Goal: Contribute content: Contribute content

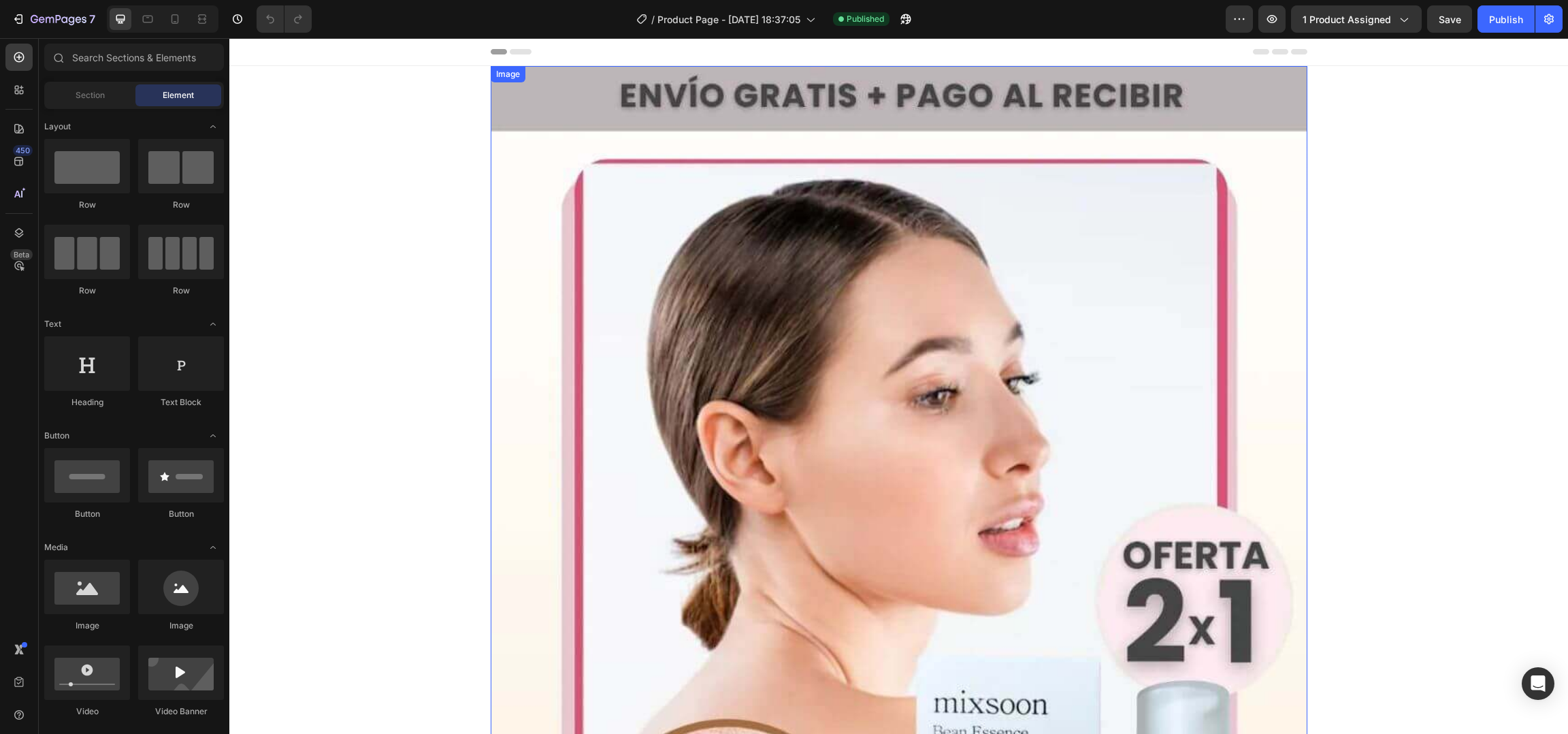
click at [1018, 268] on img at bounding box center [899, 627] width 816 height 1121
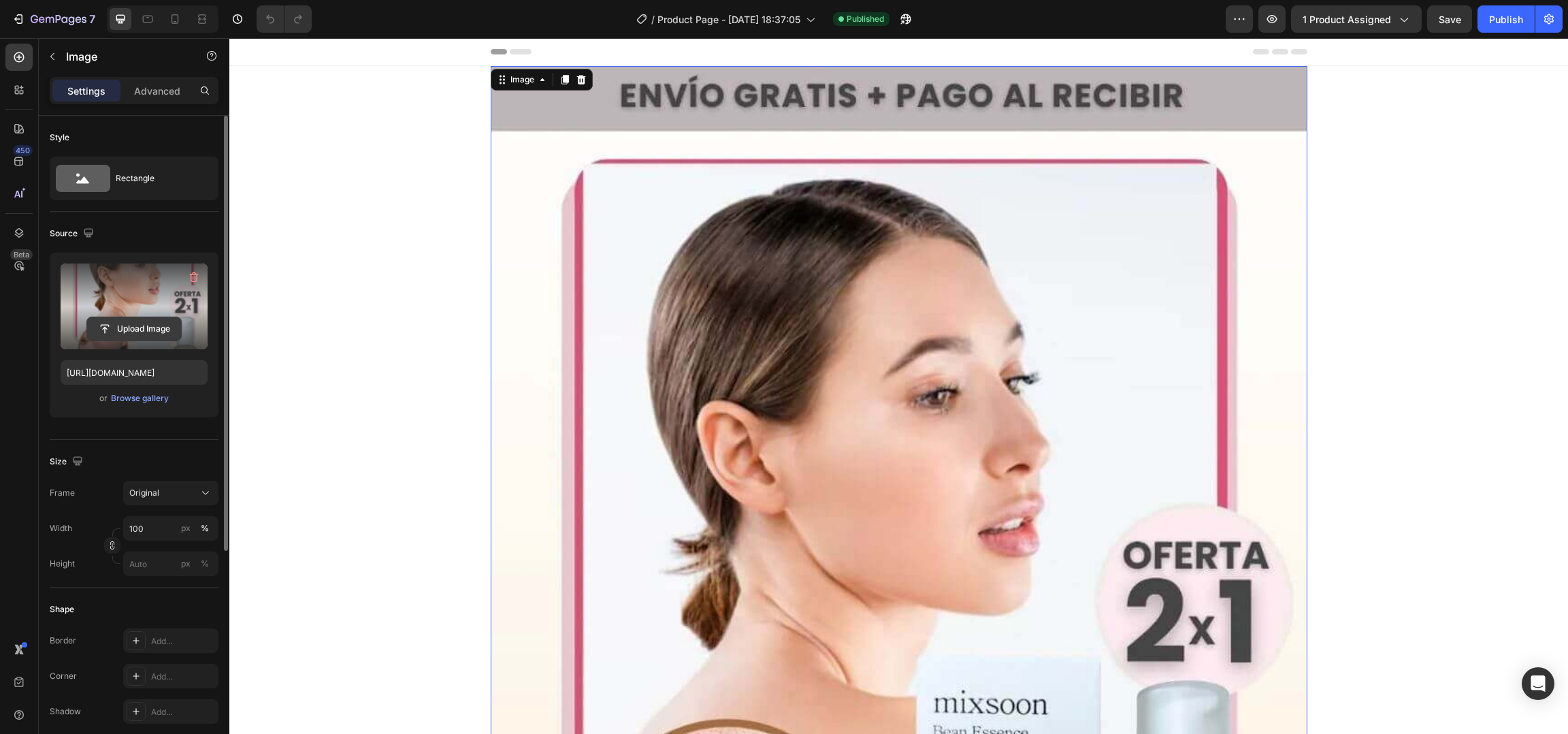
click at [136, 330] on input "file" at bounding box center [134, 328] width 94 height 23
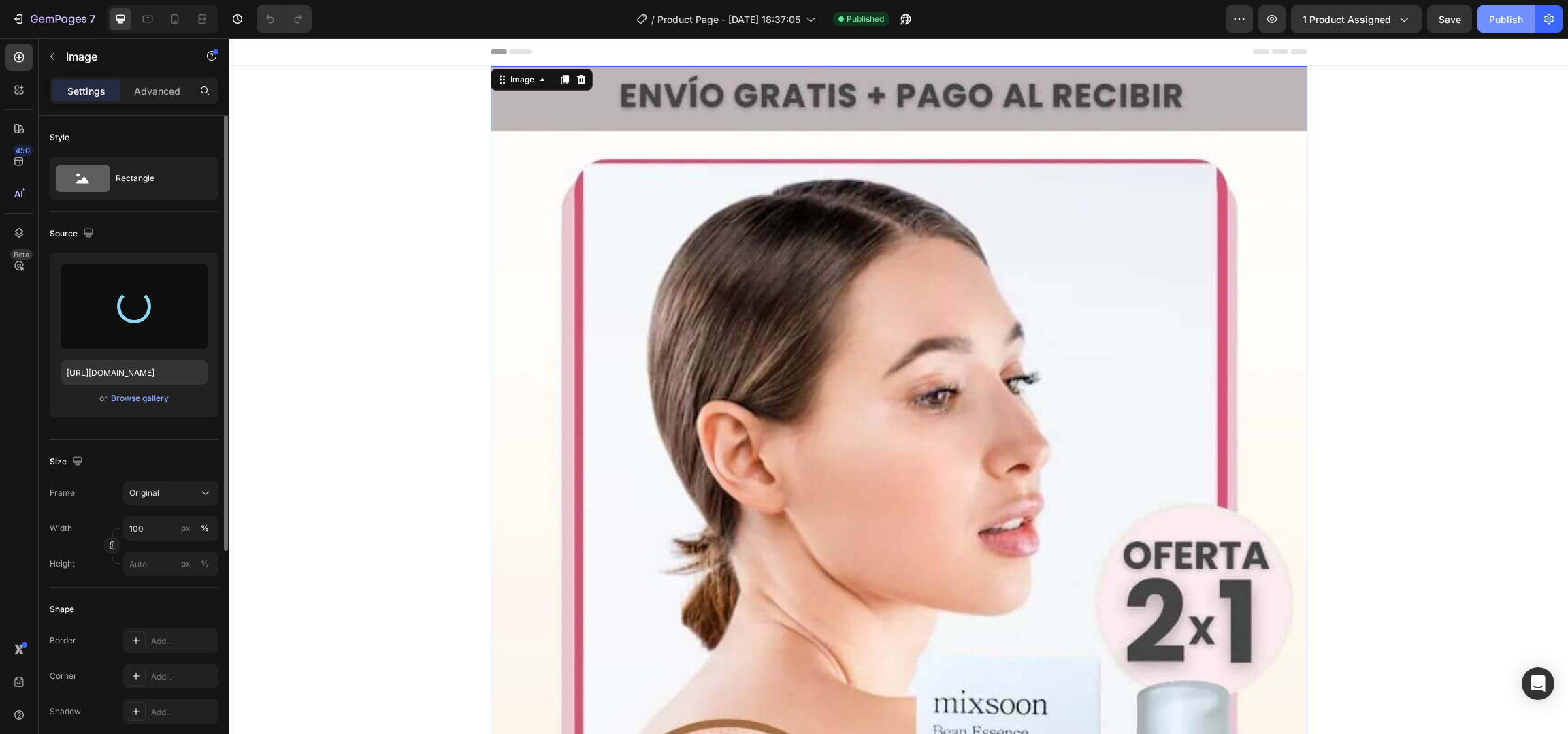
click at [1509, 25] on div "Publish" at bounding box center [1505, 19] width 34 height 15
click at [1483, 26] on button "Publish" at bounding box center [1505, 19] width 57 height 27
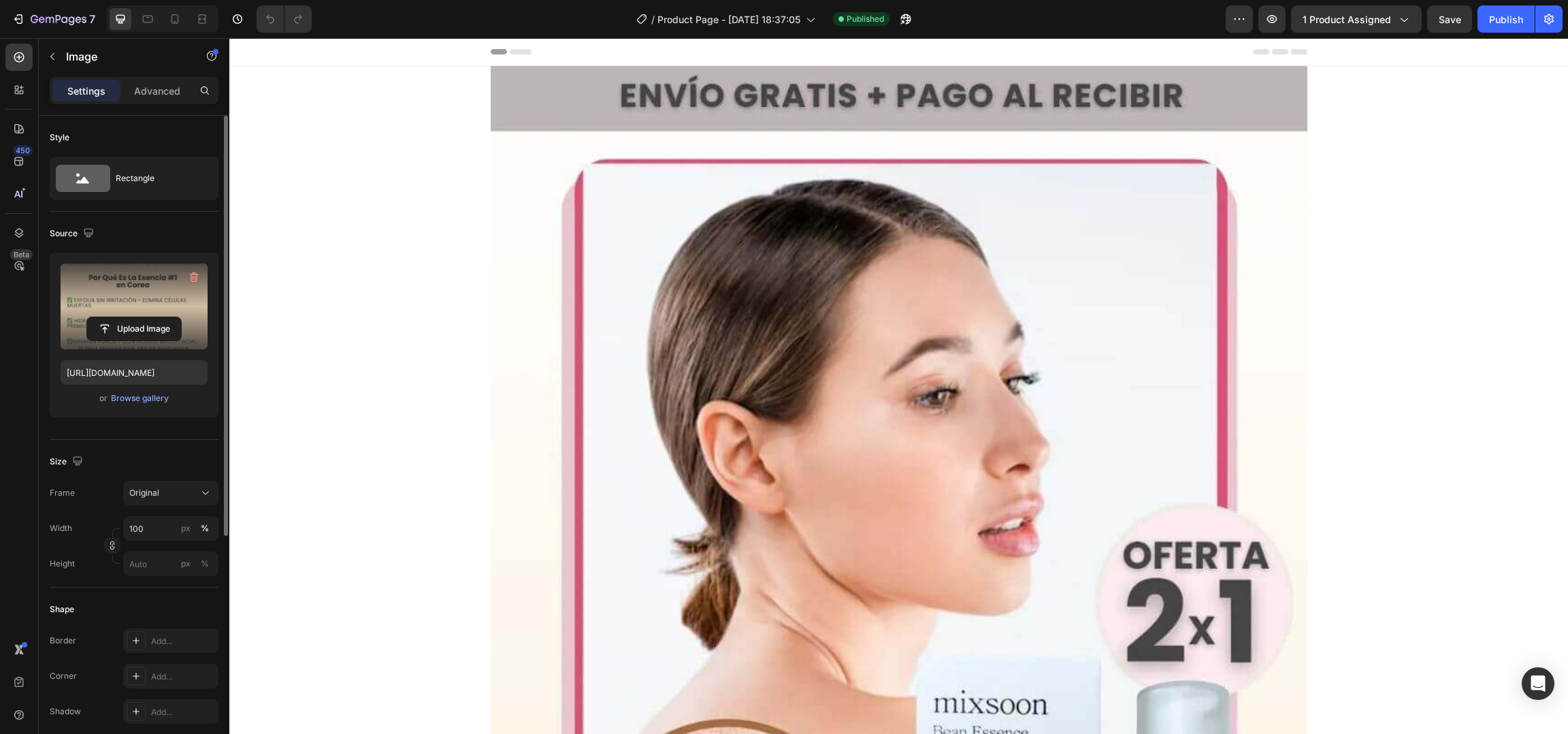
click at [122, 307] on label at bounding box center [135, 307] width 147 height 85
click at [122, 317] on input "file" at bounding box center [134, 328] width 94 height 23
type input "[URL][DOMAIN_NAME]"
click at [1495, 25] on div "Publish" at bounding box center [1505, 19] width 34 height 15
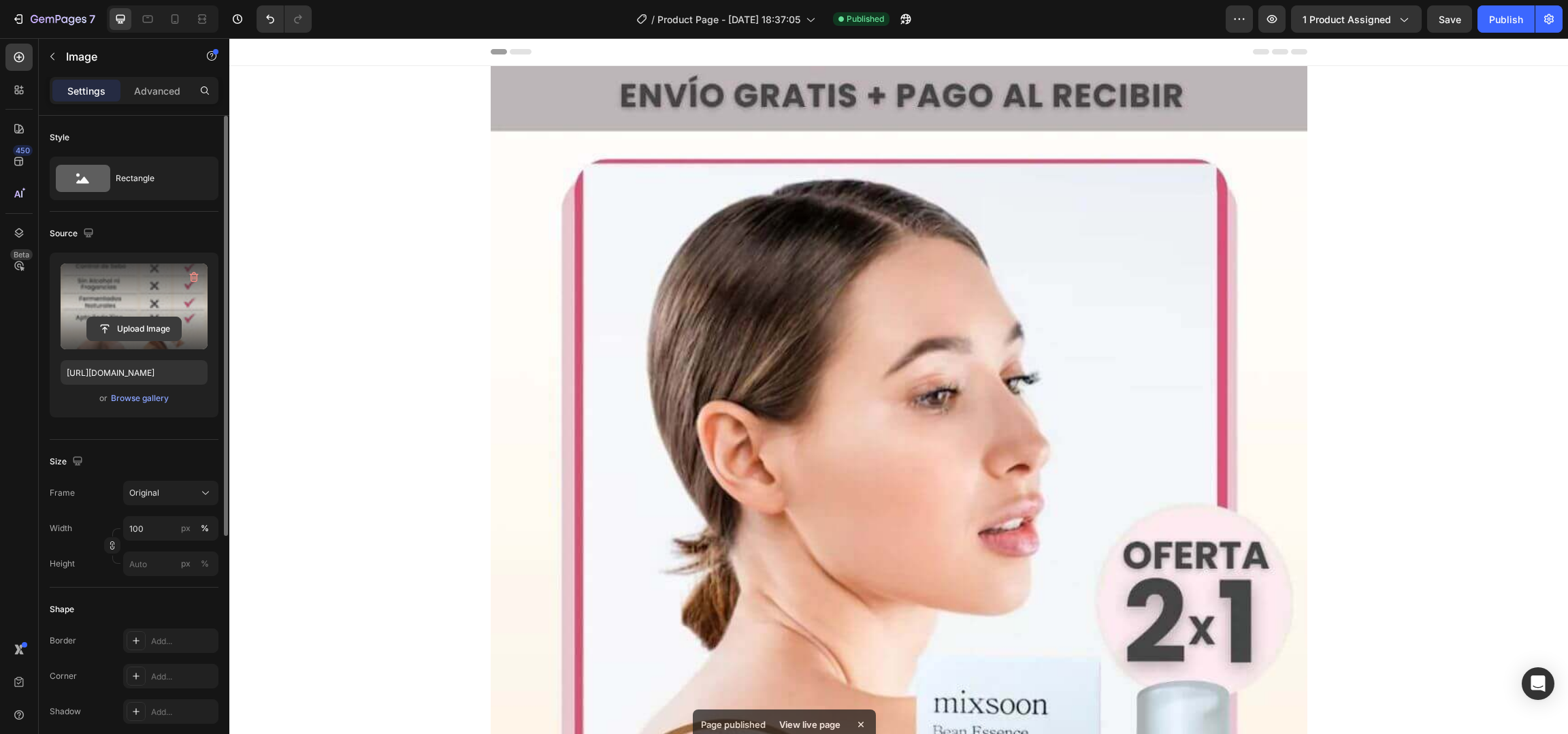
click at [168, 318] on input "file" at bounding box center [134, 328] width 94 height 23
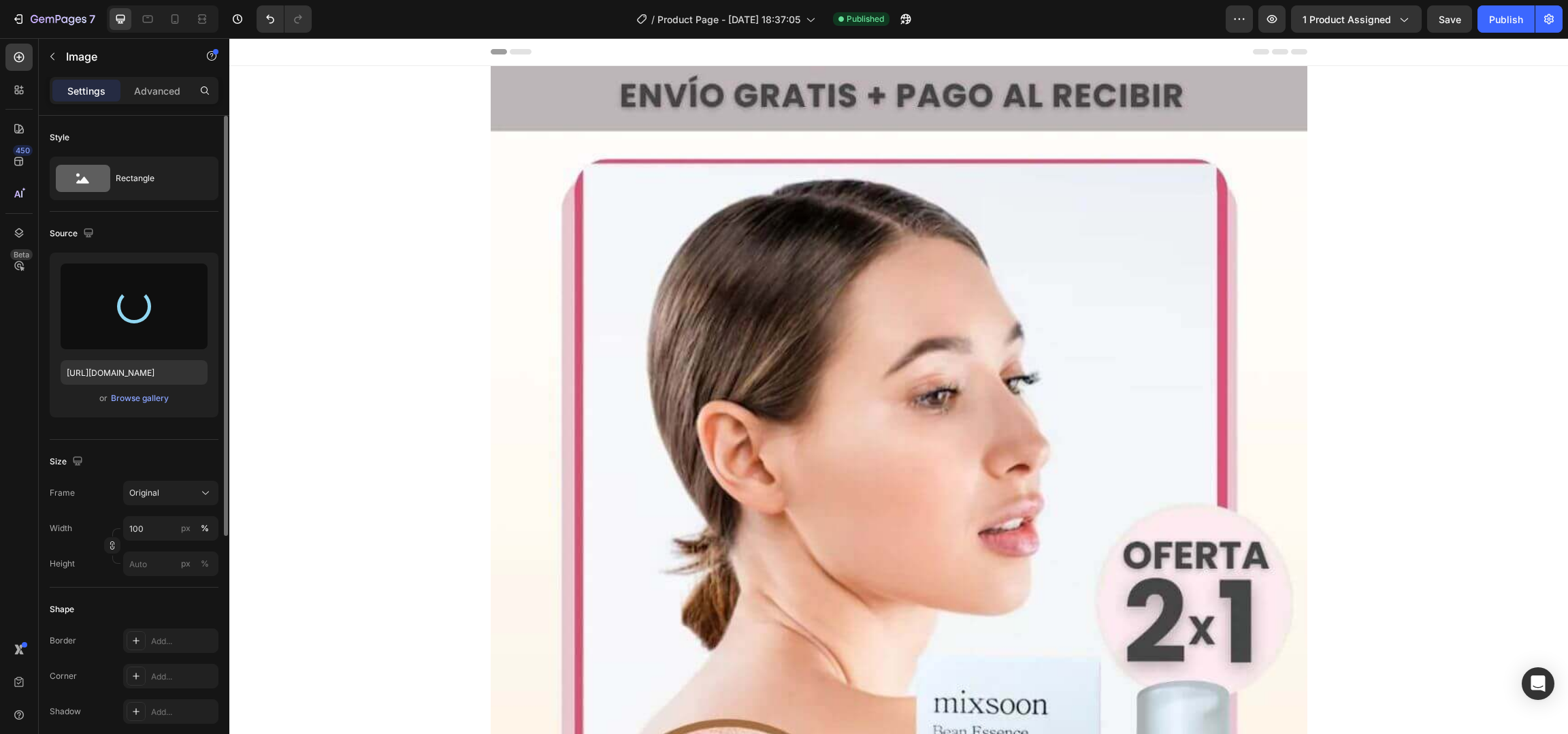
type input "[URL][DOMAIN_NAME]"
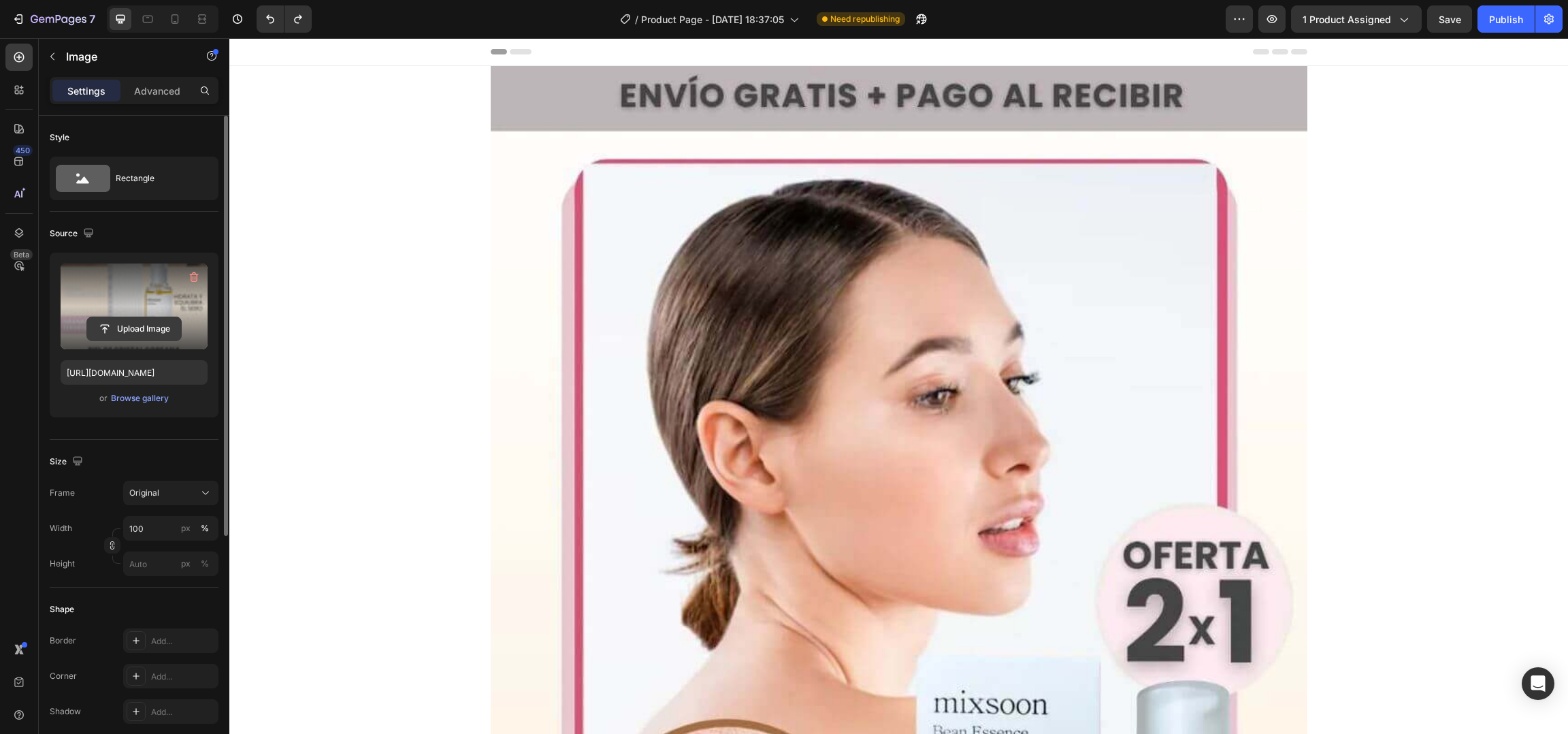
click at [132, 329] on input "file" at bounding box center [134, 328] width 94 height 23
type input "[URL][DOMAIN_NAME]"
click at [71, 63] on p "Image" at bounding box center [124, 56] width 115 height 16
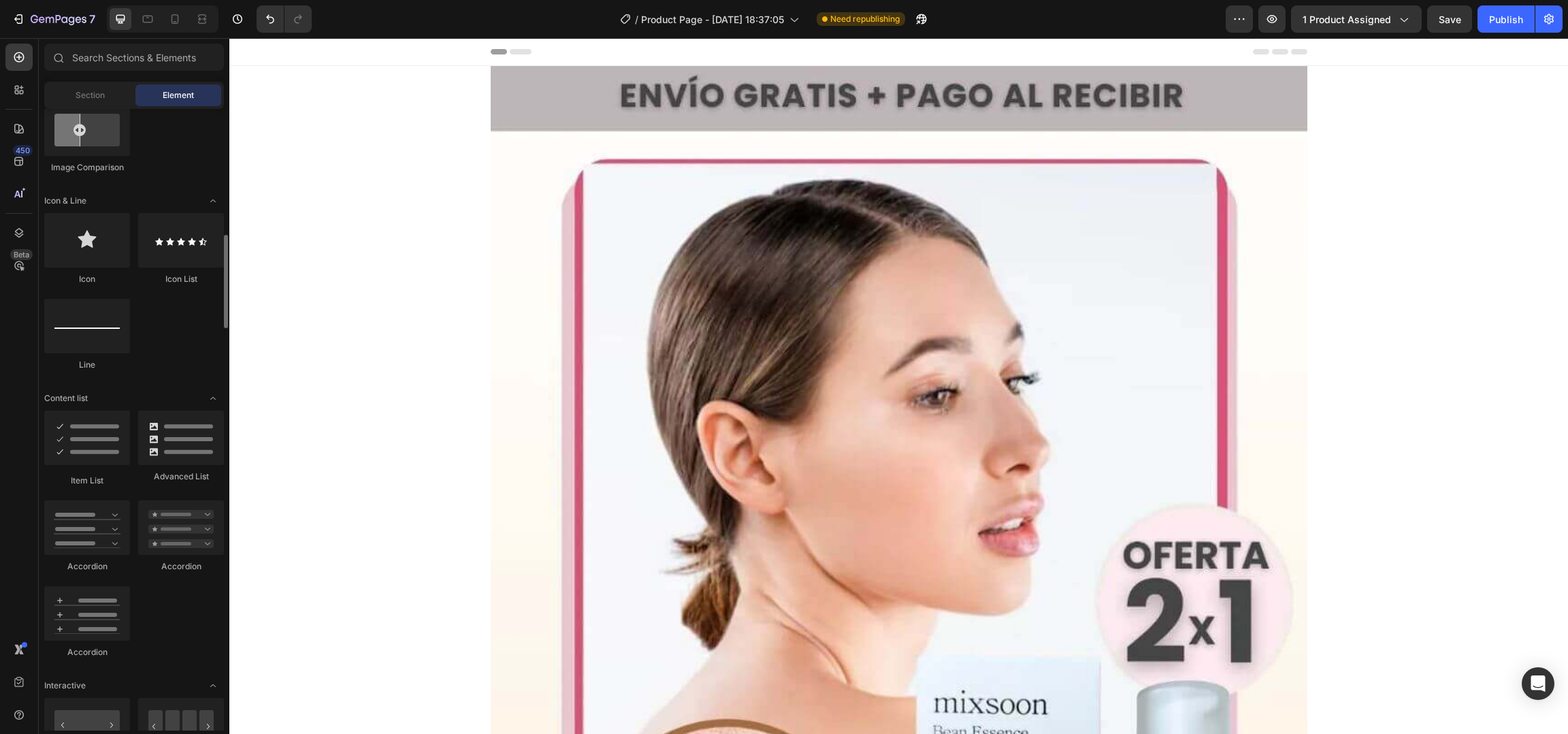
scroll to position [807, 0]
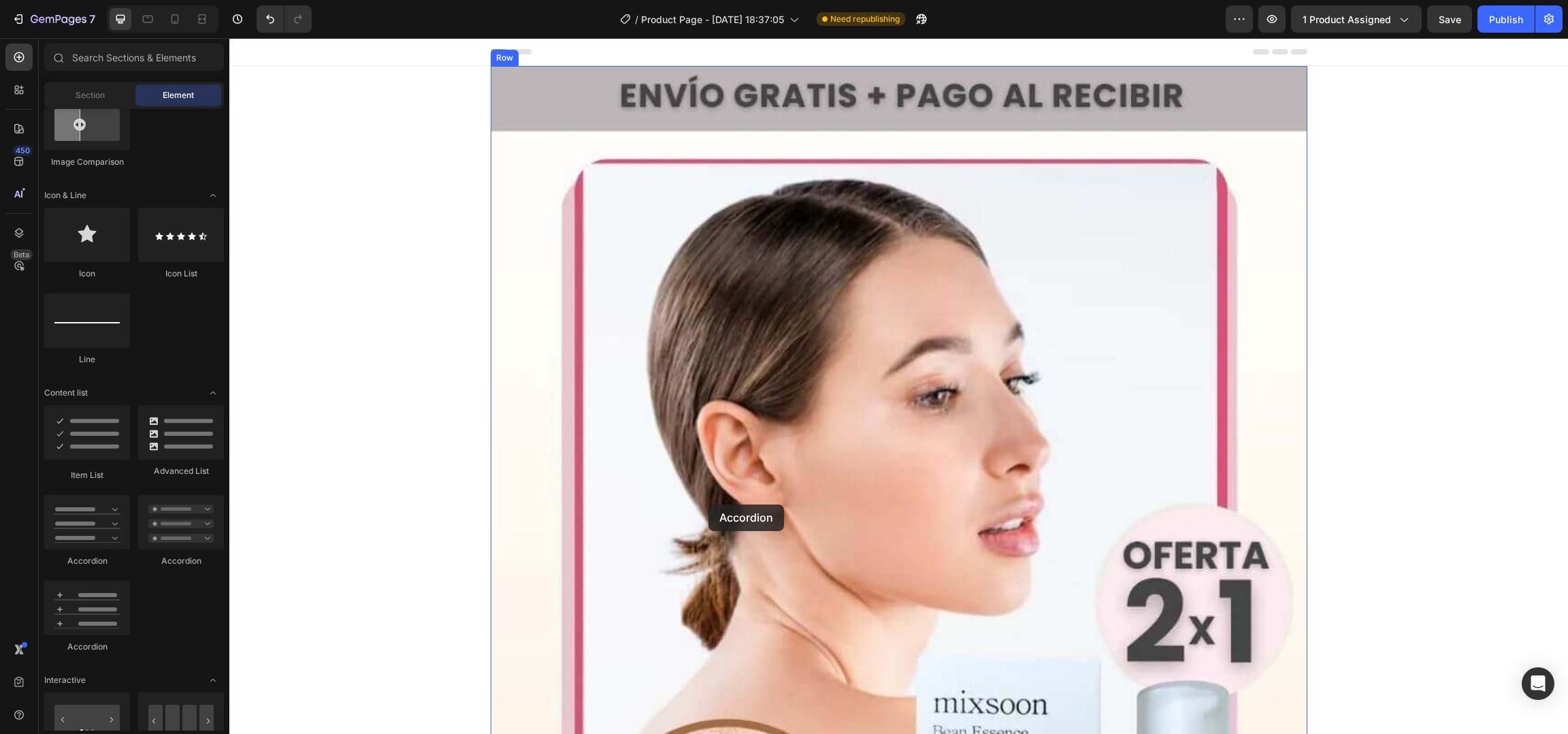
drag, startPoint x: 335, startPoint y: 560, endPoint x: 708, endPoint y: 505, distance: 377.0
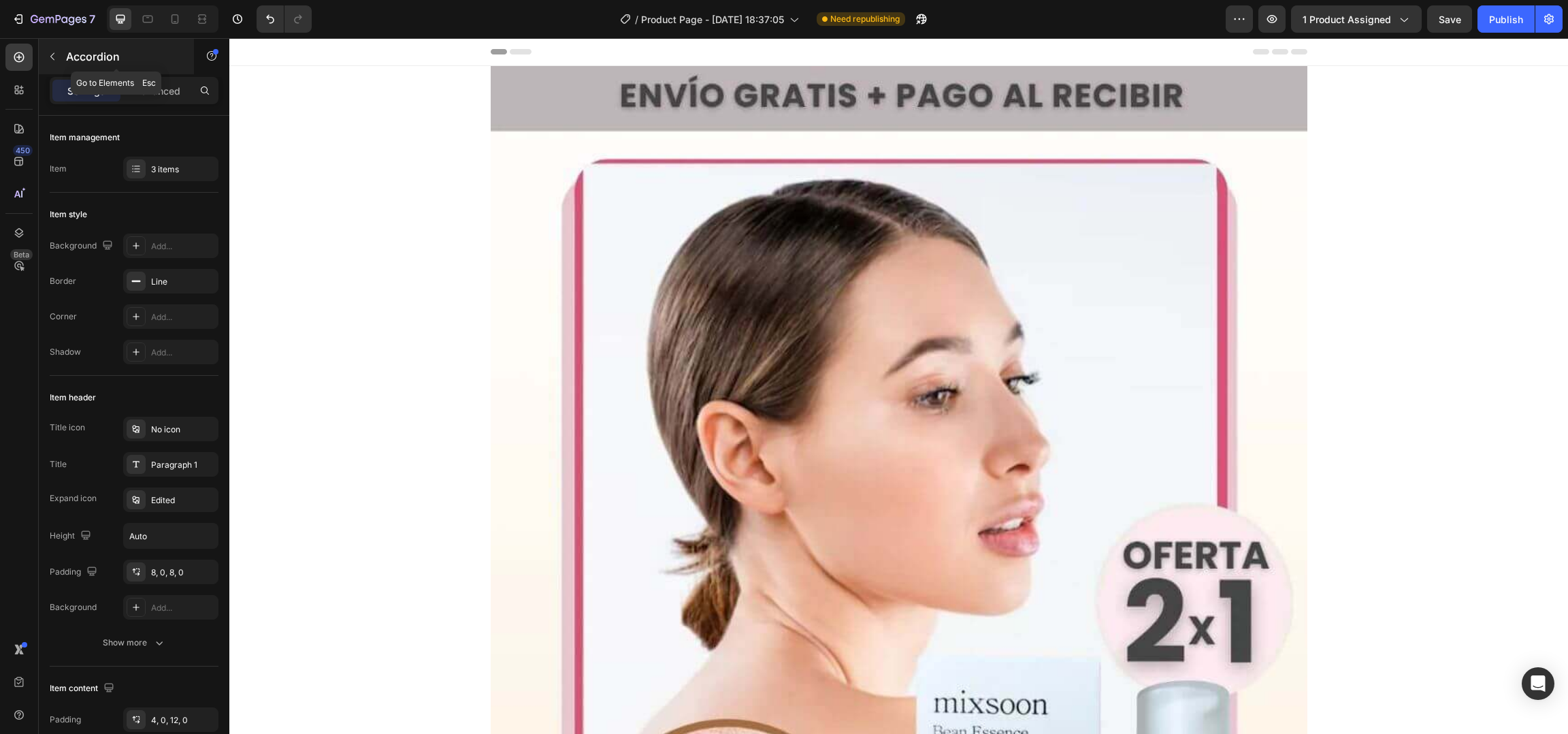
click at [56, 56] on icon "button" at bounding box center [53, 56] width 11 height 11
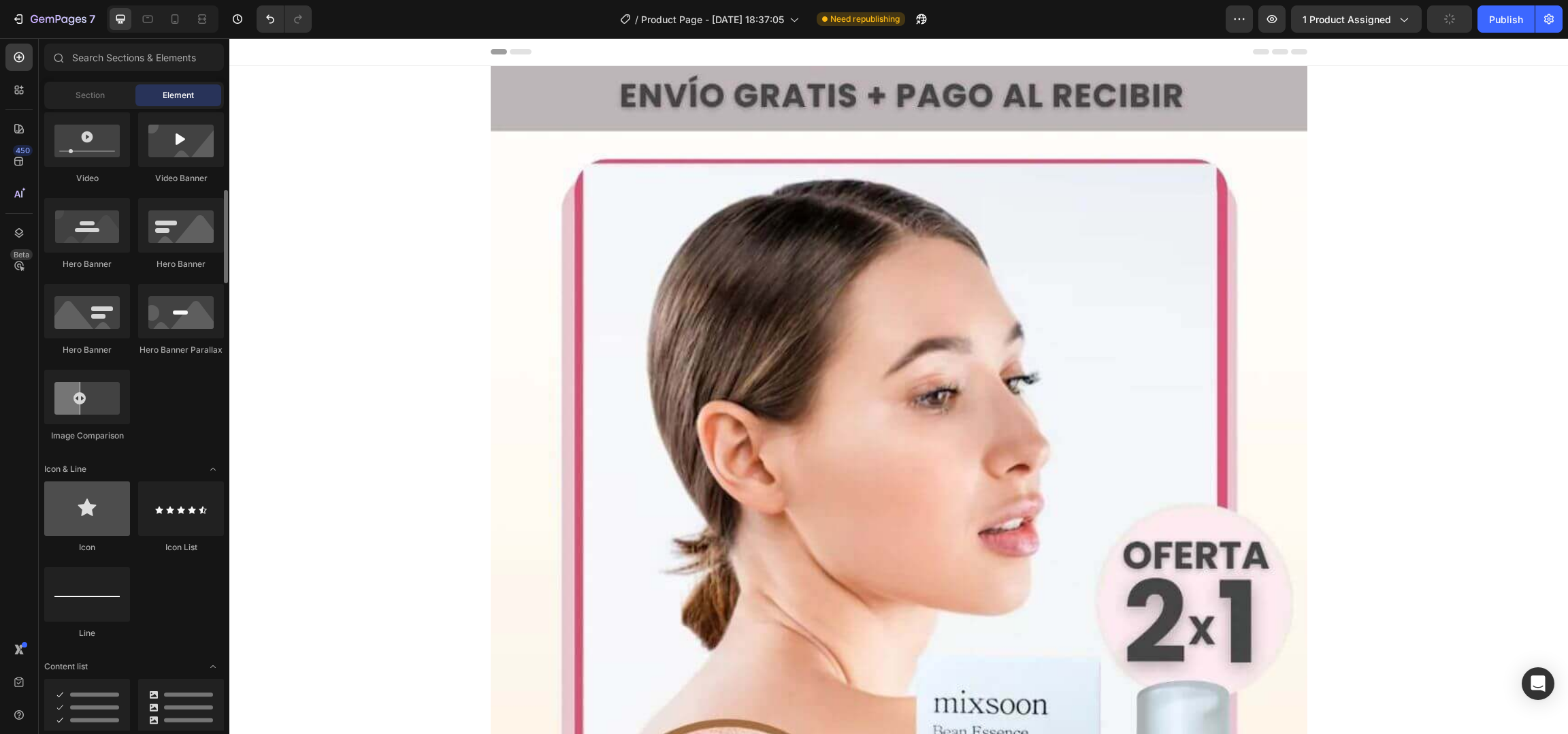
scroll to position [0, 0]
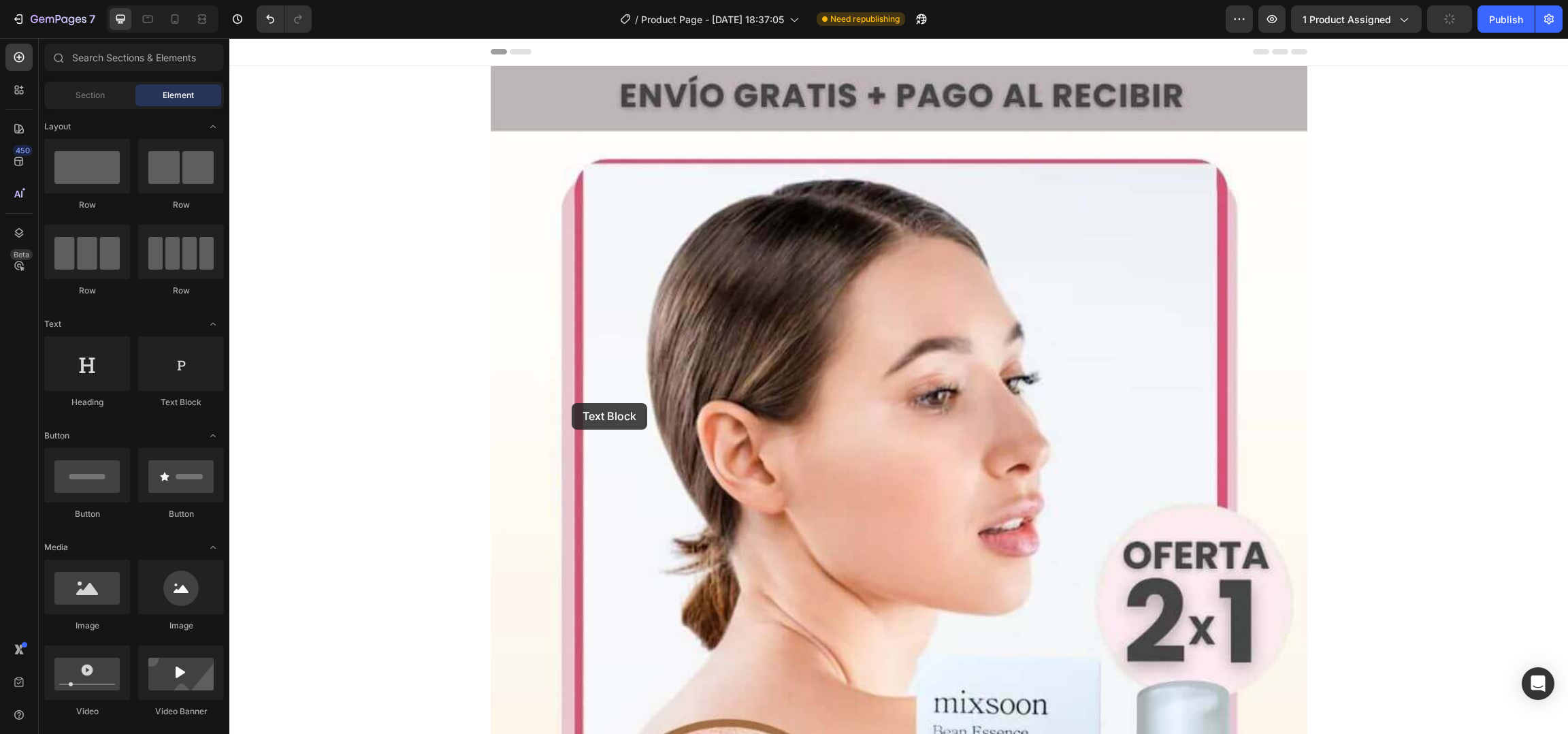
drag, startPoint x: 433, startPoint y: 397, endPoint x: 479, endPoint y: 427, distance: 54.9
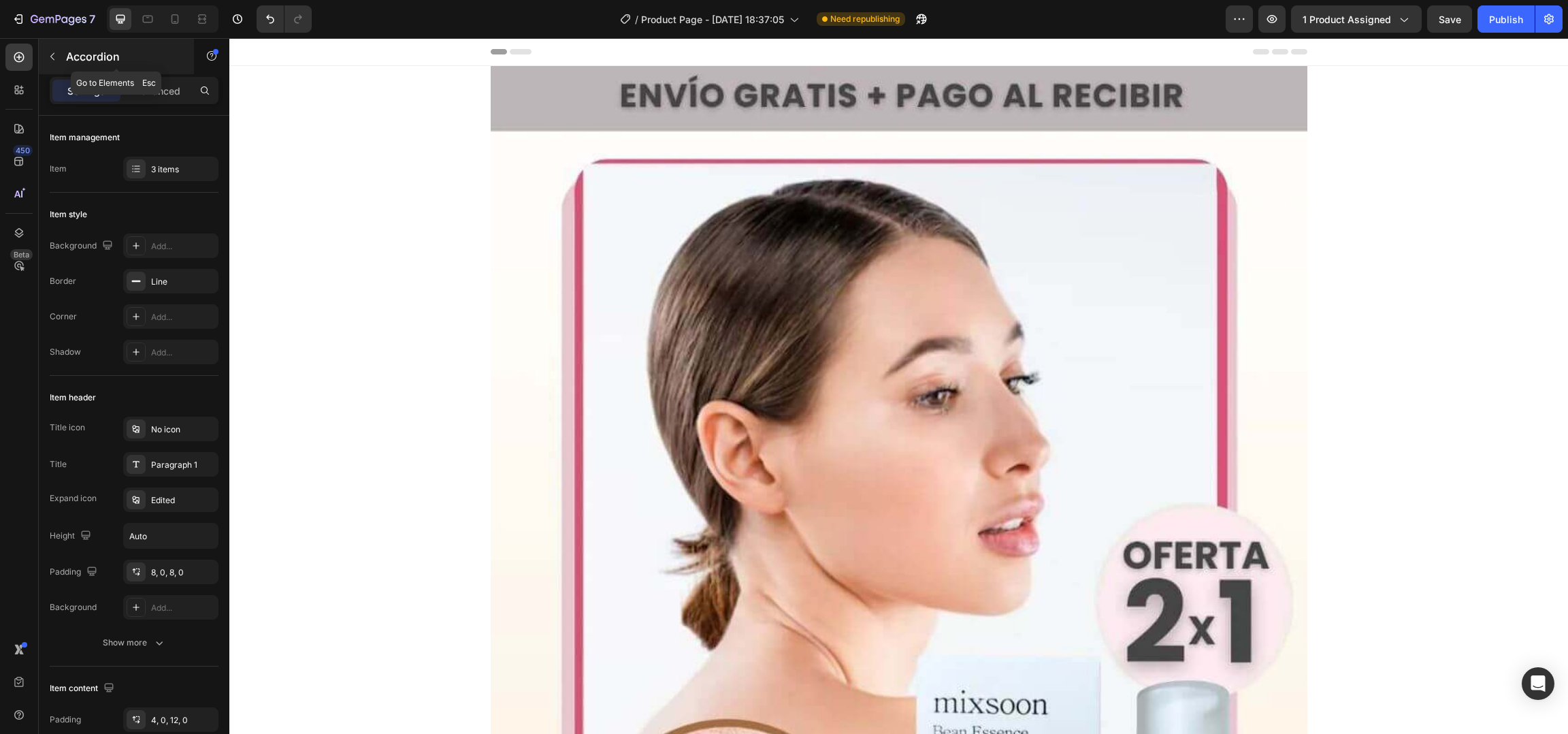
click at [61, 56] on button "button" at bounding box center [53, 56] width 22 height 22
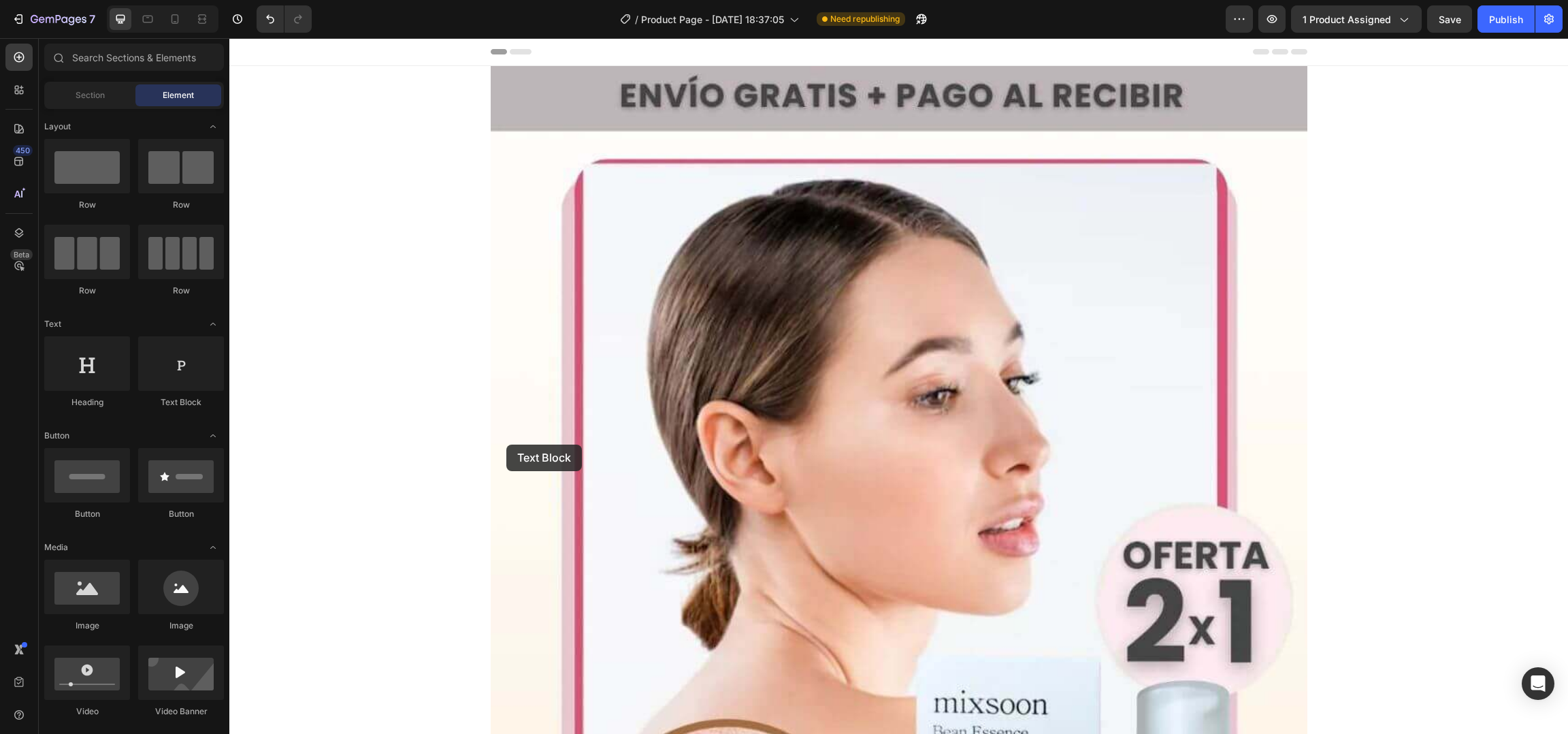
drag, startPoint x: 394, startPoint y: 417, endPoint x: 506, endPoint y: 445, distance: 115.4
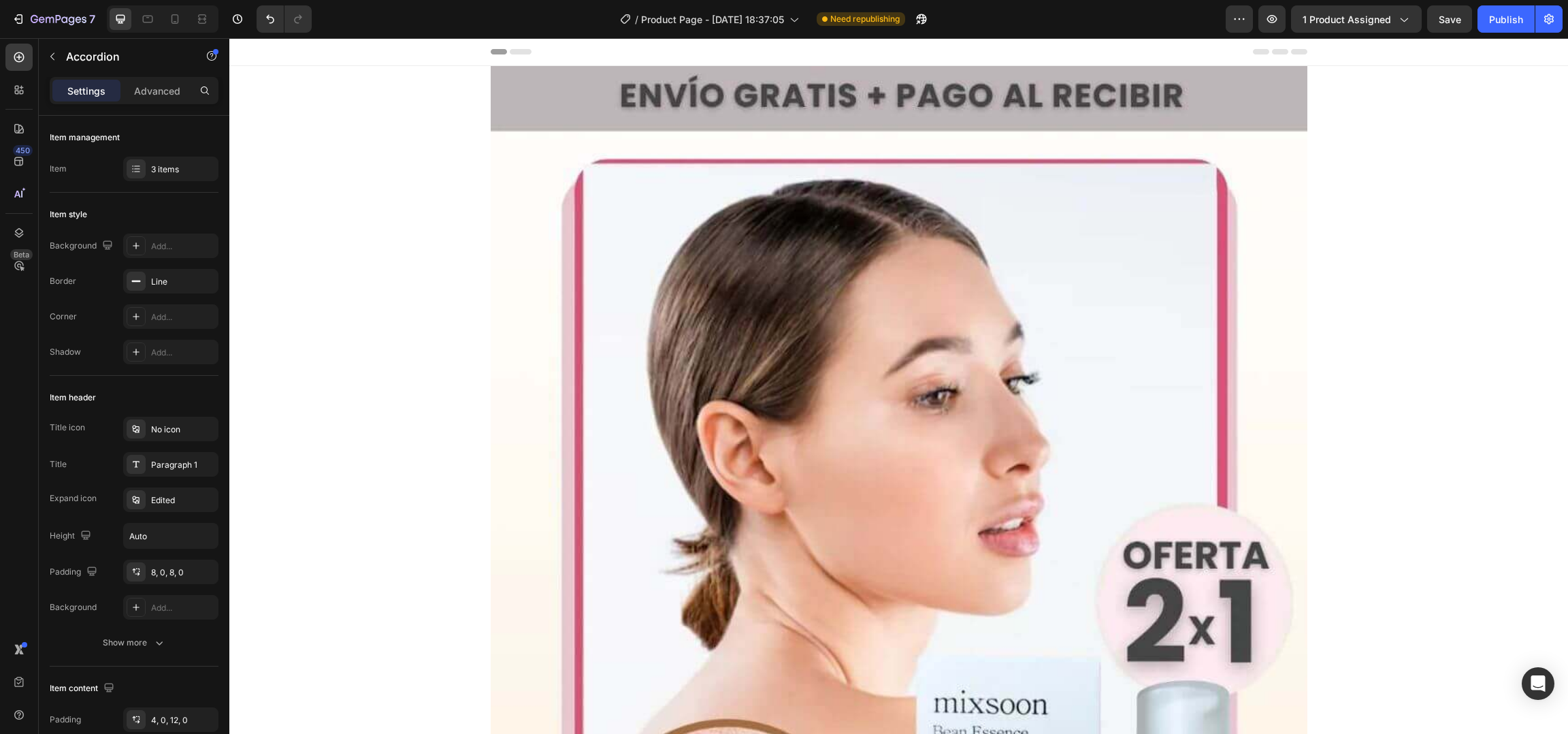
click at [664, 272] on icon "Editor contextual toolbar" at bounding box center [659, 272] width 14 height 14
type input "0B0A0B"
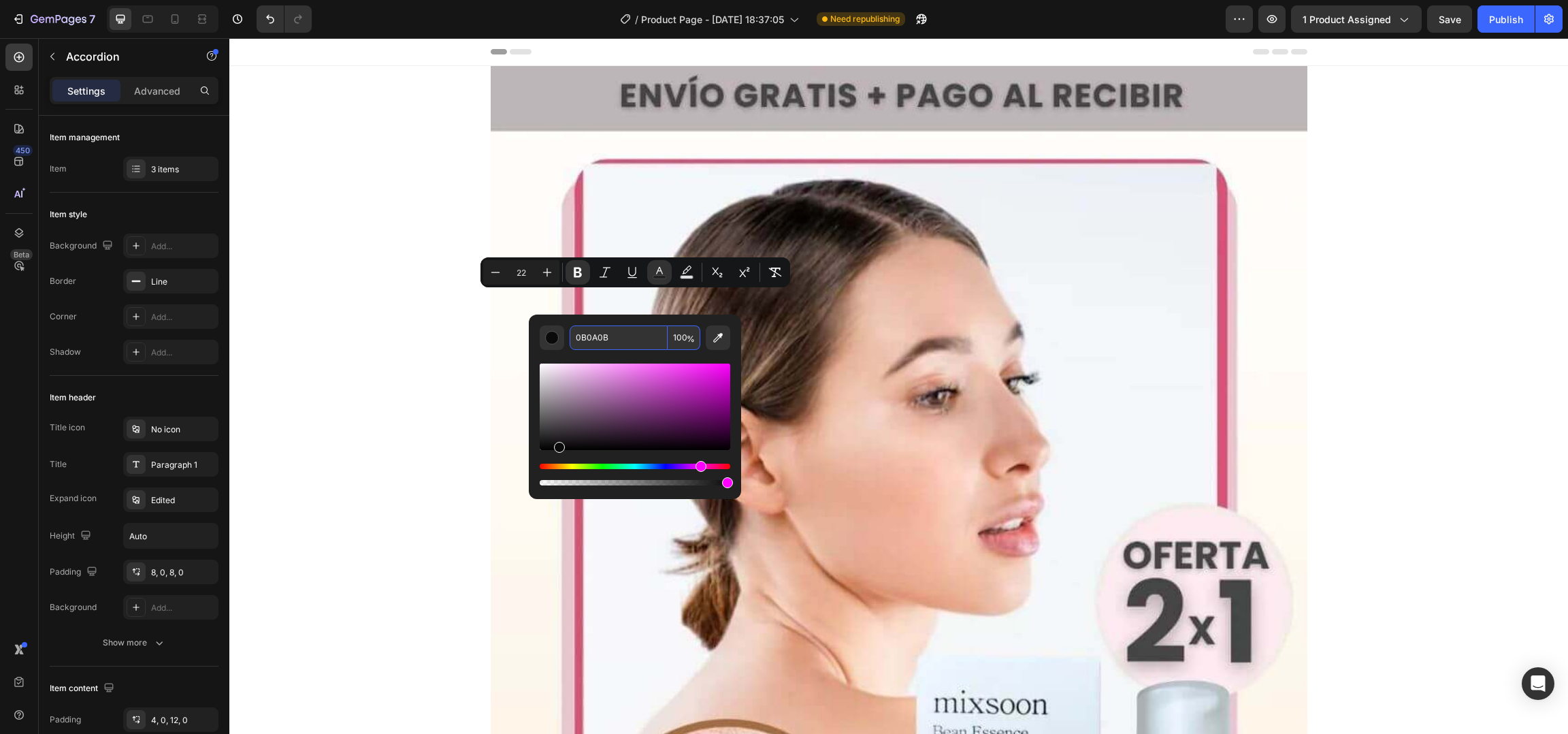
click at [610, 337] on input "0B0A0B" at bounding box center [619, 337] width 98 height 25
paste input "4D4D4D"
type input "4D4D4D"
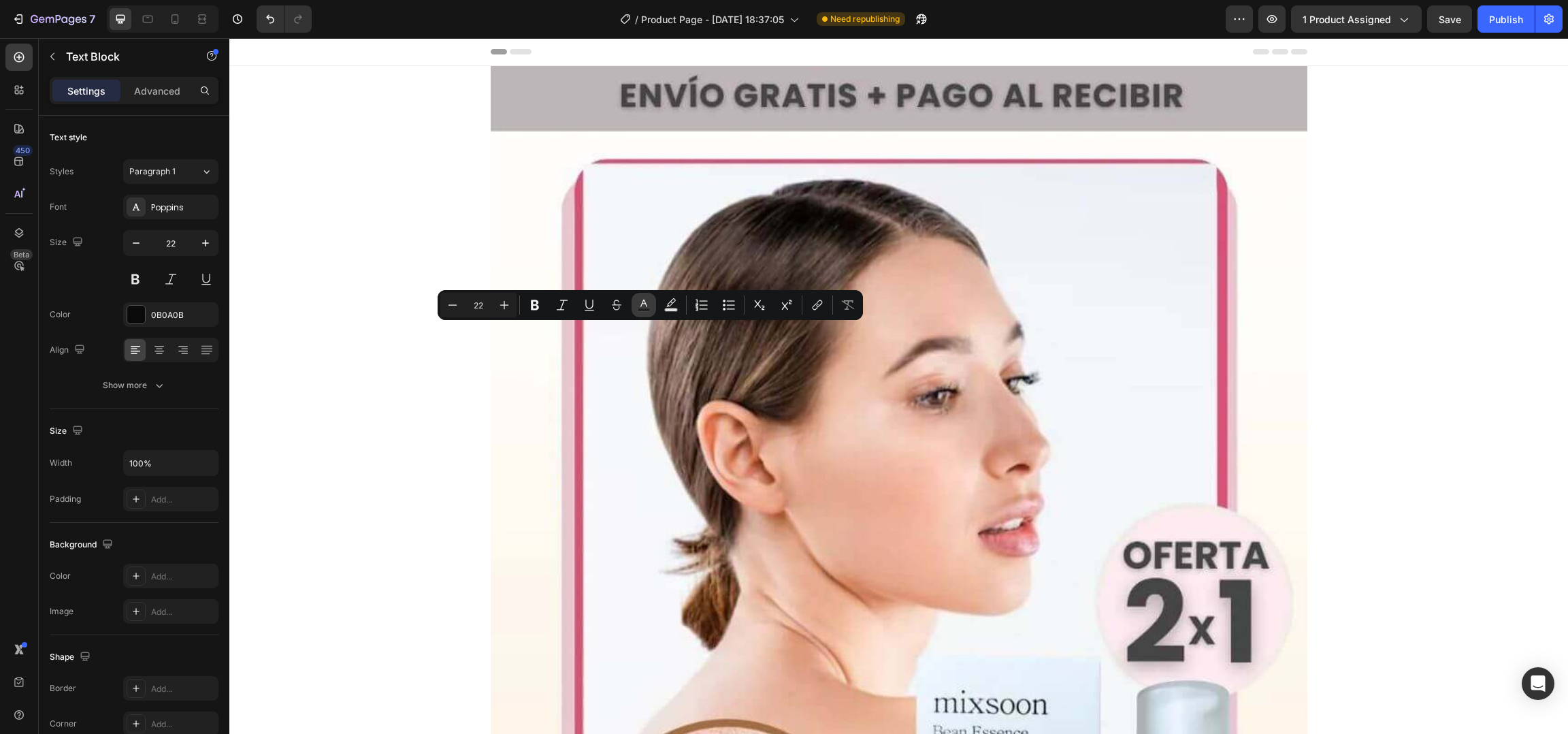
click at [648, 304] on icon "Editor contextual toolbar" at bounding box center [644, 305] width 14 height 14
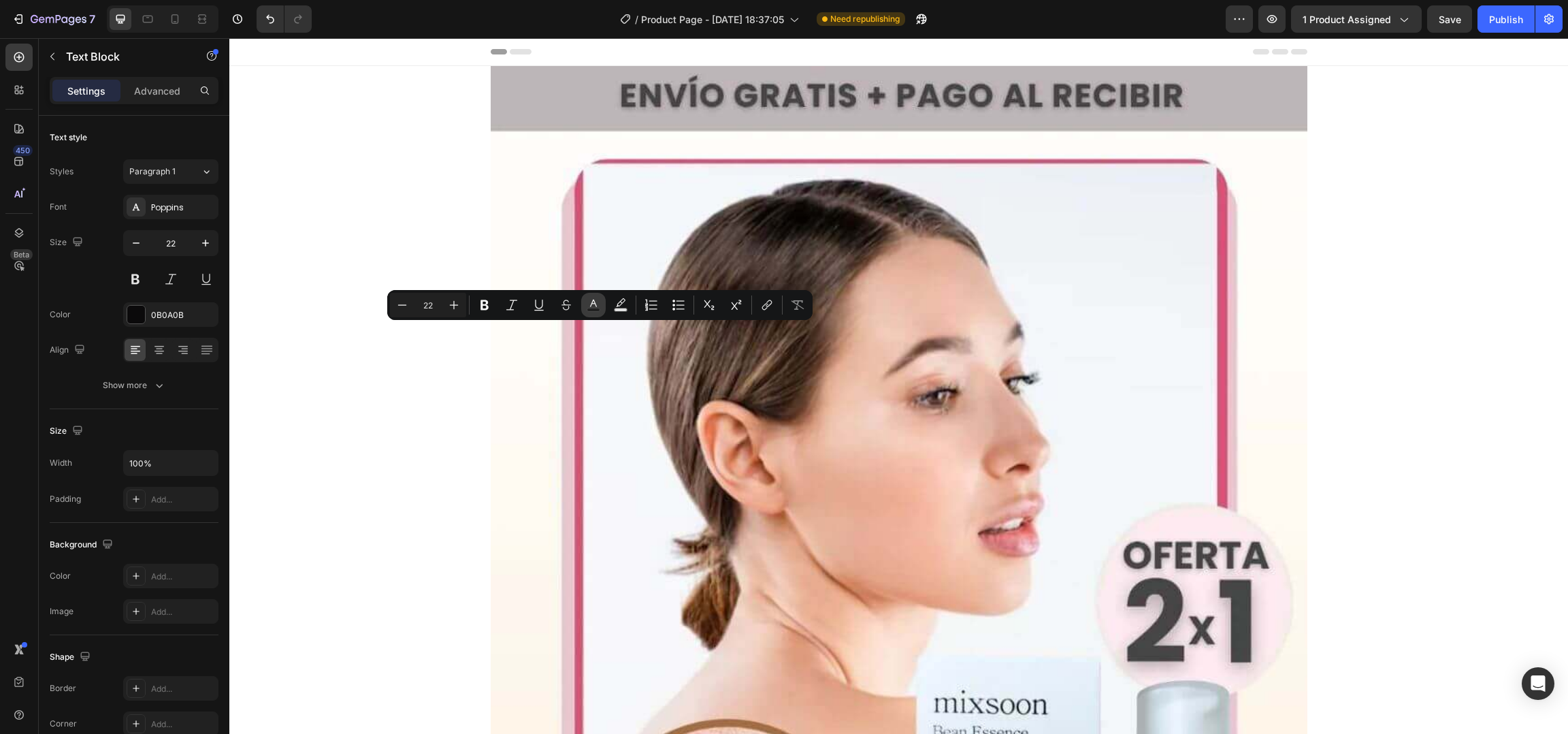
click at [587, 304] on icon "Editor contextual toolbar" at bounding box center [593, 305] width 14 height 14
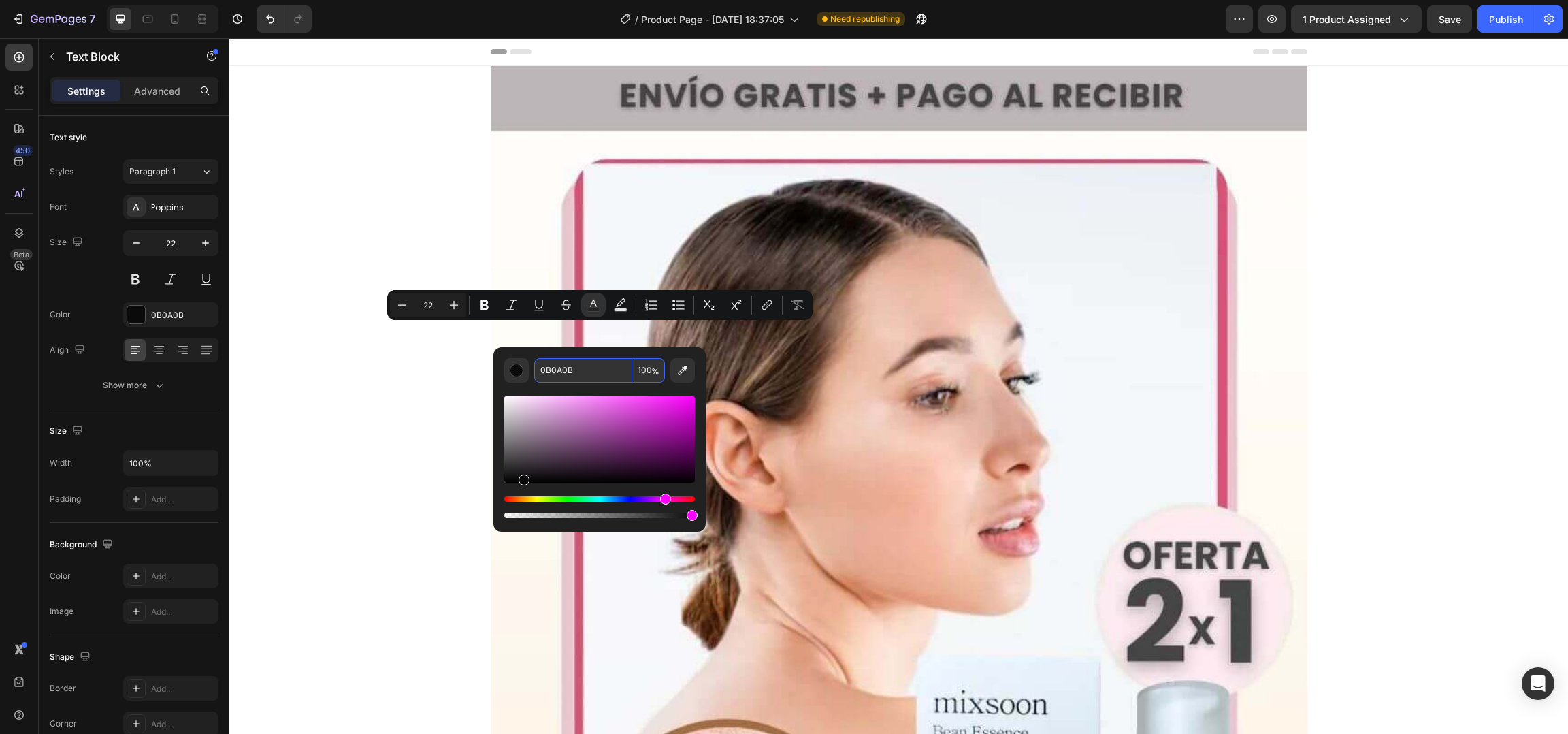
click at [568, 378] on input "0B0A0B" at bounding box center [584, 370] width 98 height 25
paste input "4D4D4D"
type input "4D4D4D"
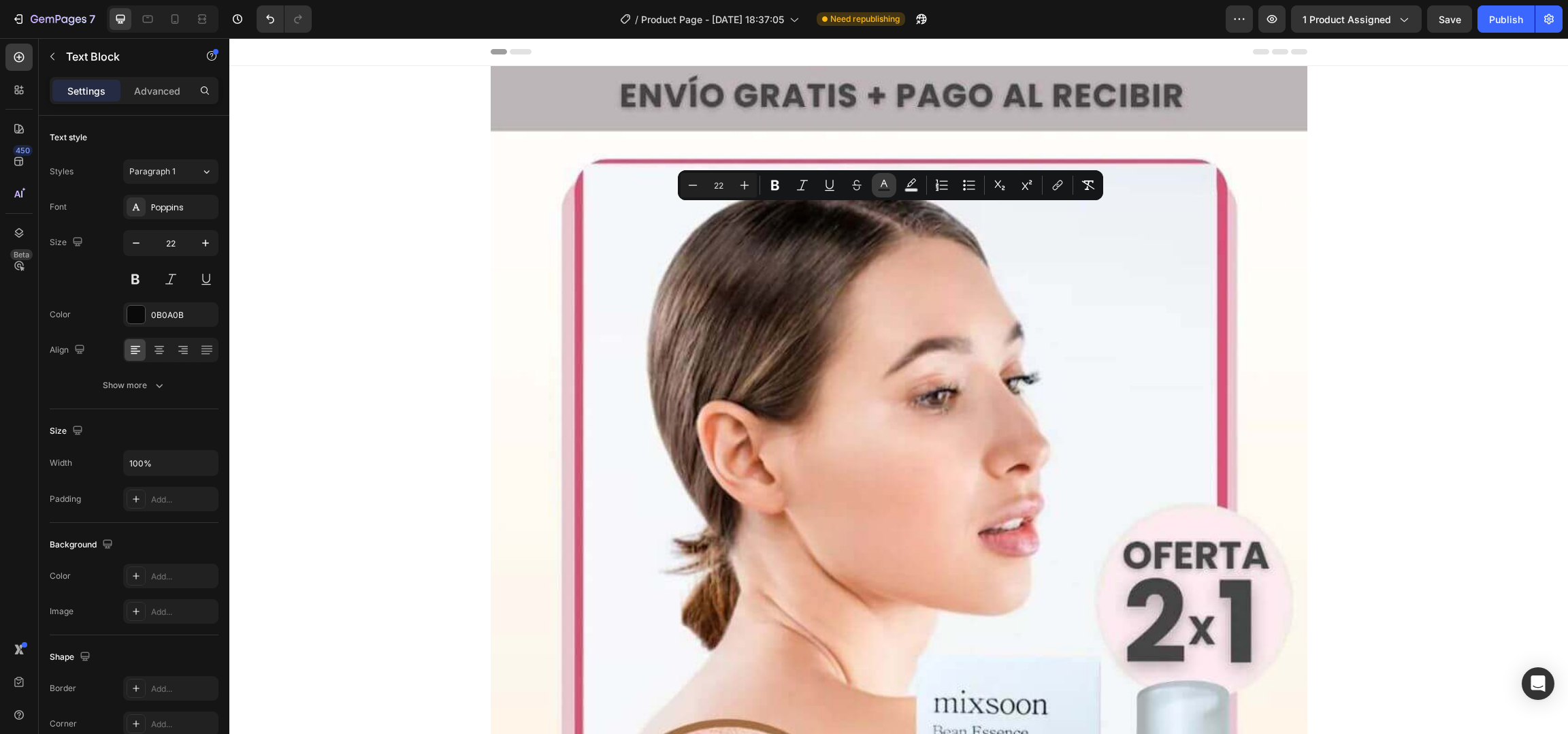
click at [872, 183] on button "Text Color" at bounding box center [884, 185] width 25 height 25
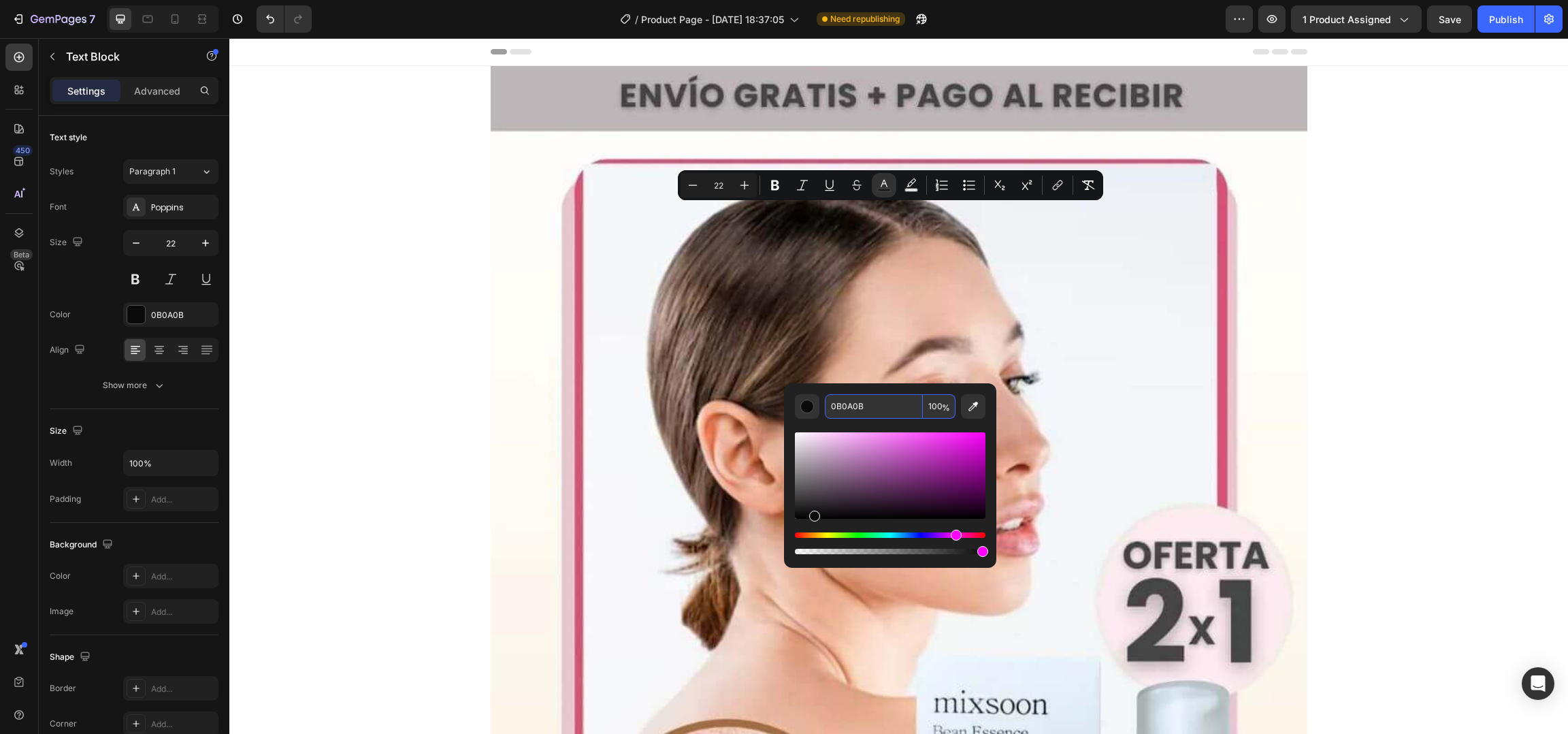
click at [867, 407] on input "0B0A0B" at bounding box center [874, 406] width 98 height 25
paste input "¿Cómo se usa exactamente? ¿Es esencia, sérum o exfoliante?"
type input "0B0A0B"
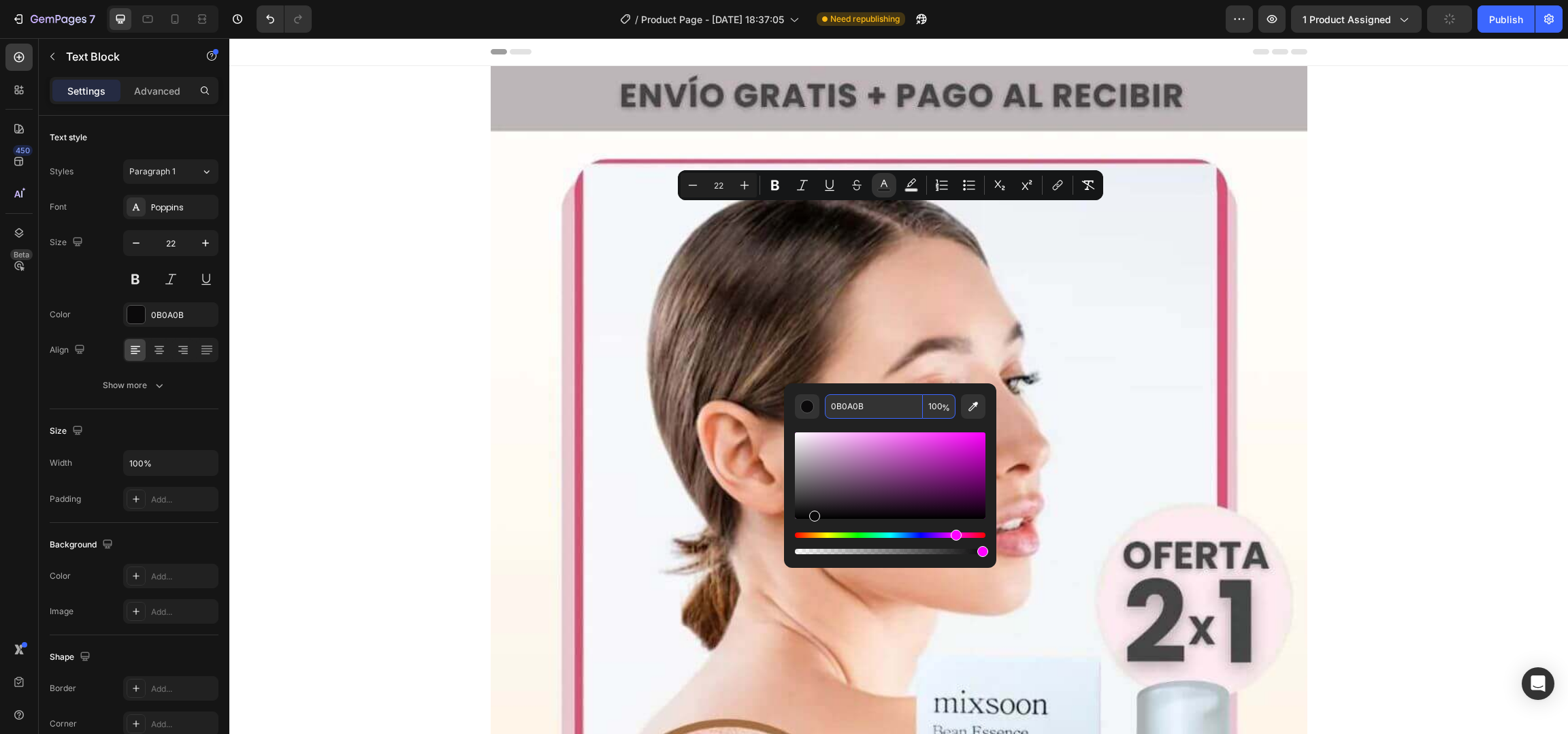
scroll to position [0, 0]
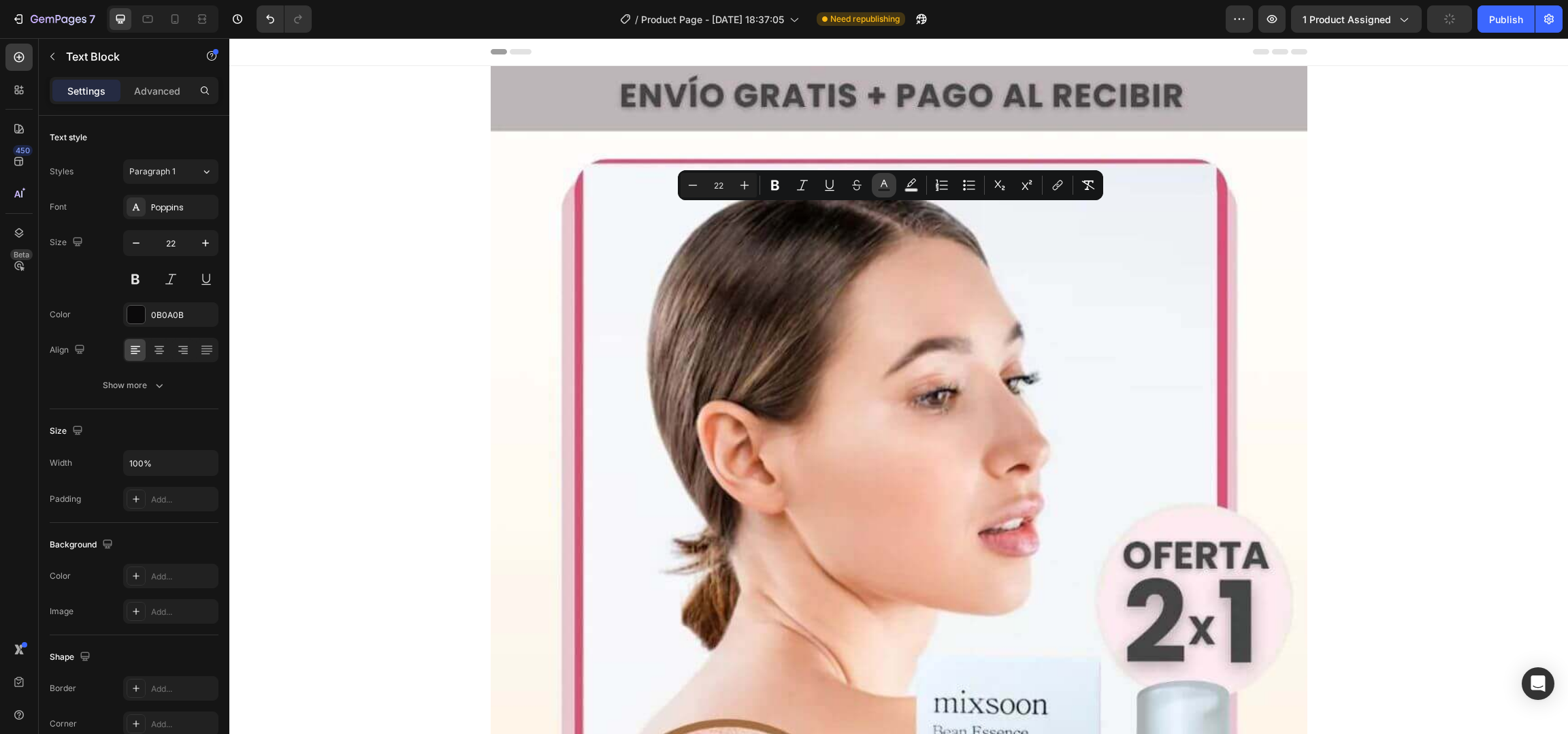
click at [884, 184] on icon "Editor contextual toolbar" at bounding box center [884, 185] width 14 height 14
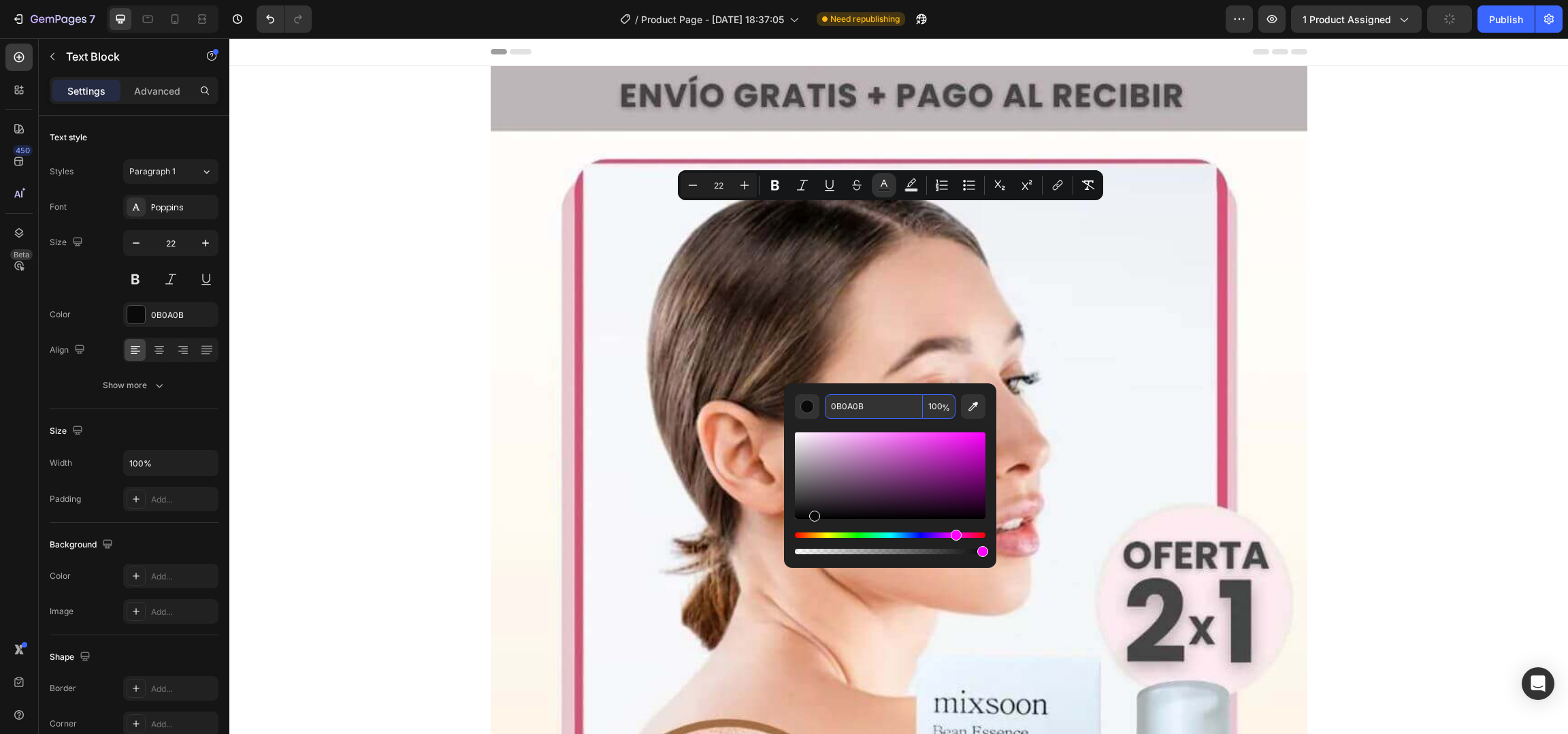
click at [873, 406] on input "0B0A0B" at bounding box center [874, 406] width 98 height 25
paste input "4D4D4D"
type input "4D4D4D"
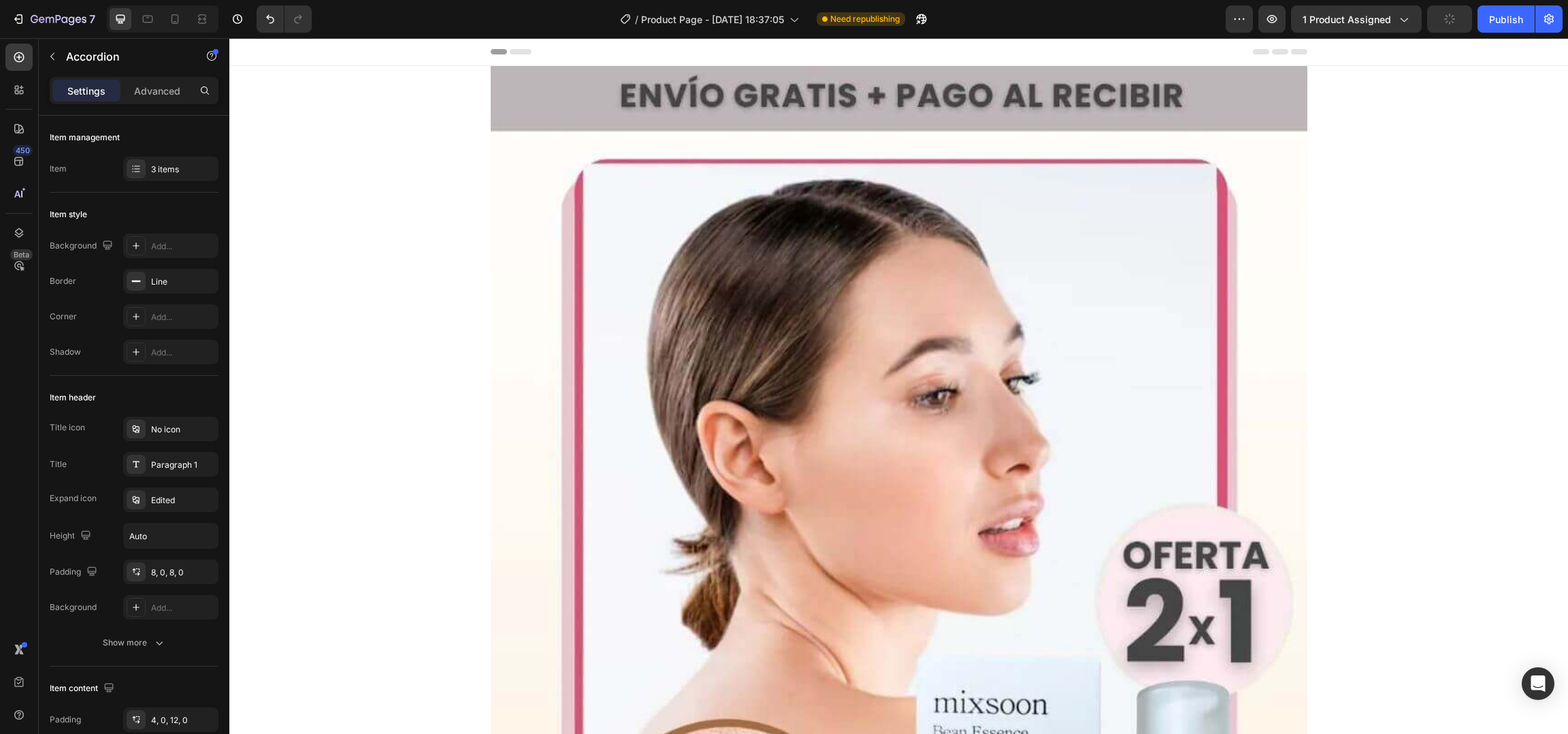
click at [727, 382] on icon "Editor contextual toolbar" at bounding box center [721, 385] width 14 height 14
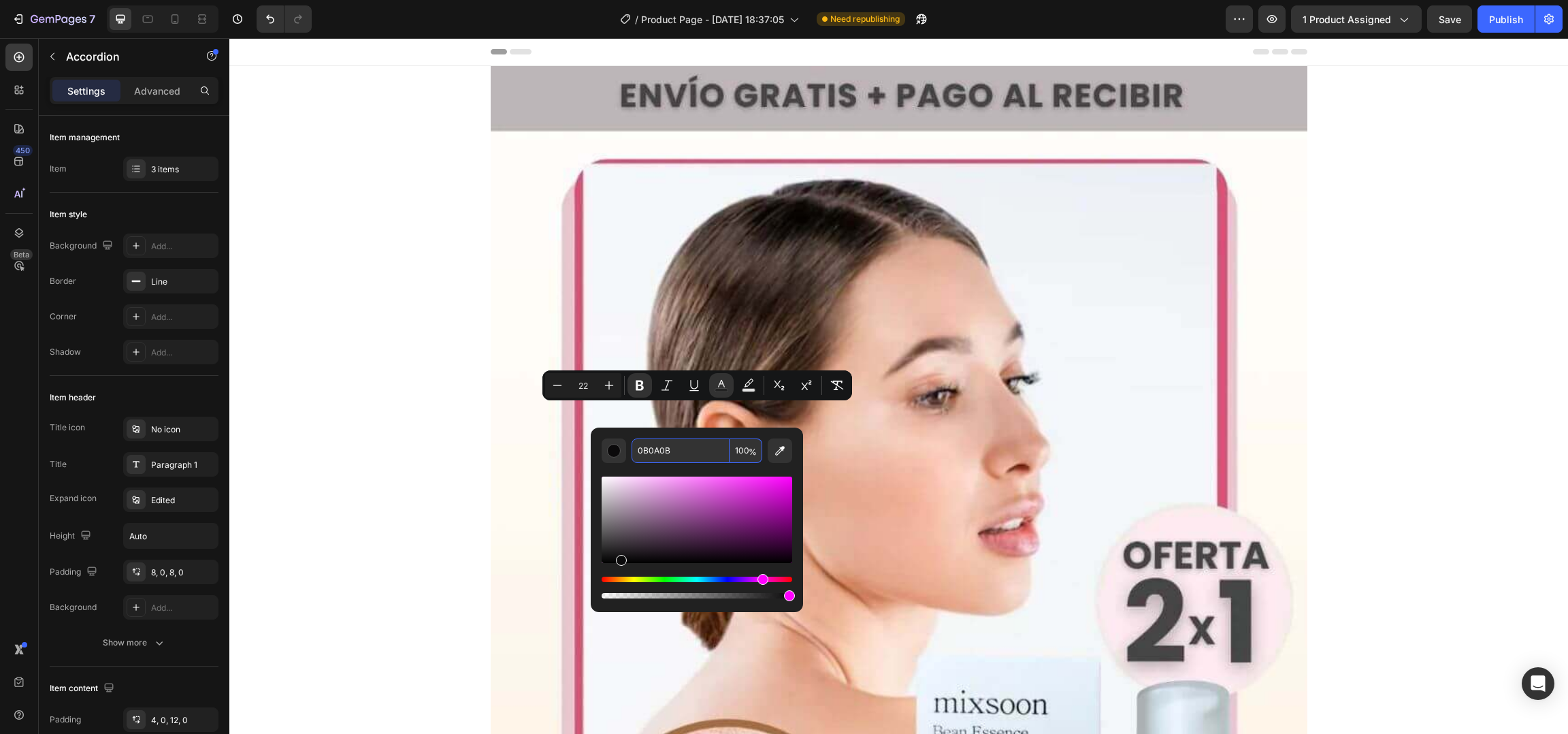
click at [677, 451] on input "0B0A0B" at bounding box center [681, 450] width 98 height 25
paste input "4D4D4D"
type input "4D4D4D"
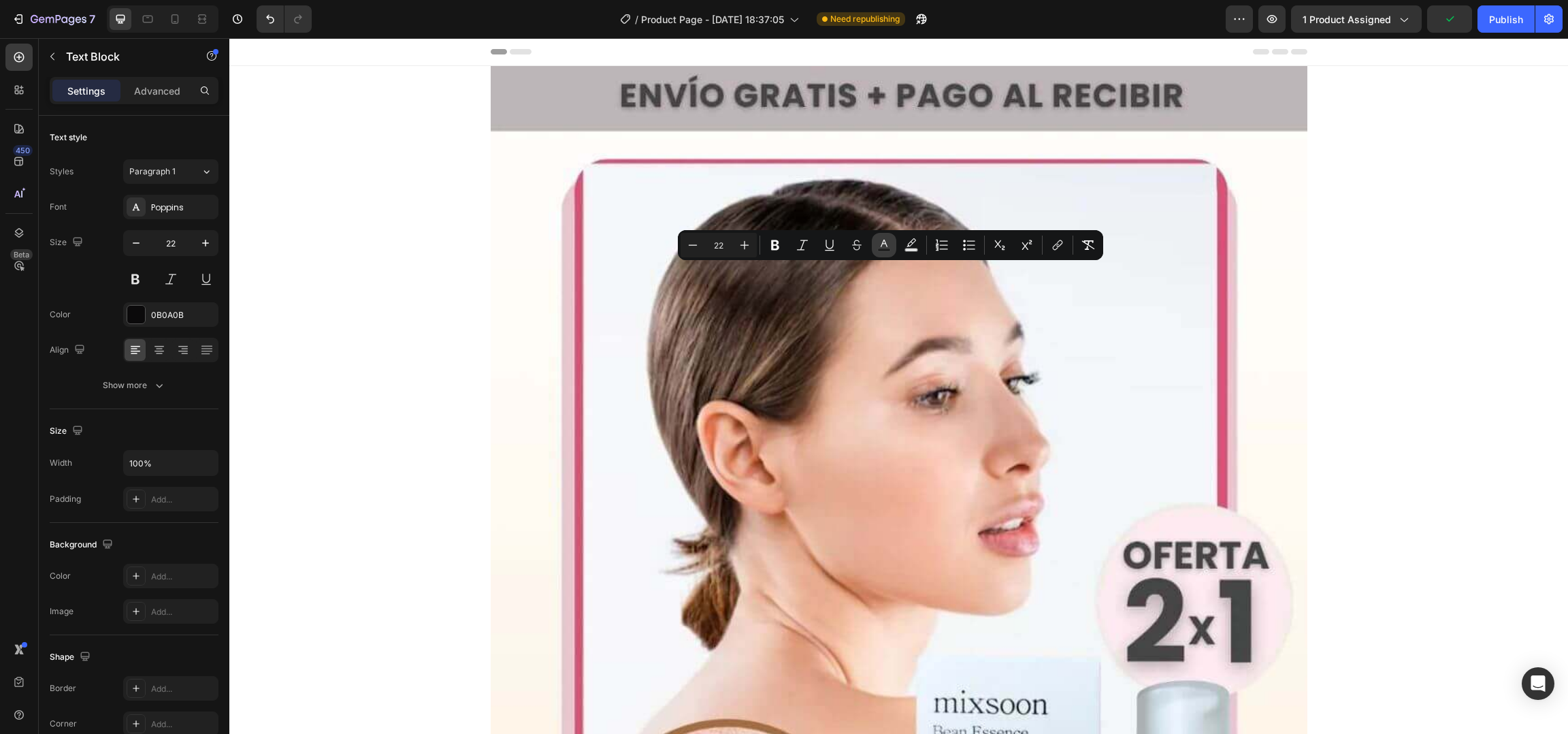
click at [885, 245] on icon "Editor contextual toolbar" at bounding box center [884, 243] width 6 height 7
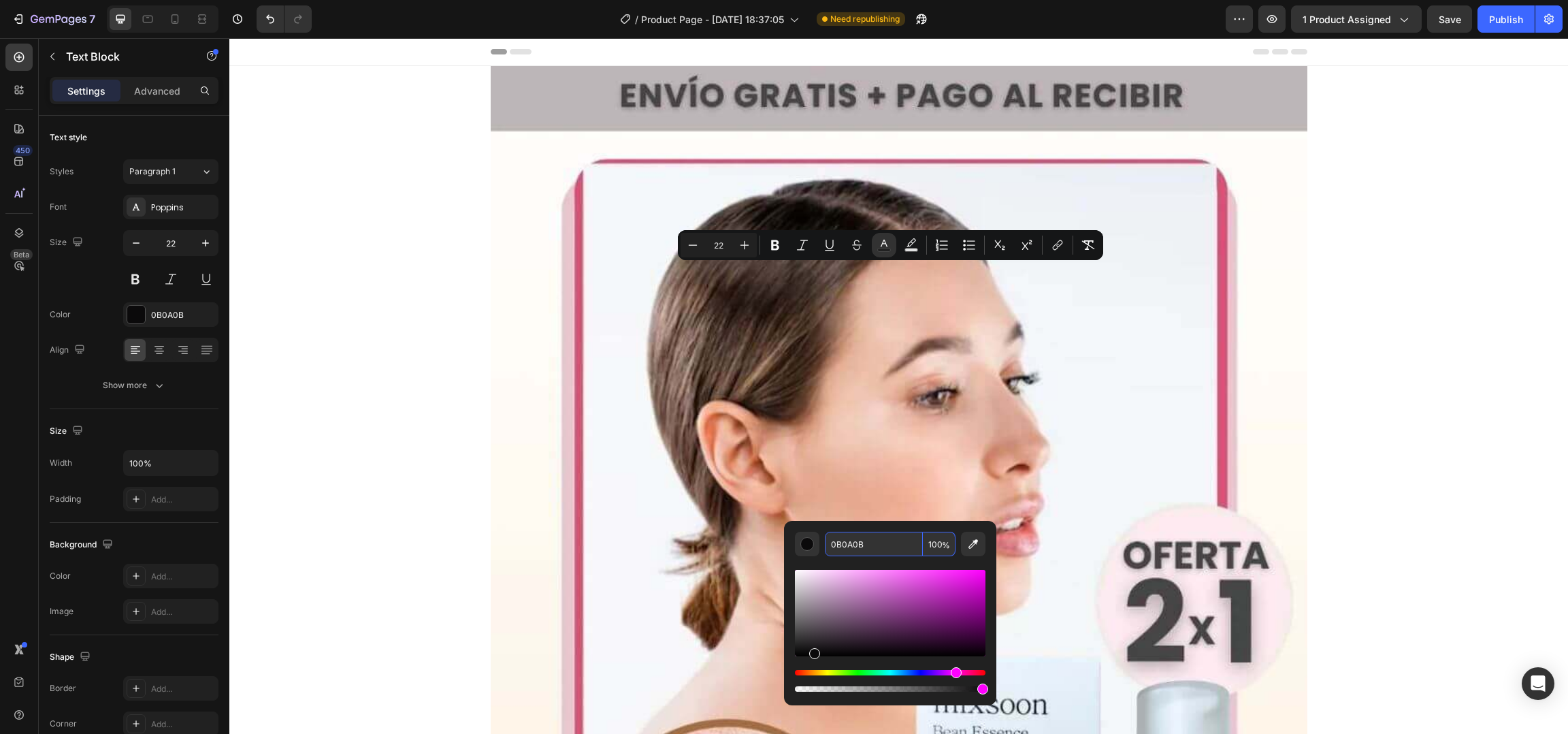
click at [893, 545] on input "0B0A0B" at bounding box center [874, 544] width 98 height 25
paste input "4D4D4D"
type input "4D4D4D"
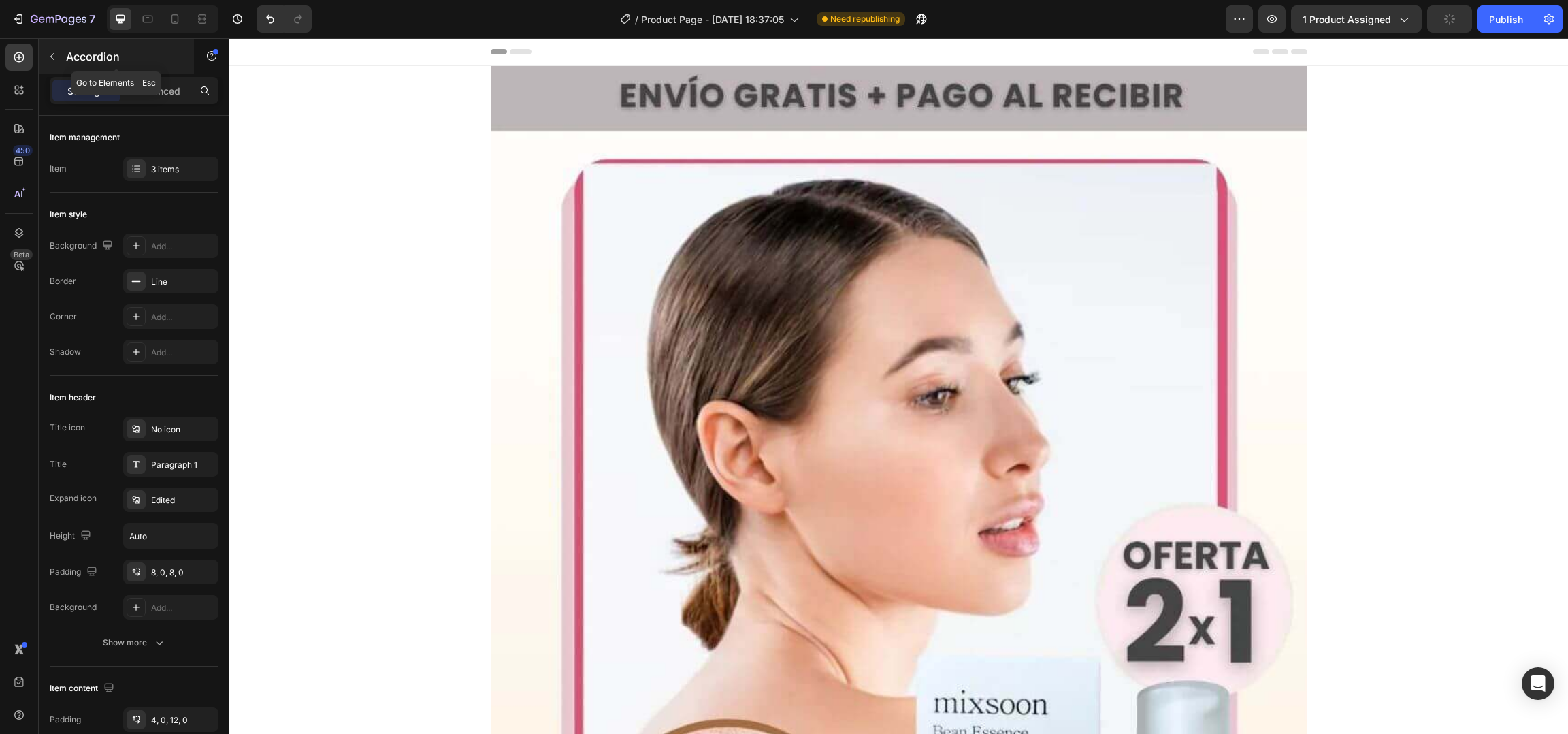
click at [50, 57] on icon "button" at bounding box center [53, 56] width 11 height 11
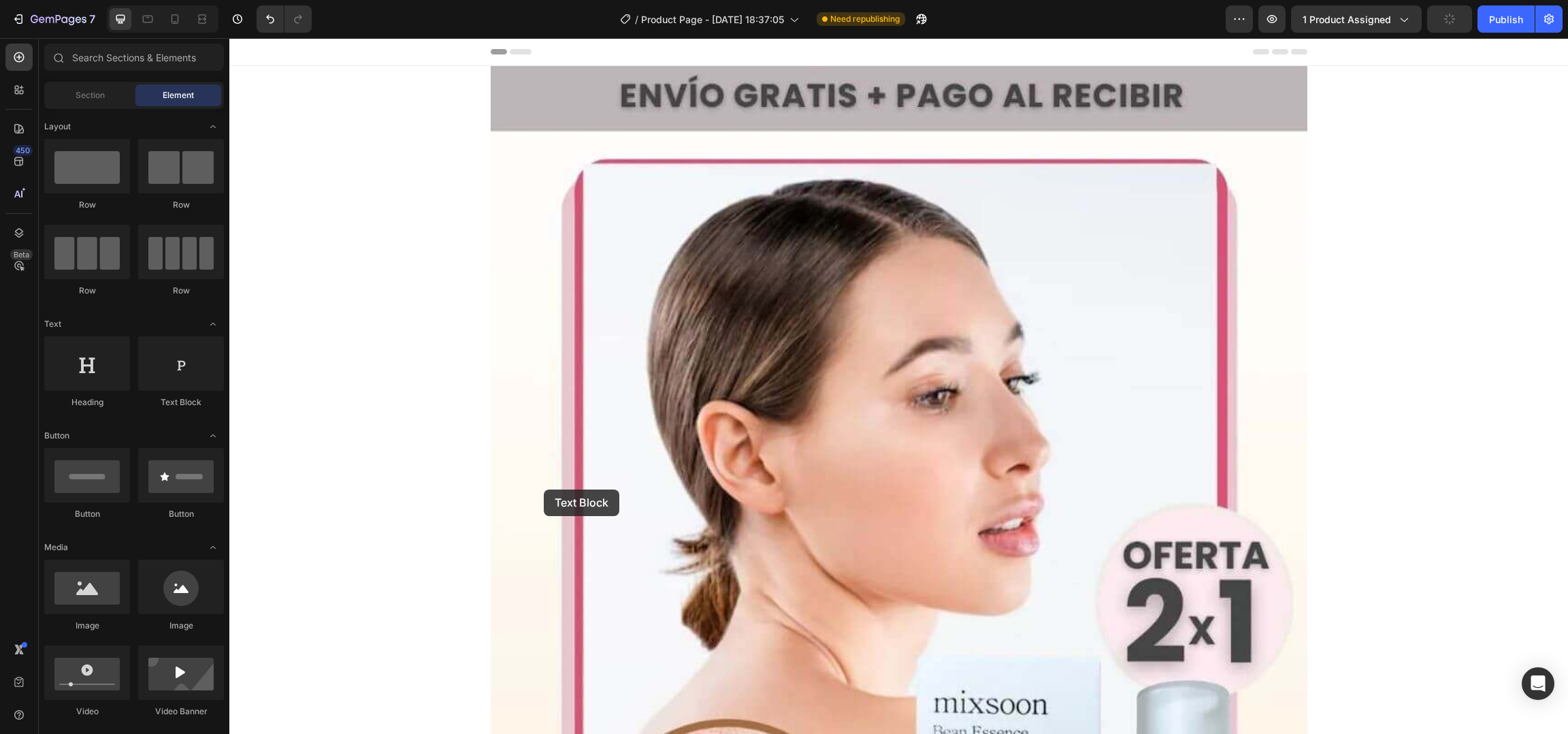
drag, startPoint x: 420, startPoint y: 421, endPoint x: 544, endPoint y: 493, distance: 143.4
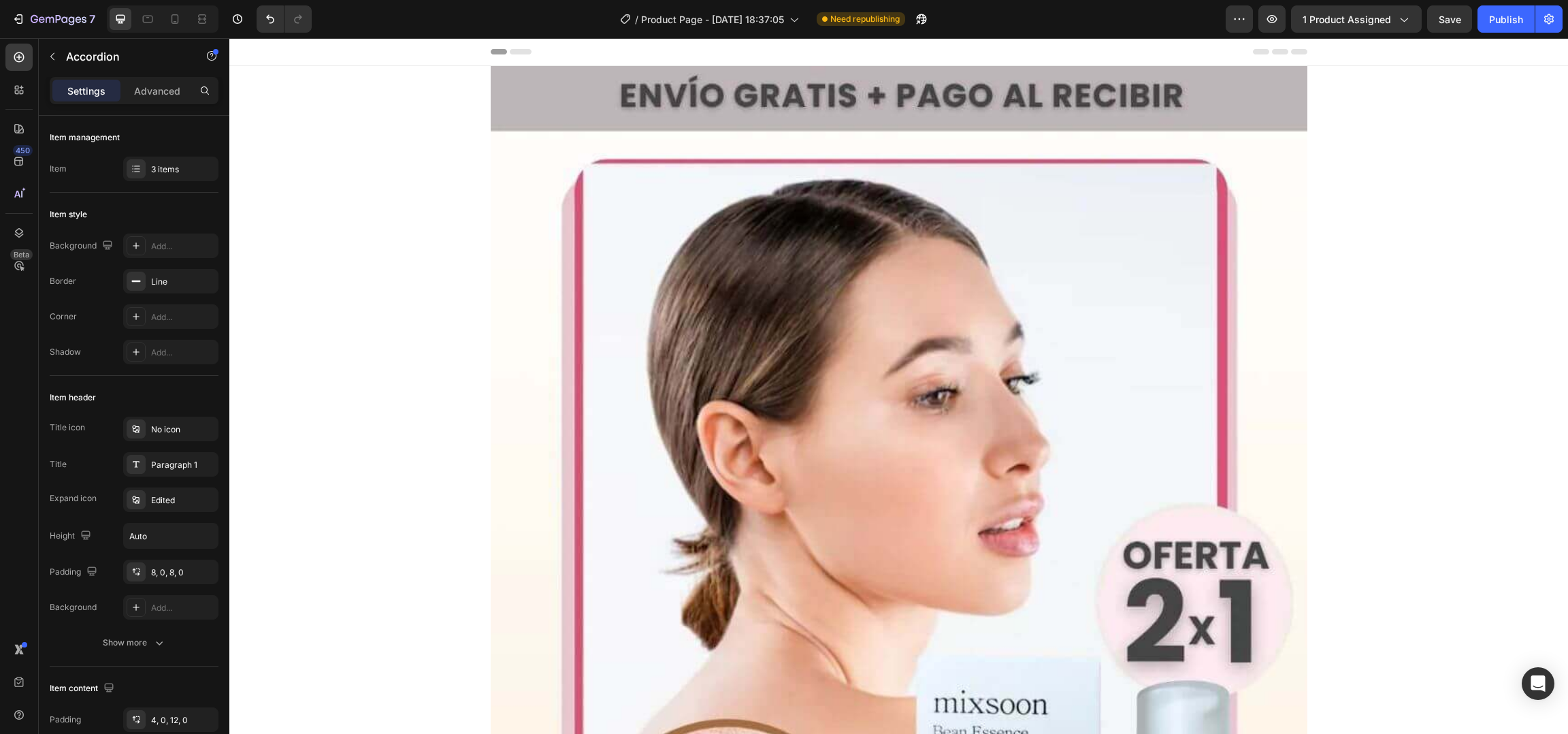
click at [704, 439] on button "Text Color" at bounding box center [695, 444] width 25 height 25
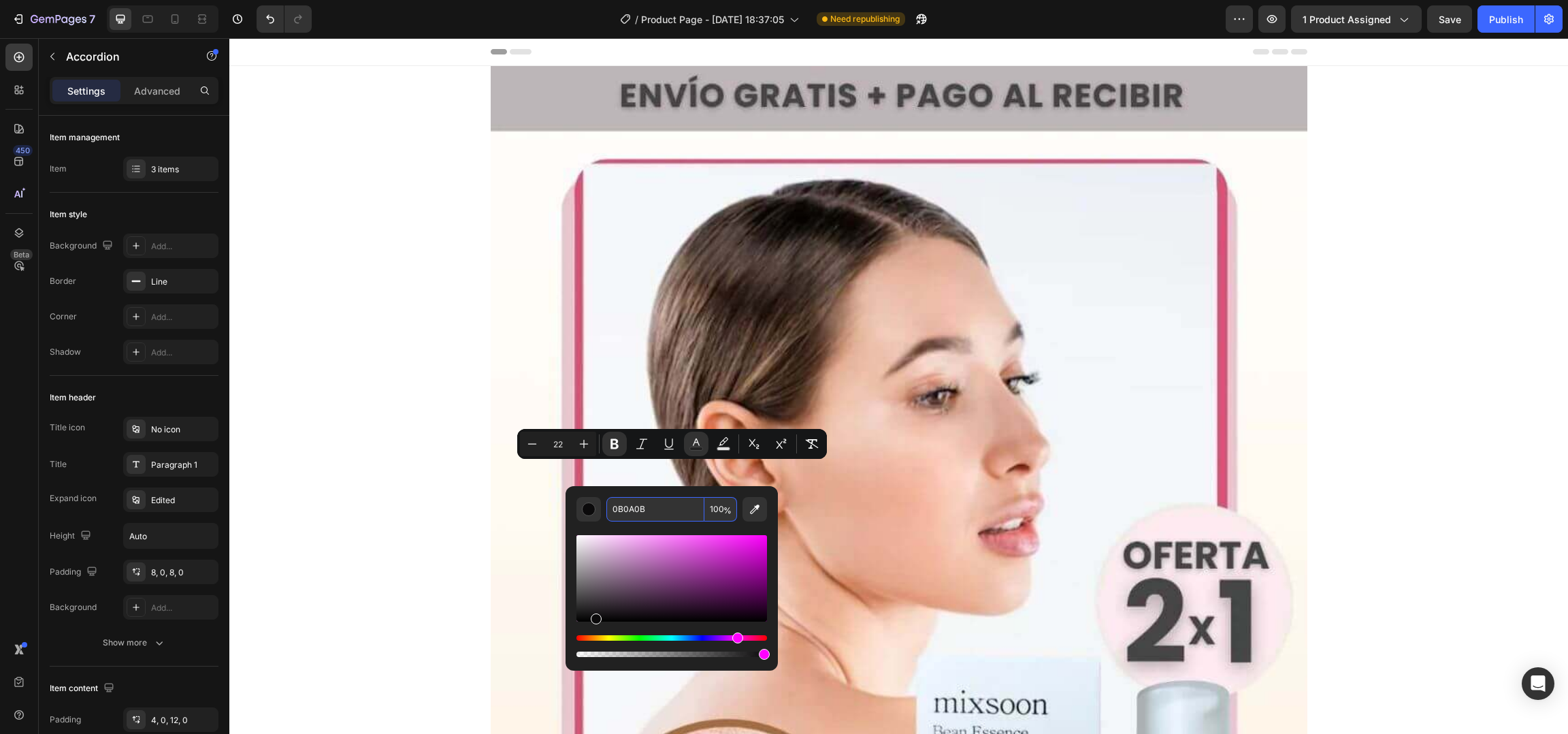
click at [664, 501] on input "0B0A0B" at bounding box center [655, 508] width 98 height 25
paste input "4D4D4D"
type input "4D4D4D"
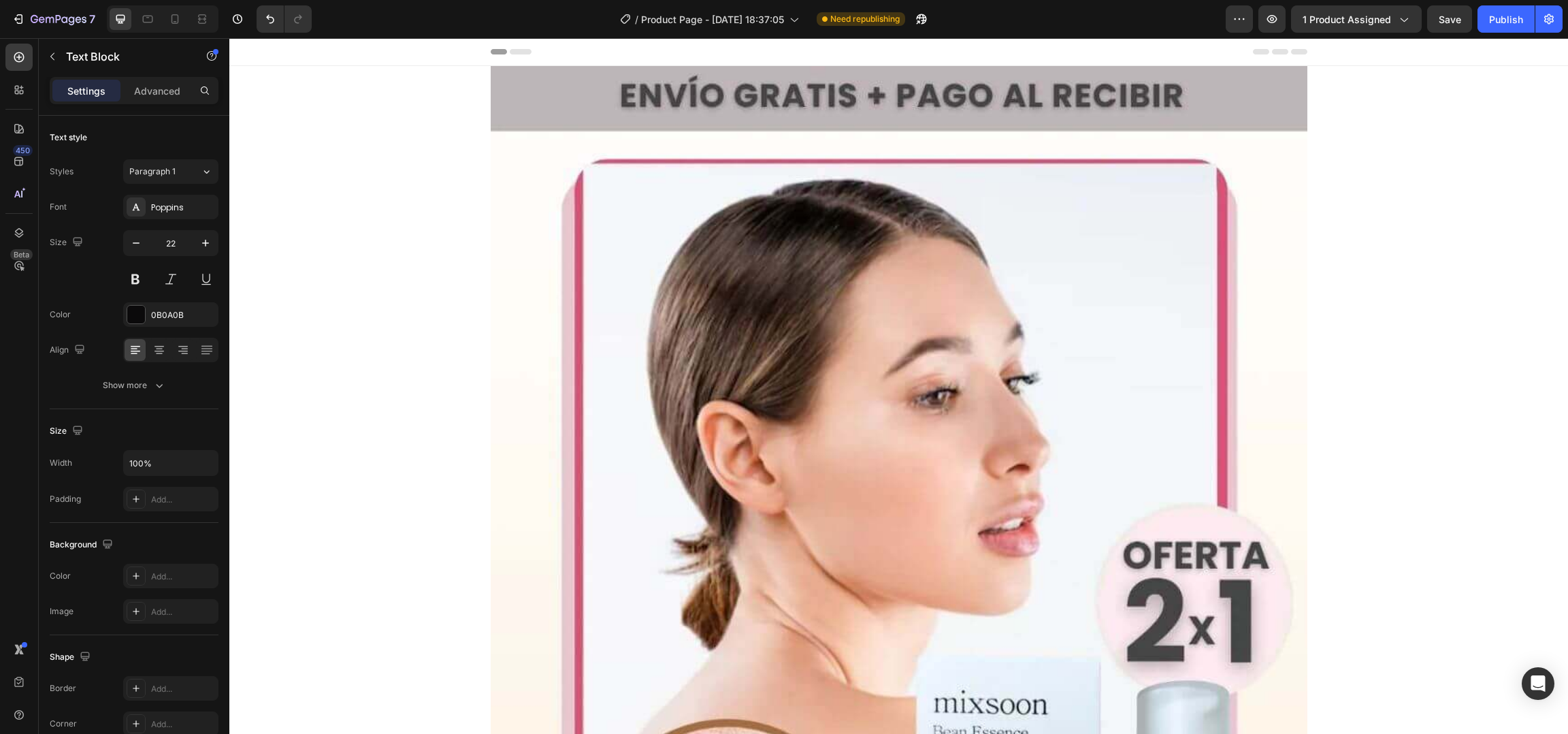
drag, startPoint x: 667, startPoint y: 505, endPoint x: 567, endPoint y: 489, distance: 101.3
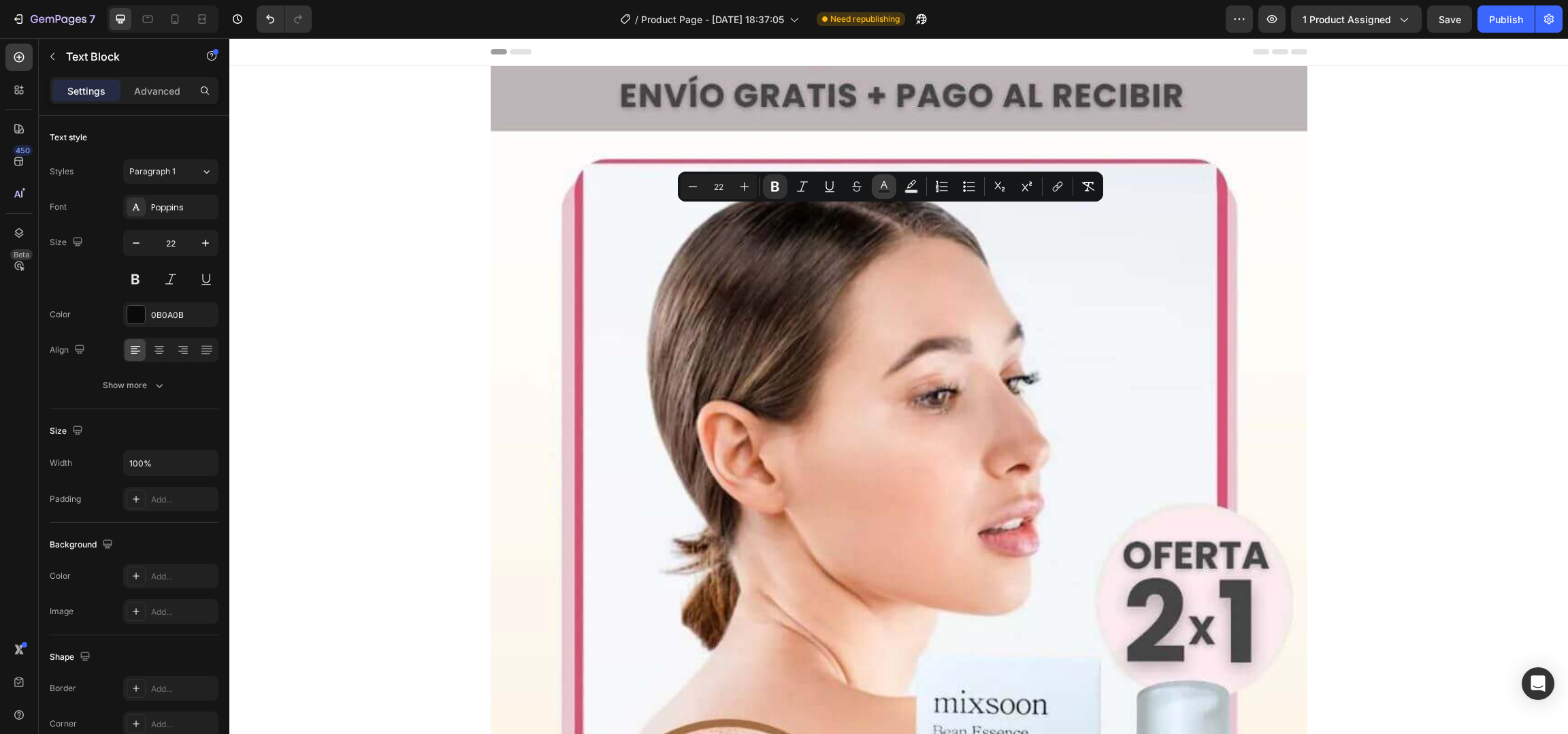
click at [889, 191] on rect "Editor contextual toolbar" at bounding box center [884, 192] width 13 height 4
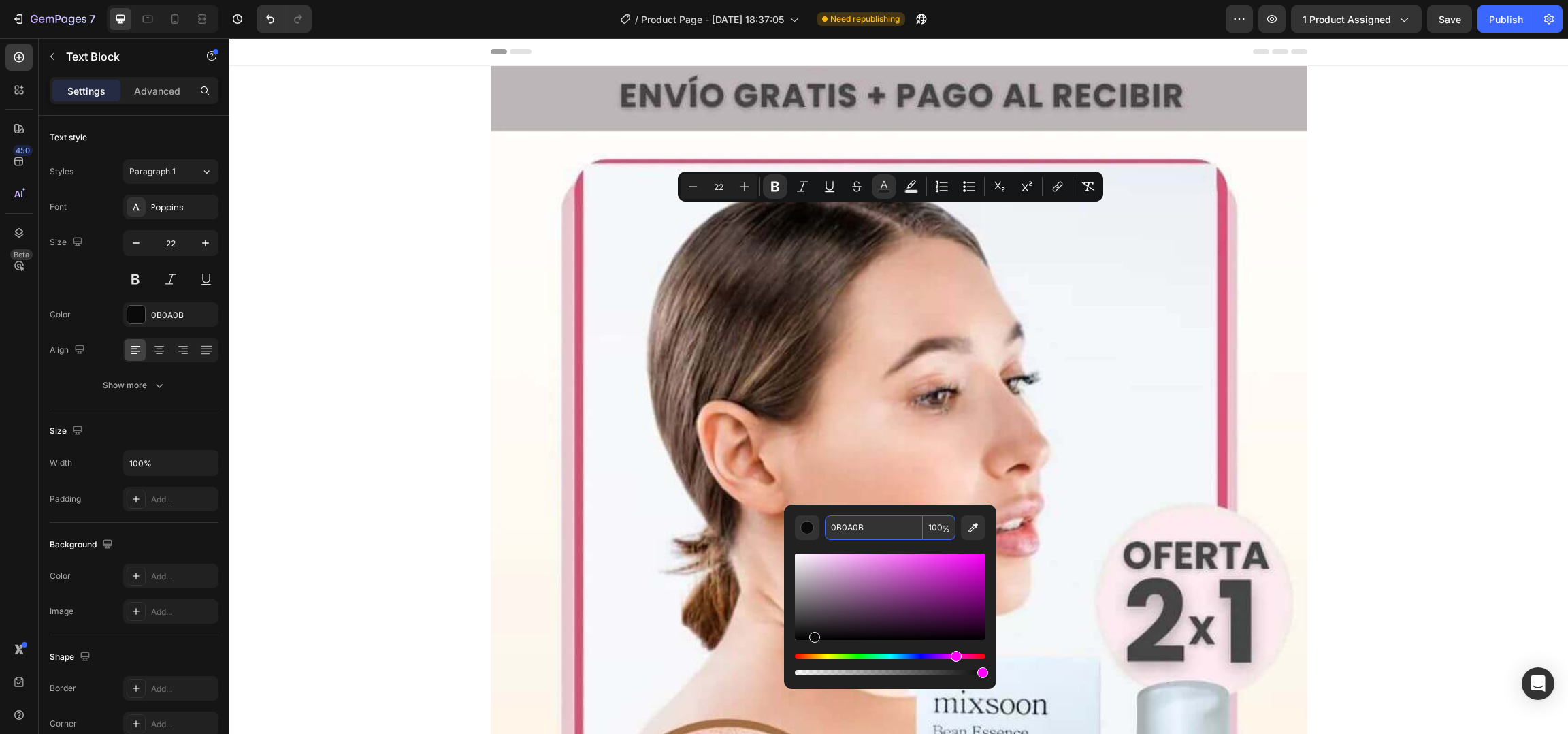
click at [875, 537] on input "0B0A0B" at bounding box center [874, 528] width 98 height 25
paste input "MIXSOON Bean Essence: Textura elástica única (no líquida) 4 fermentos vs 0-1 en…"
type input "MIXSOON Bean Essence: Textura elástica única (no líquida) 4 fermentos vs 0-1 en…"
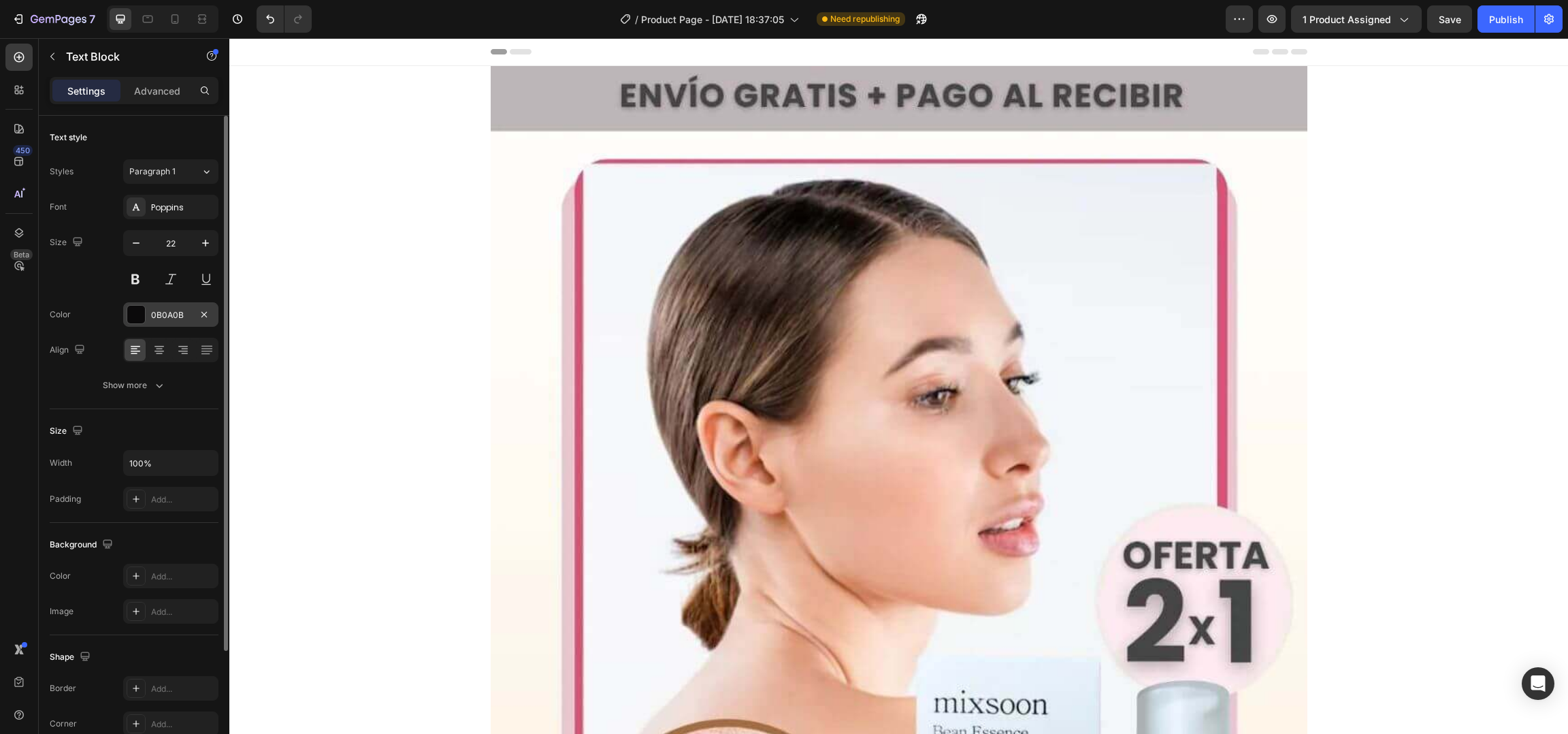
click at [161, 321] on div "0B0A0B" at bounding box center [170, 315] width 39 height 12
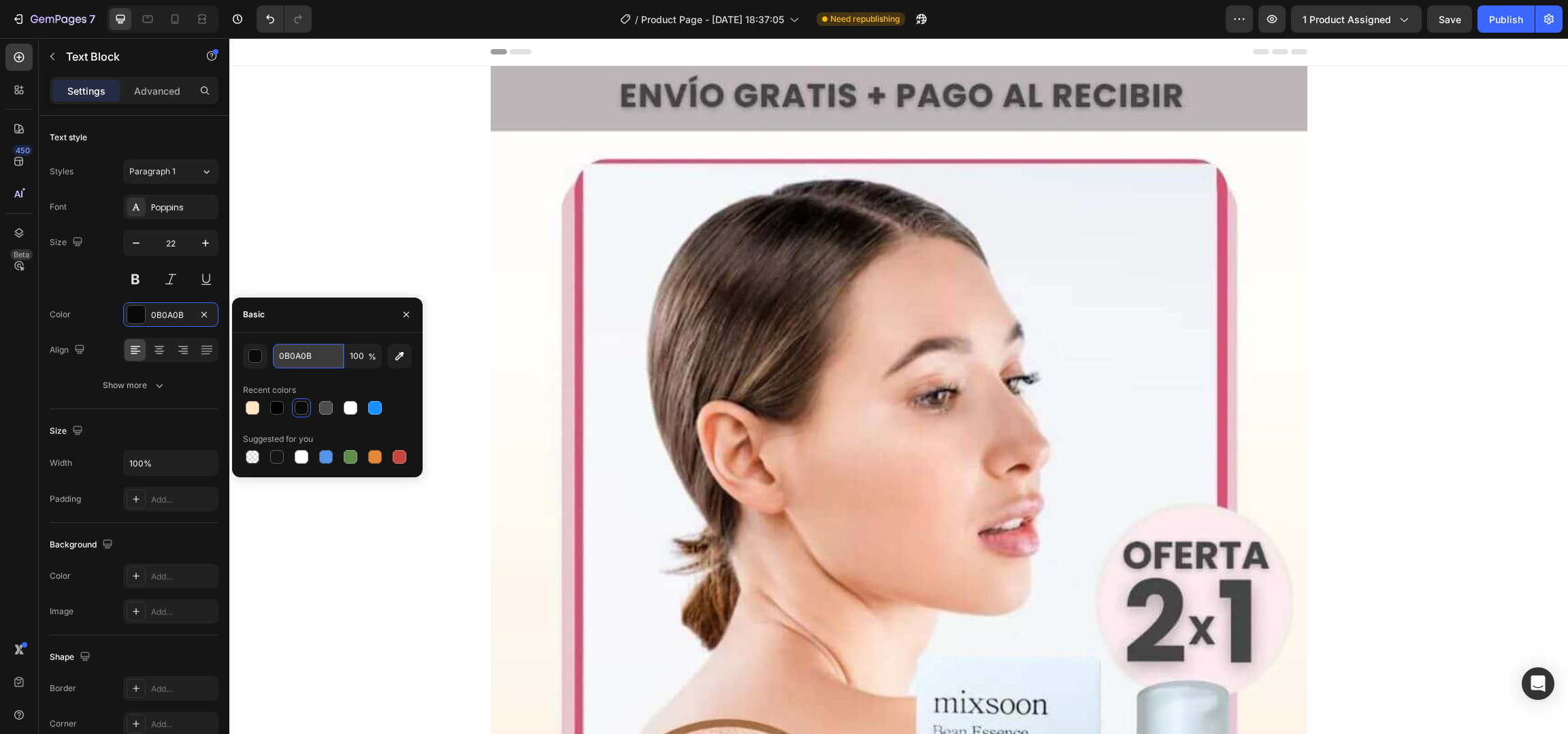
click at [304, 357] on input "0B0A0B" at bounding box center [308, 356] width 71 height 25
paste input "4D4D4D"
type input "4D4D4D"
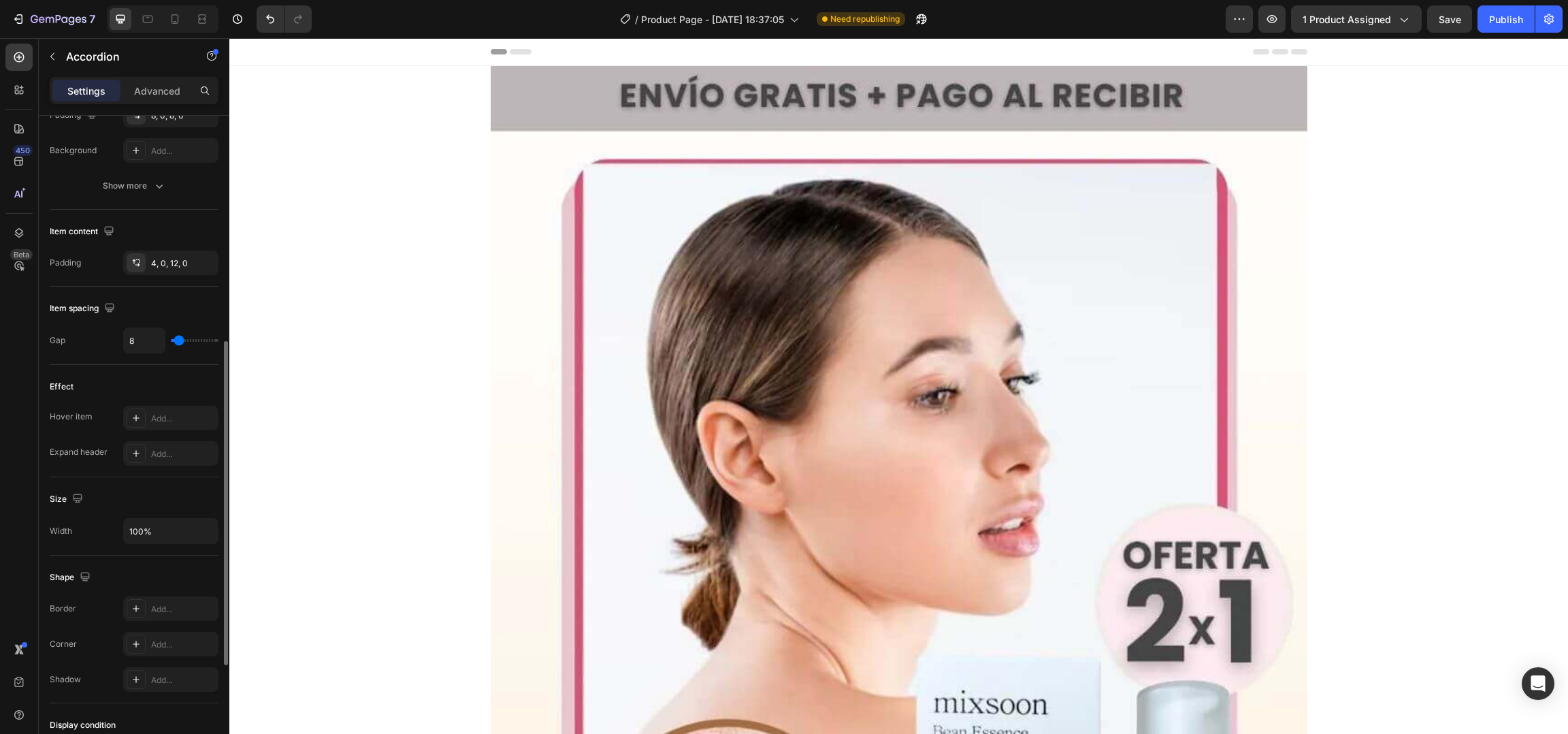
scroll to position [676, 0]
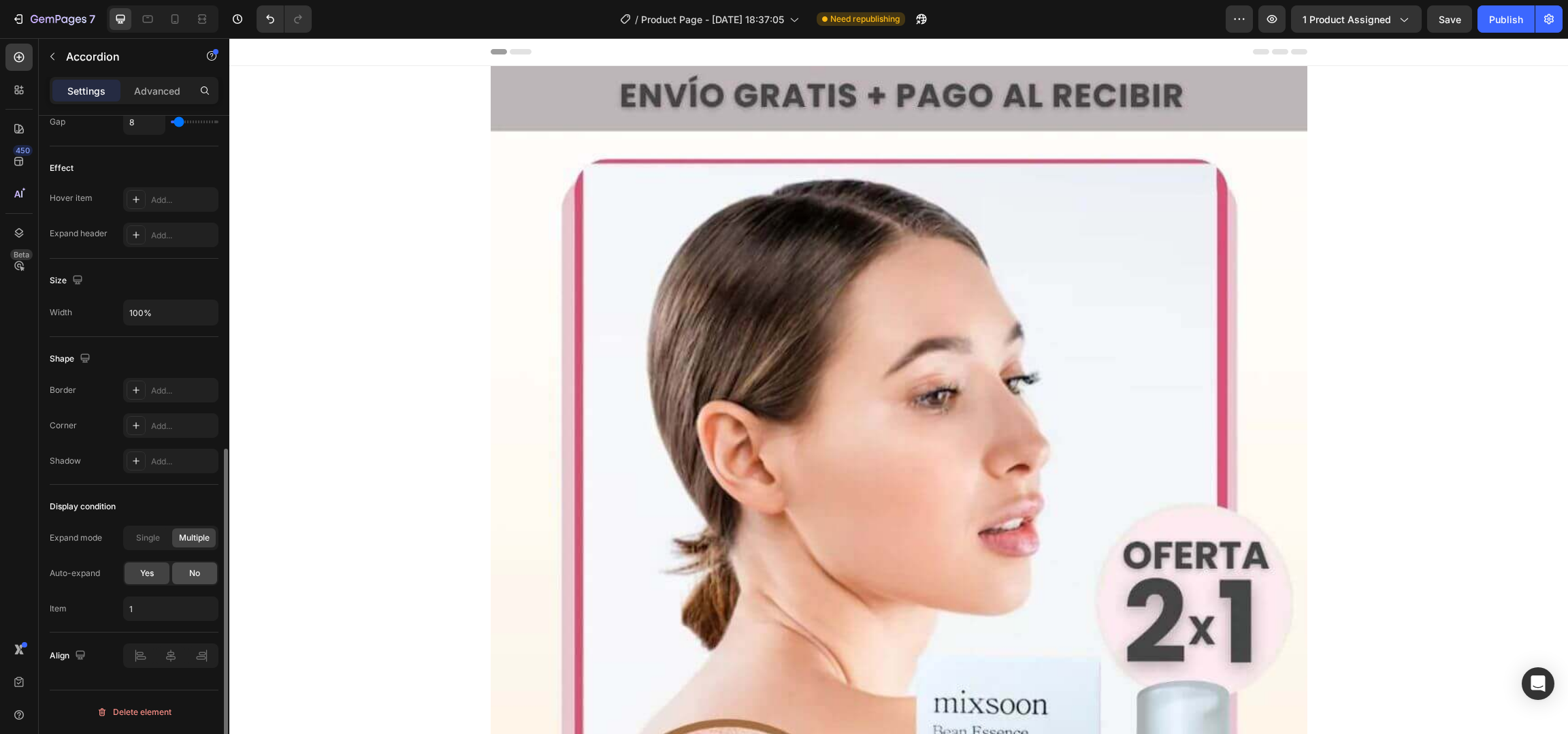
click at [195, 575] on span "No" at bounding box center [195, 573] width 11 height 12
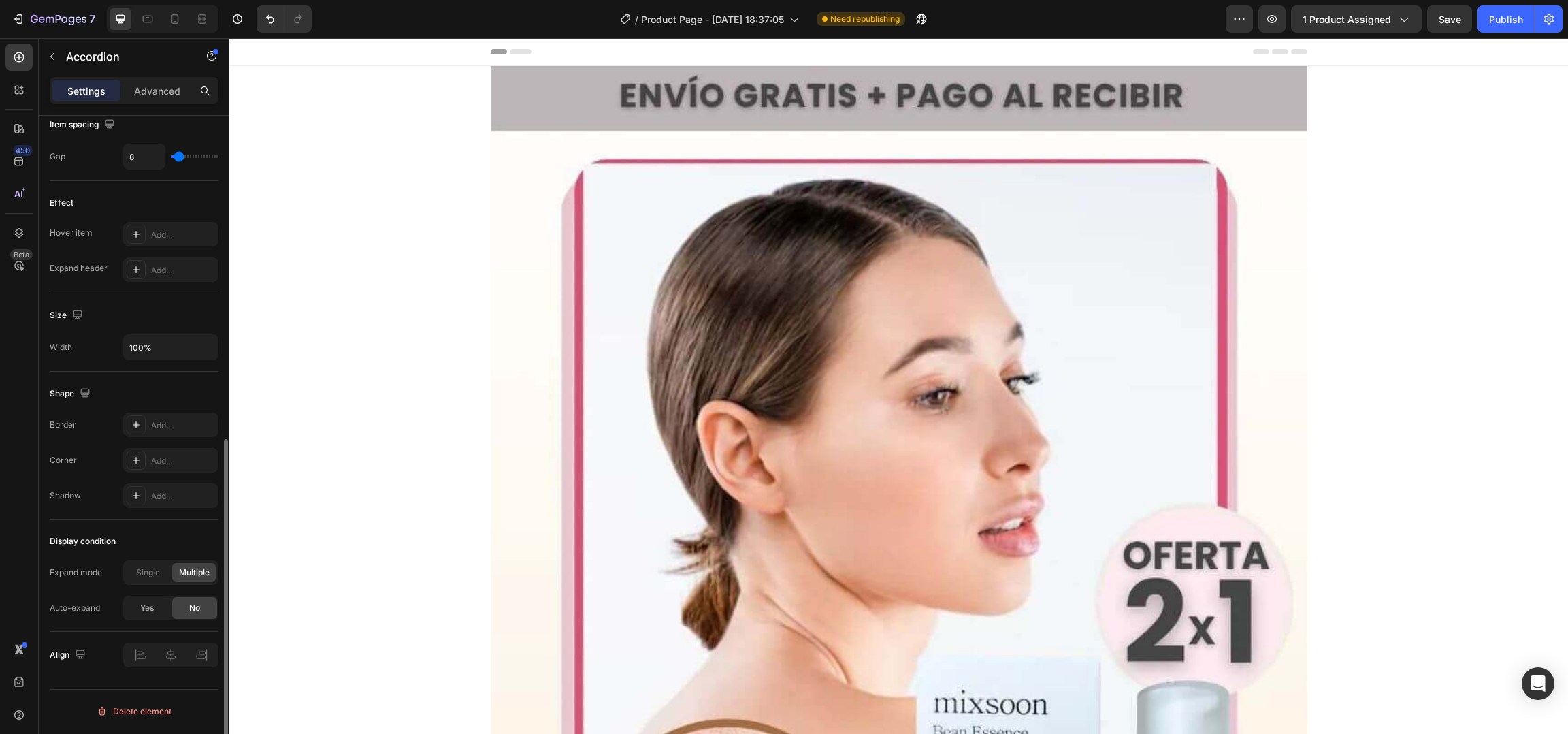
scroll to position [640, 0]
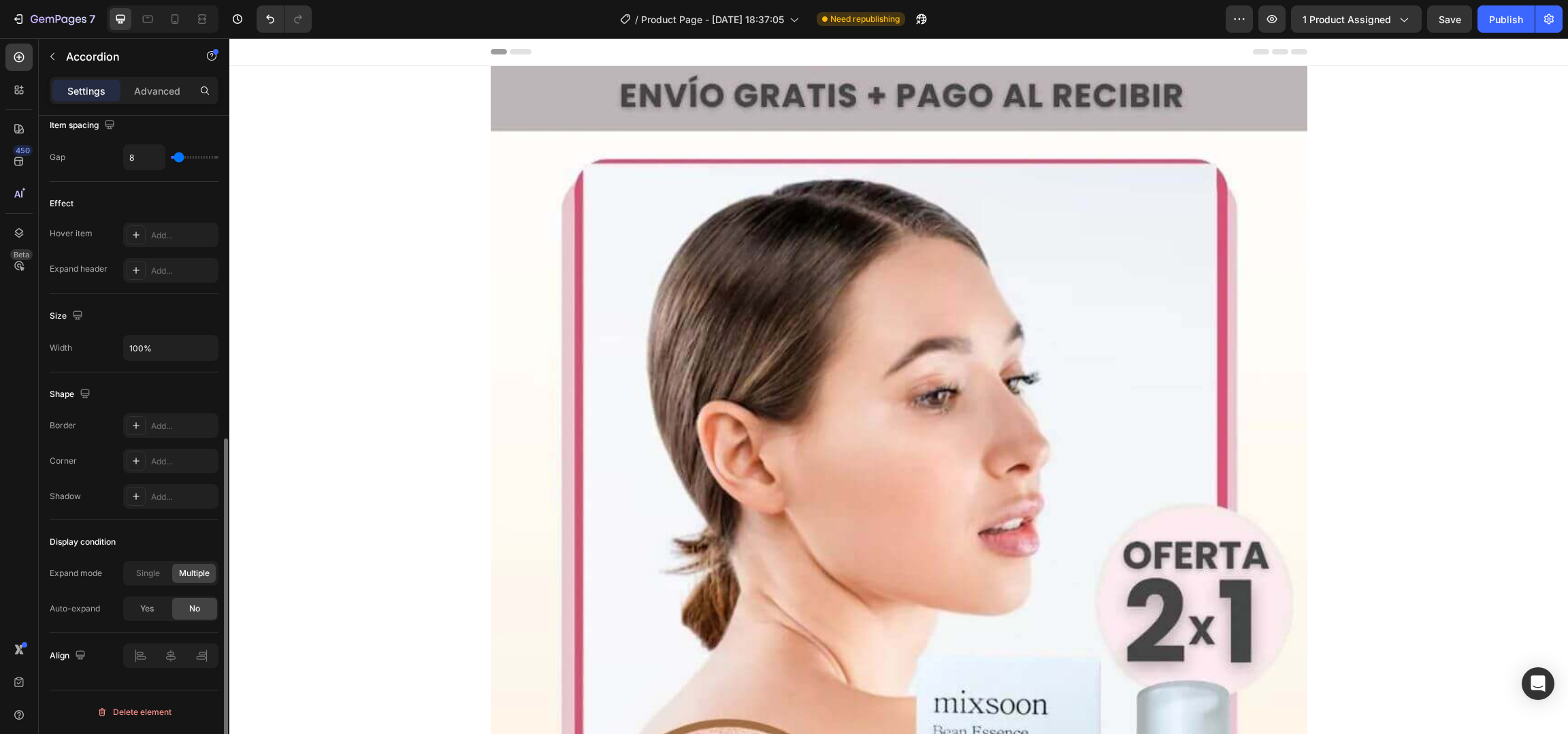
scroll to position [639, 0]
click at [161, 576] on div "Single" at bounding box center [147, 574] width 44 height 19
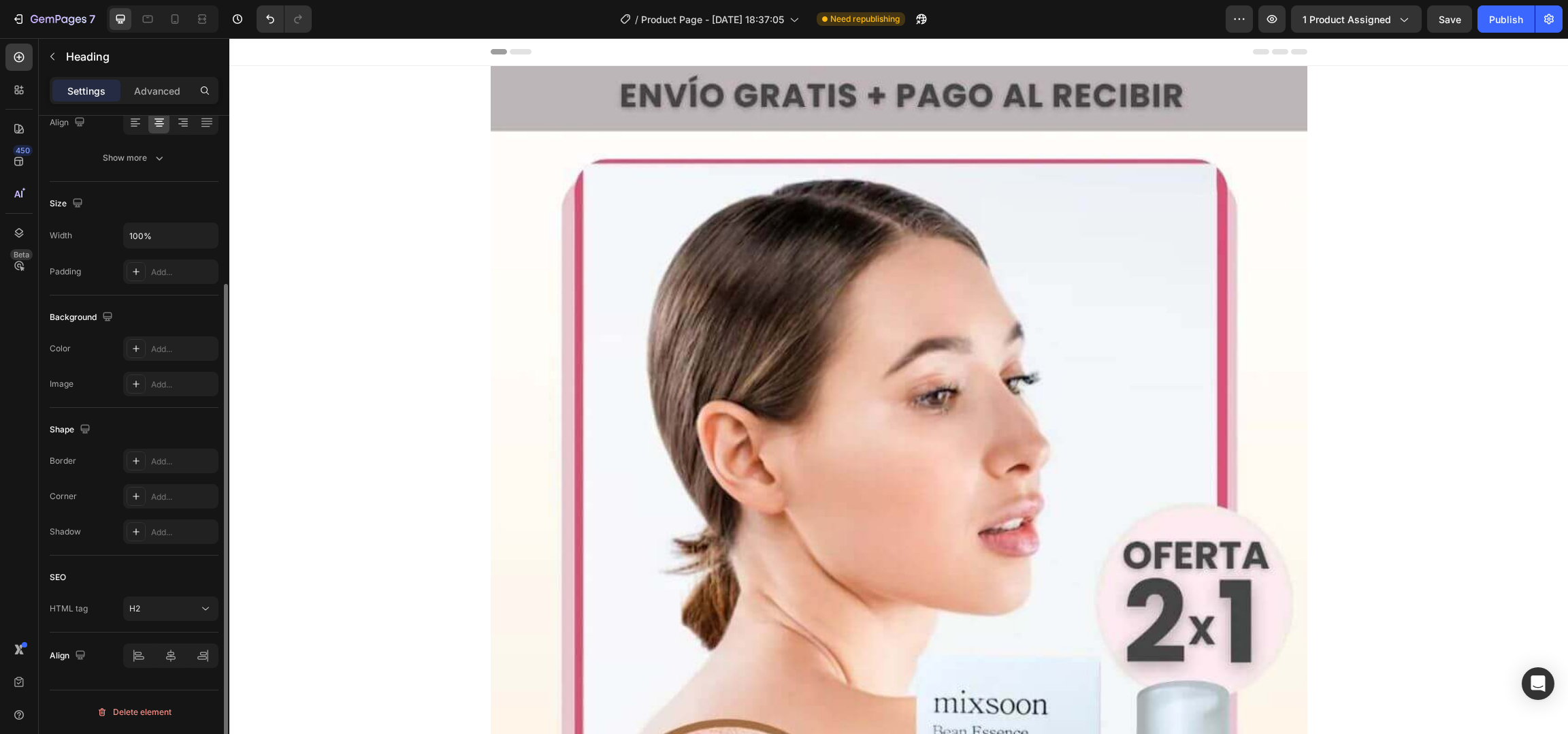
scroll to position [0, 0]
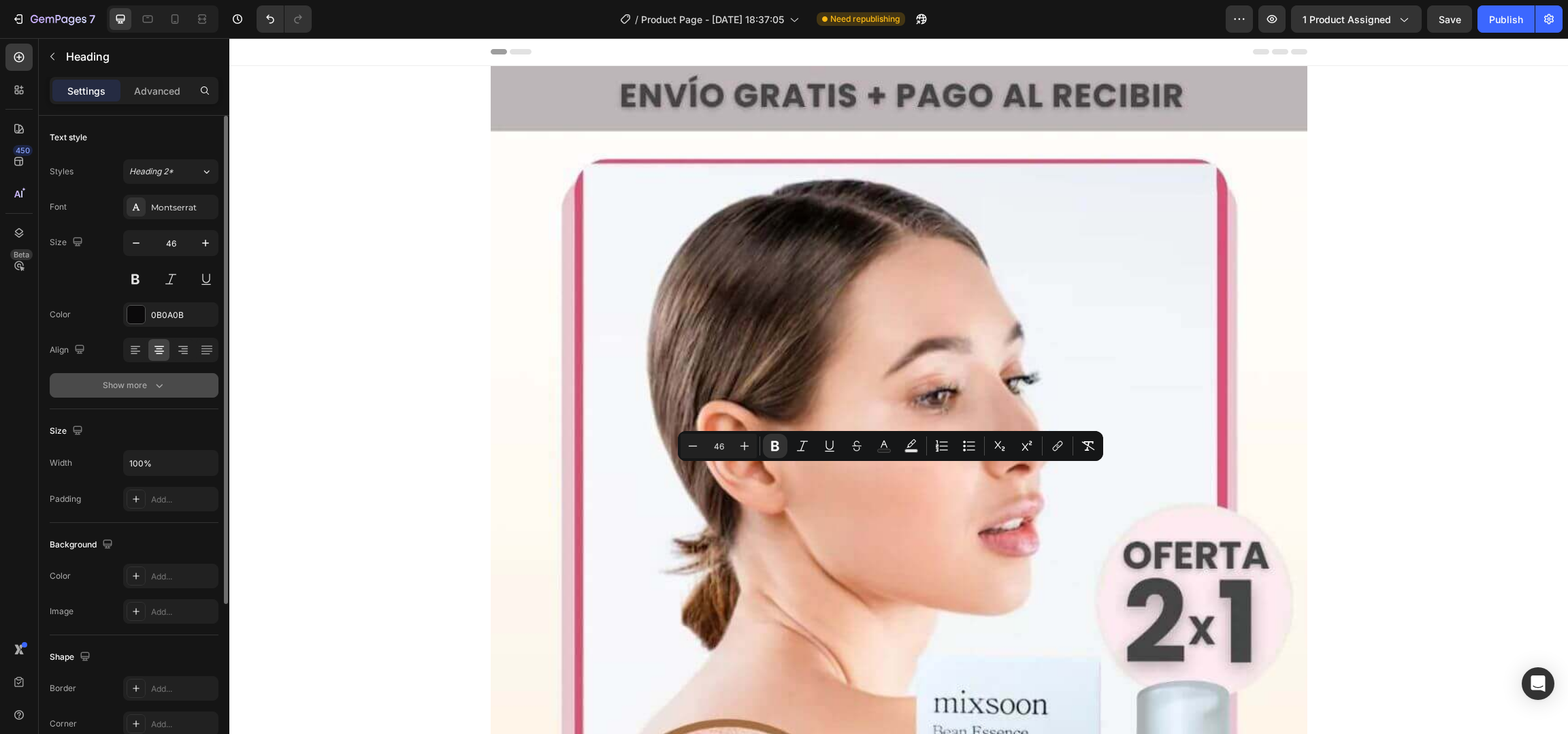
click at [147, 395] on button "Show more" at bounding box center [135, 385] width 169 height 25
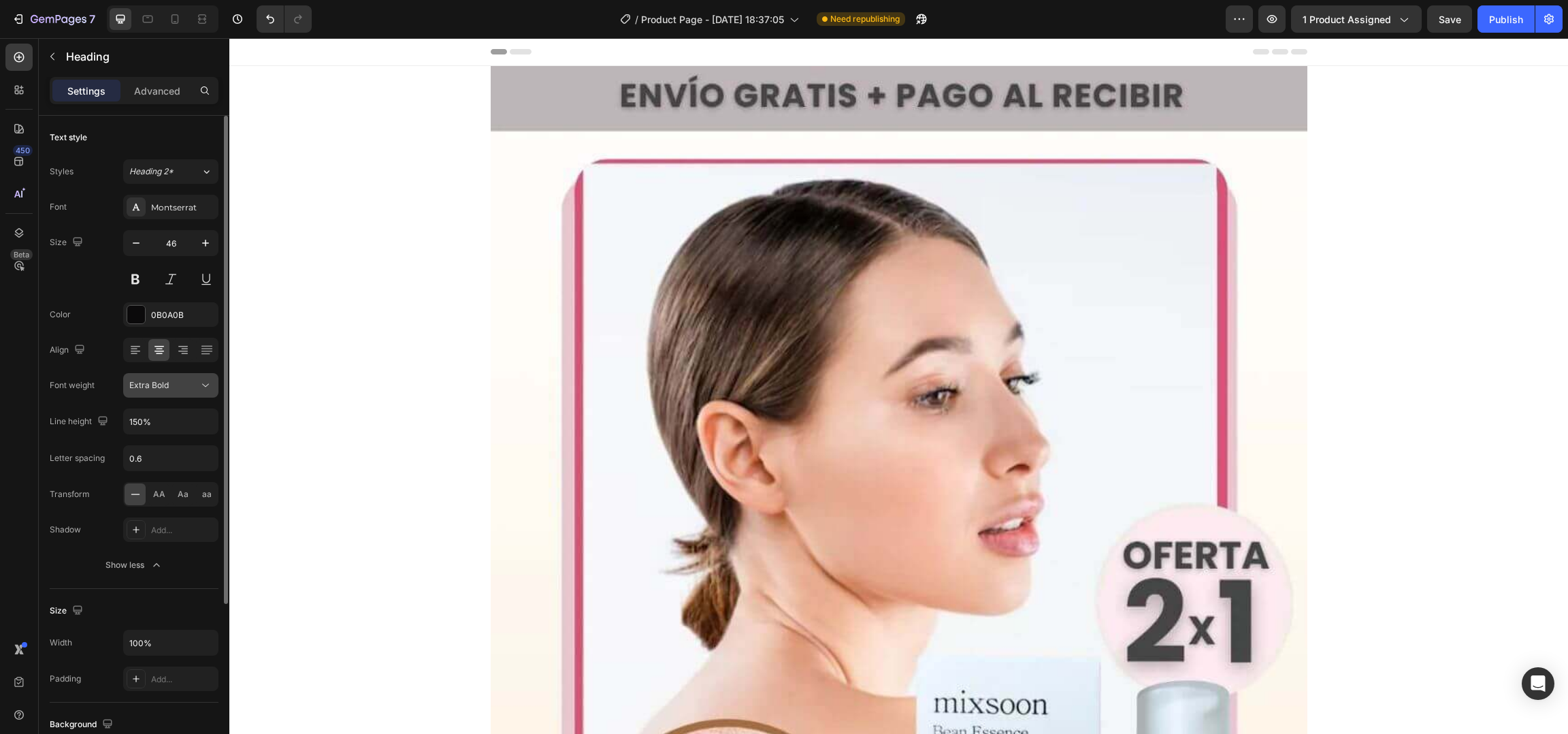
click at [172, 388] on div "Extra Bold" at bounding box center [164, 385] width 69 height 12
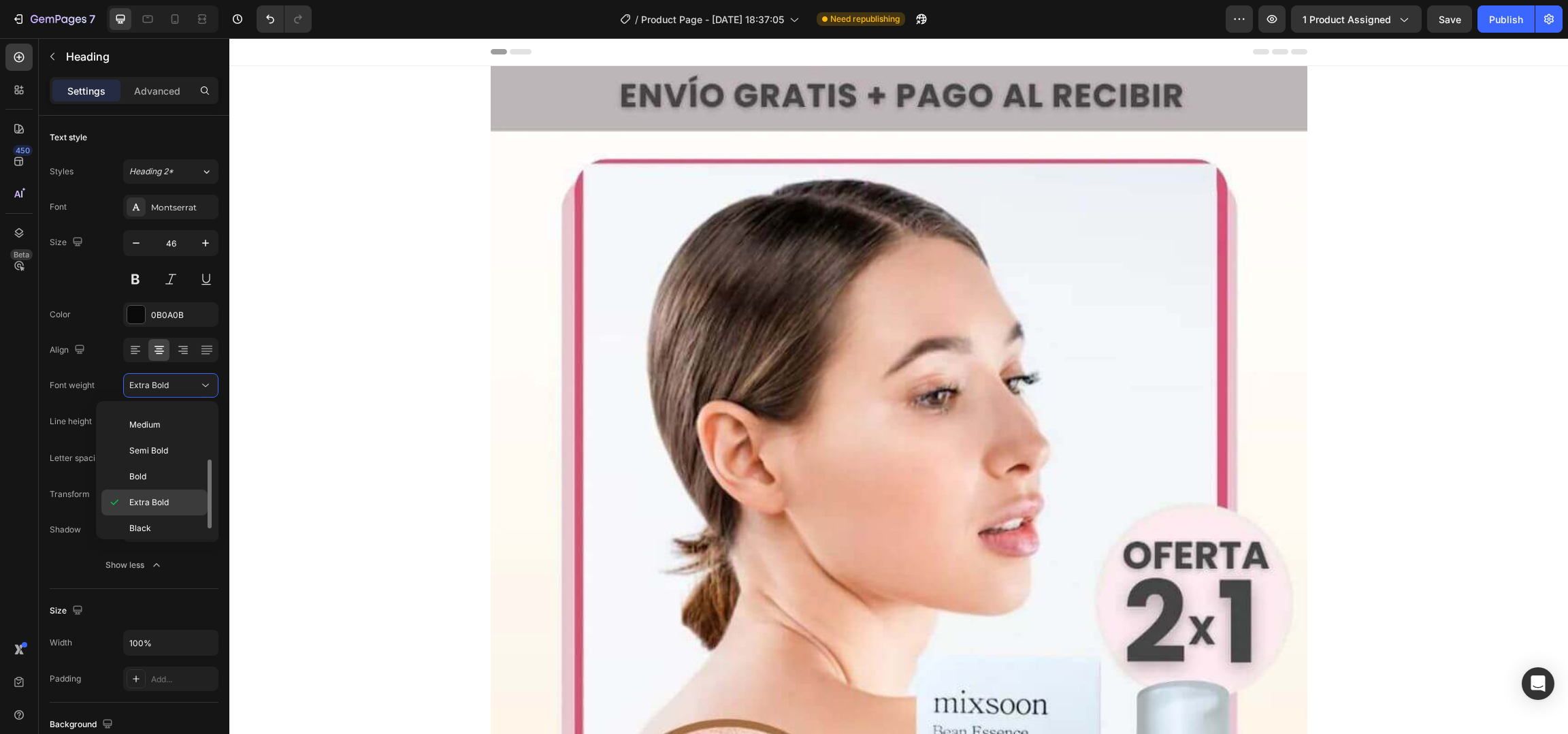
click at [158, 516] on div "Extra Bold" at bounding box center [155, 528] width 106 height 25
click at [79, 379] on div "Font weight" at bounding box center [72, 385] width 45 height 12
click at [134, 284] on button at bounding box center [135, 278] width 25 height 25
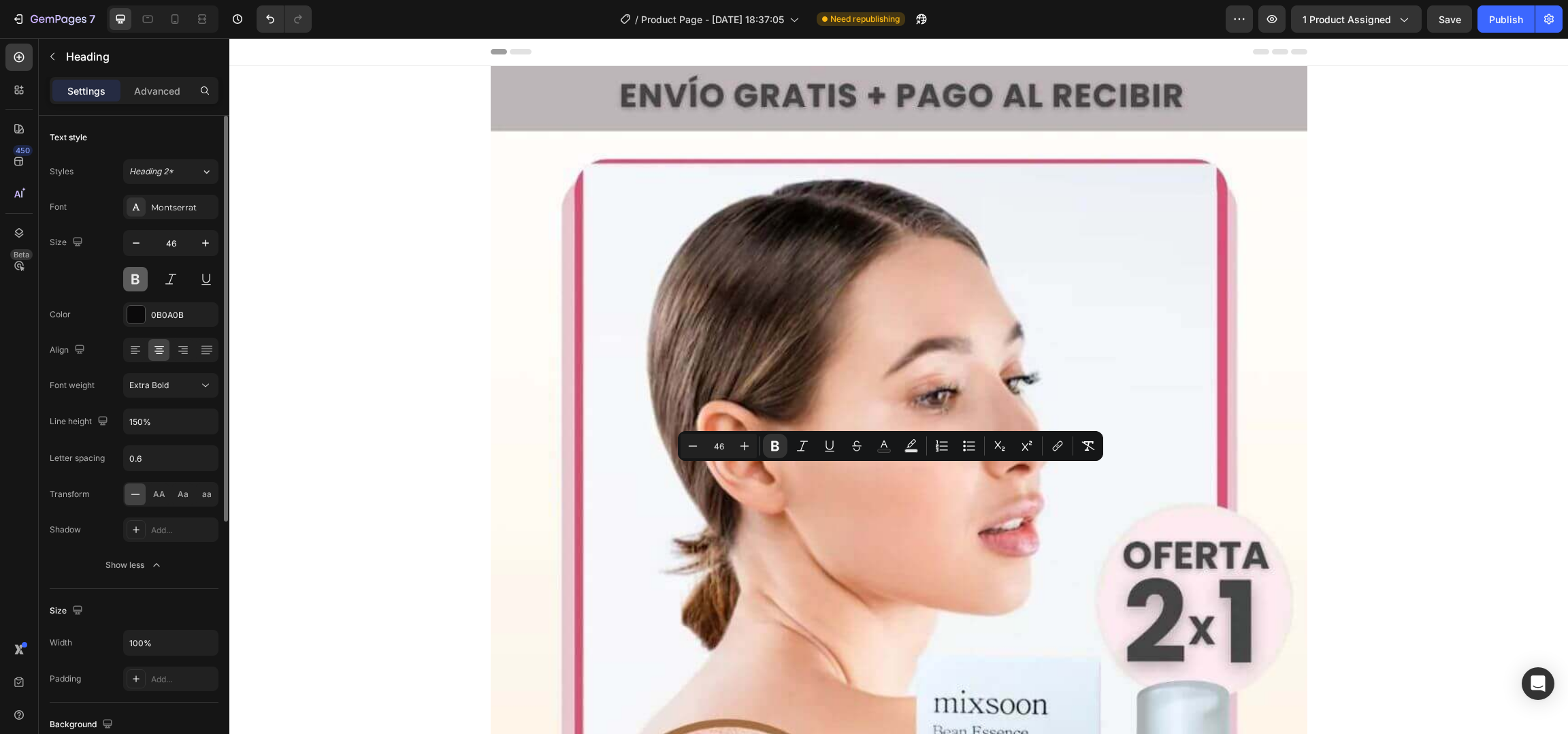
click at [136, 276] on button at bounding box center [135, 278] width 25 height 25
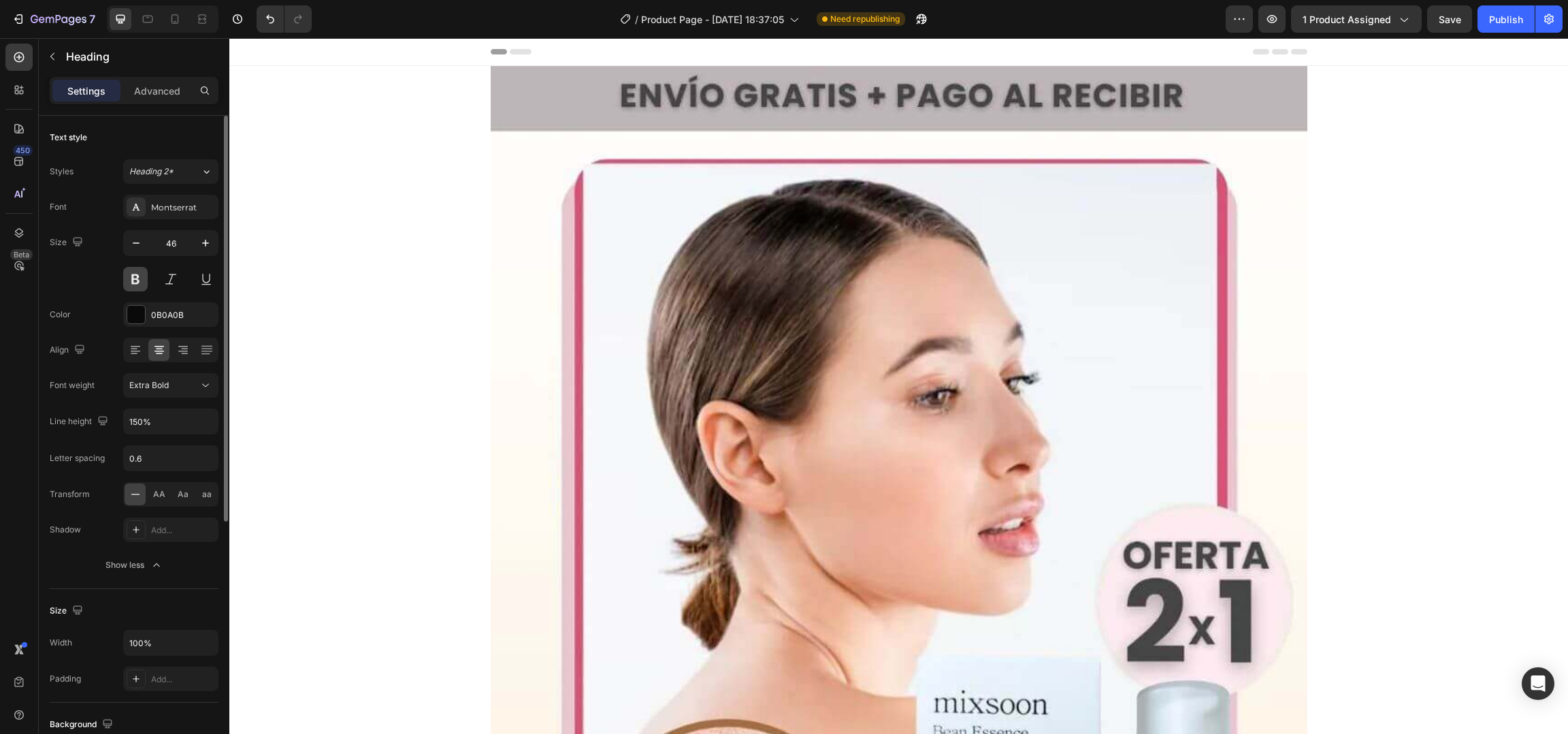
click at [136, 276] on button at bounding box center [135, 278] width 25 height 25
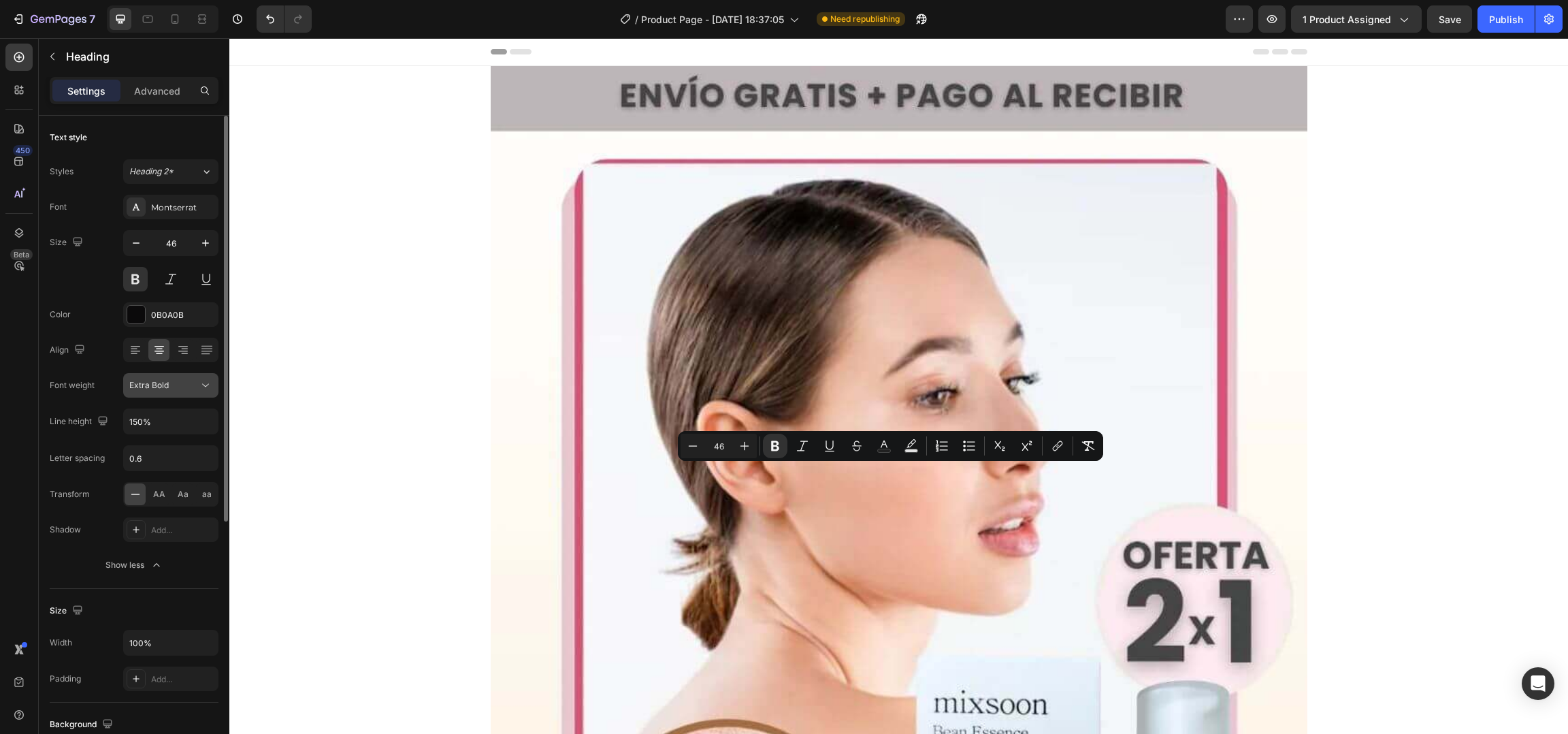
click at [166, 388] on span "Extra Bold" at bounding box center [148, 385] width 39 height 10
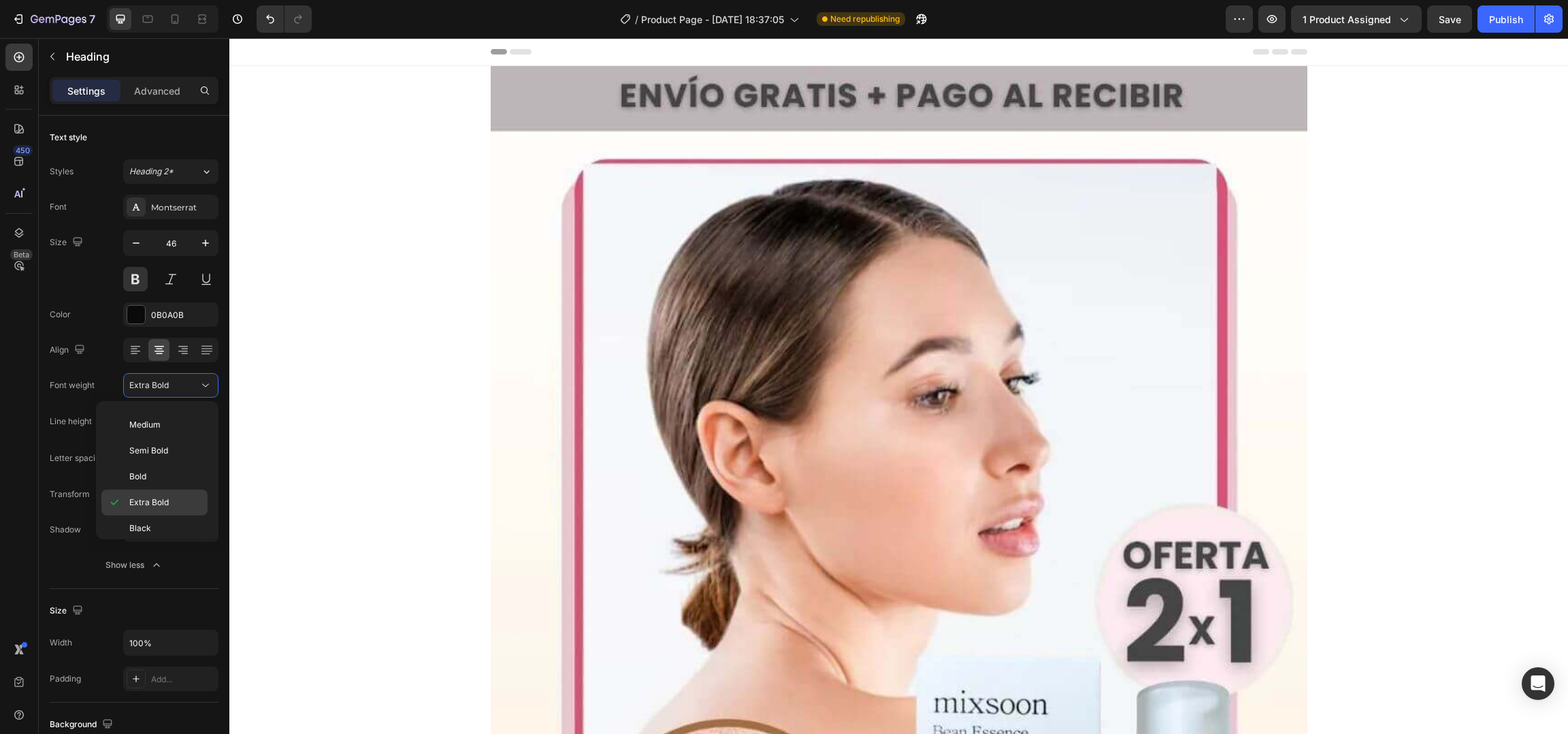
click at [169, 502] on p "Extra Bold" at bounding box center [165, 502] width 72 height 12
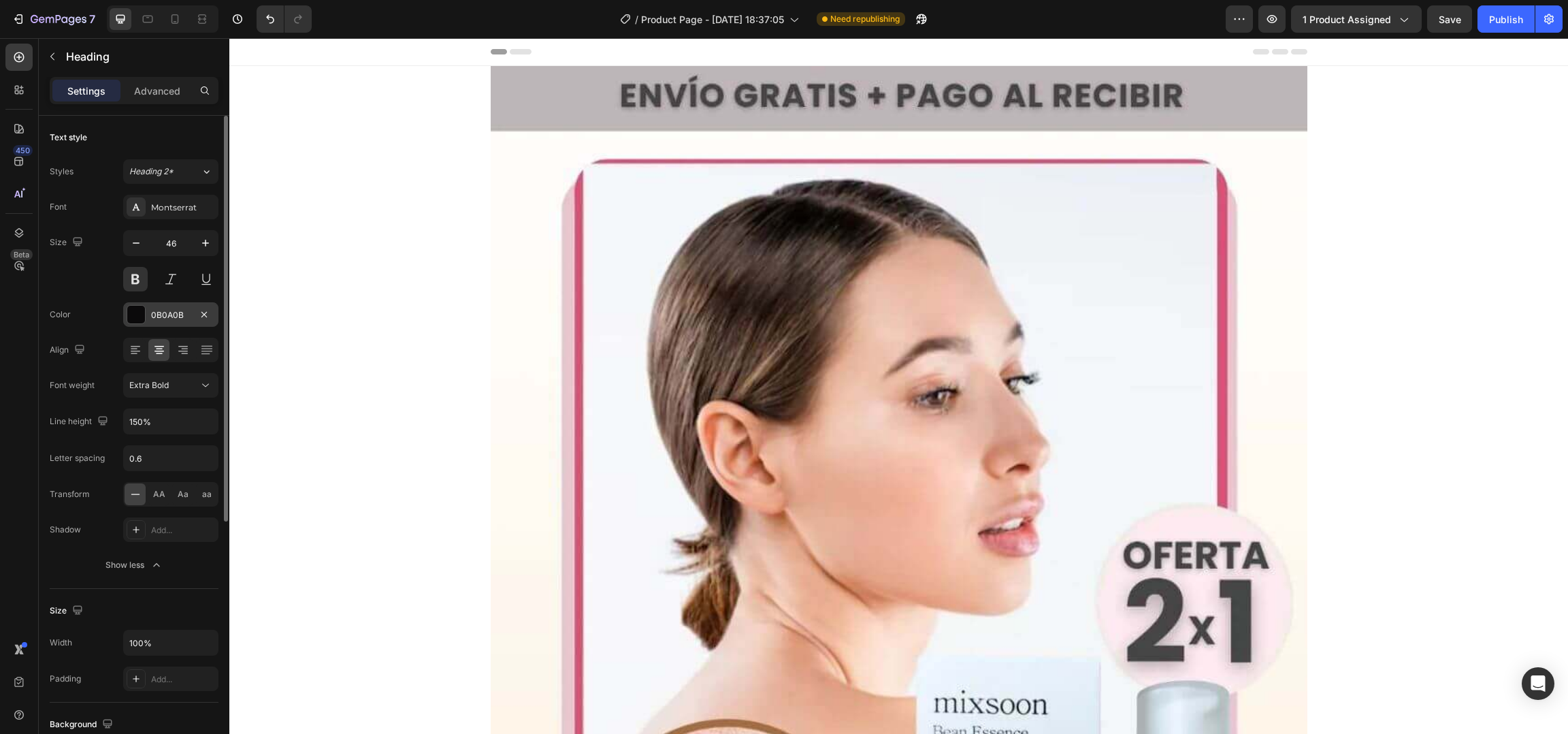
click at [177, 310] on div "0B0A0B" at bounding box center [170, 315] width 39 height 12
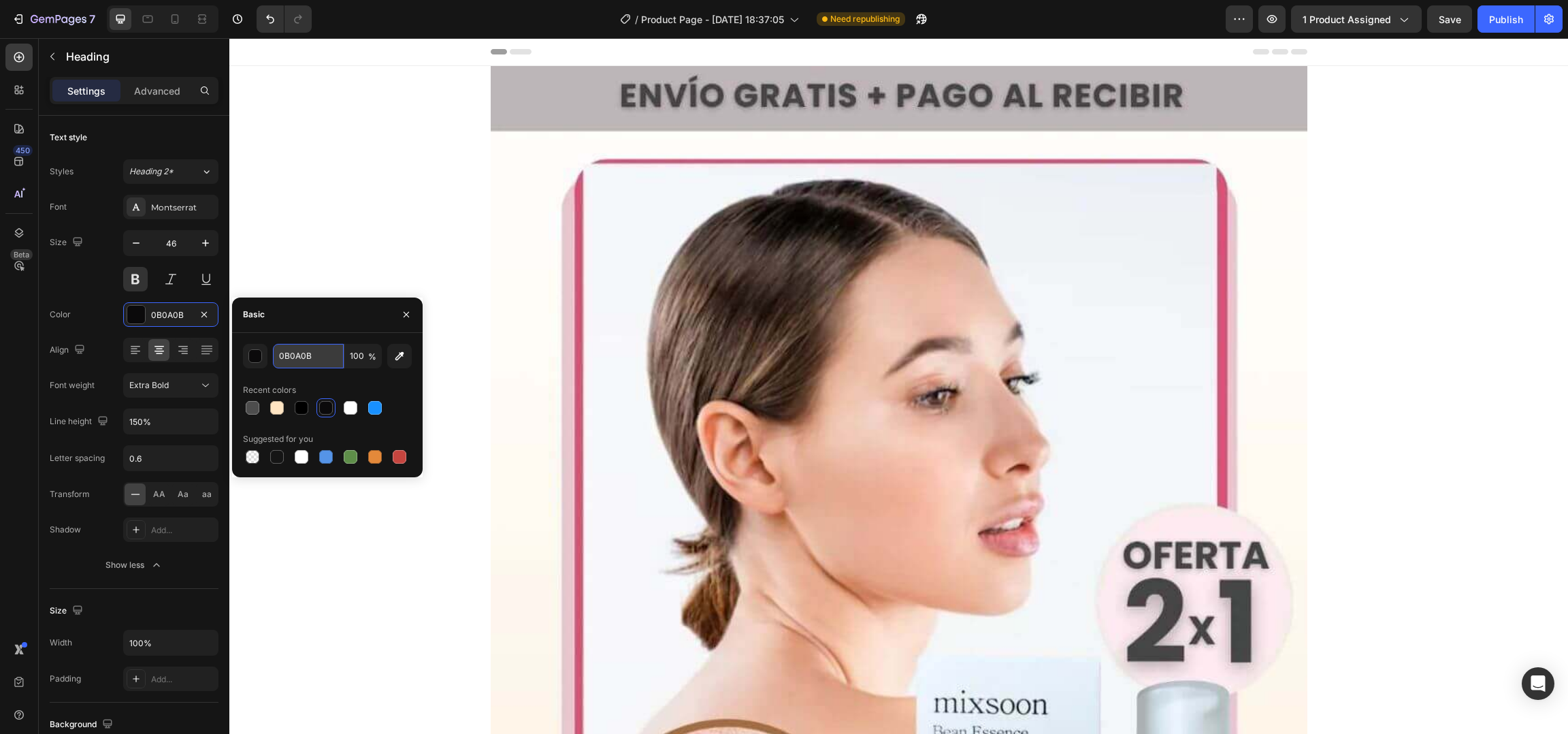
click at [310, 353] on input "0B0A0B" at bounding box center [308, 356] width 71 height 25
paste input "121212"
type input "121212"
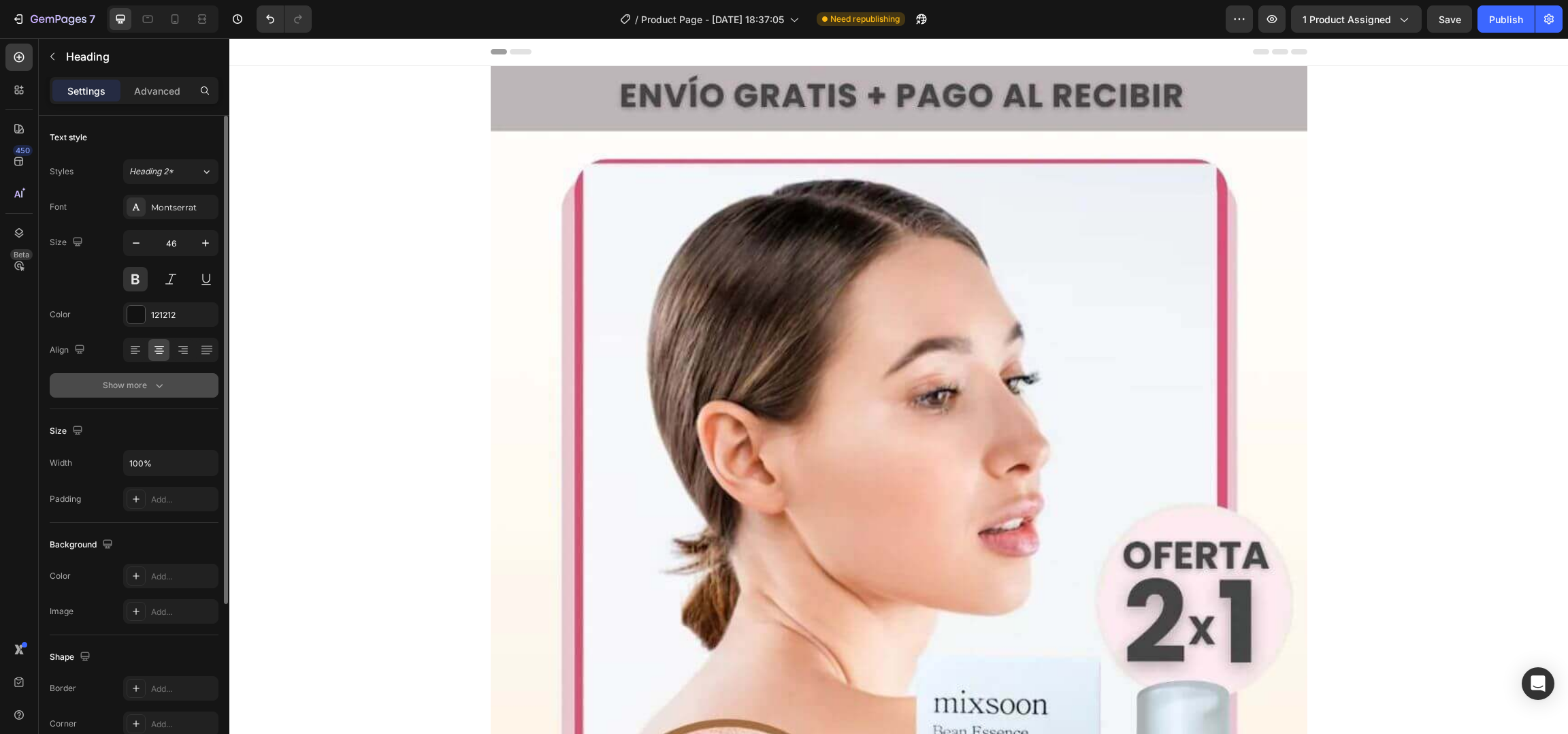
click at [132, 386] on div "Show more" at bounding box center [135, 385] width 64 height 14
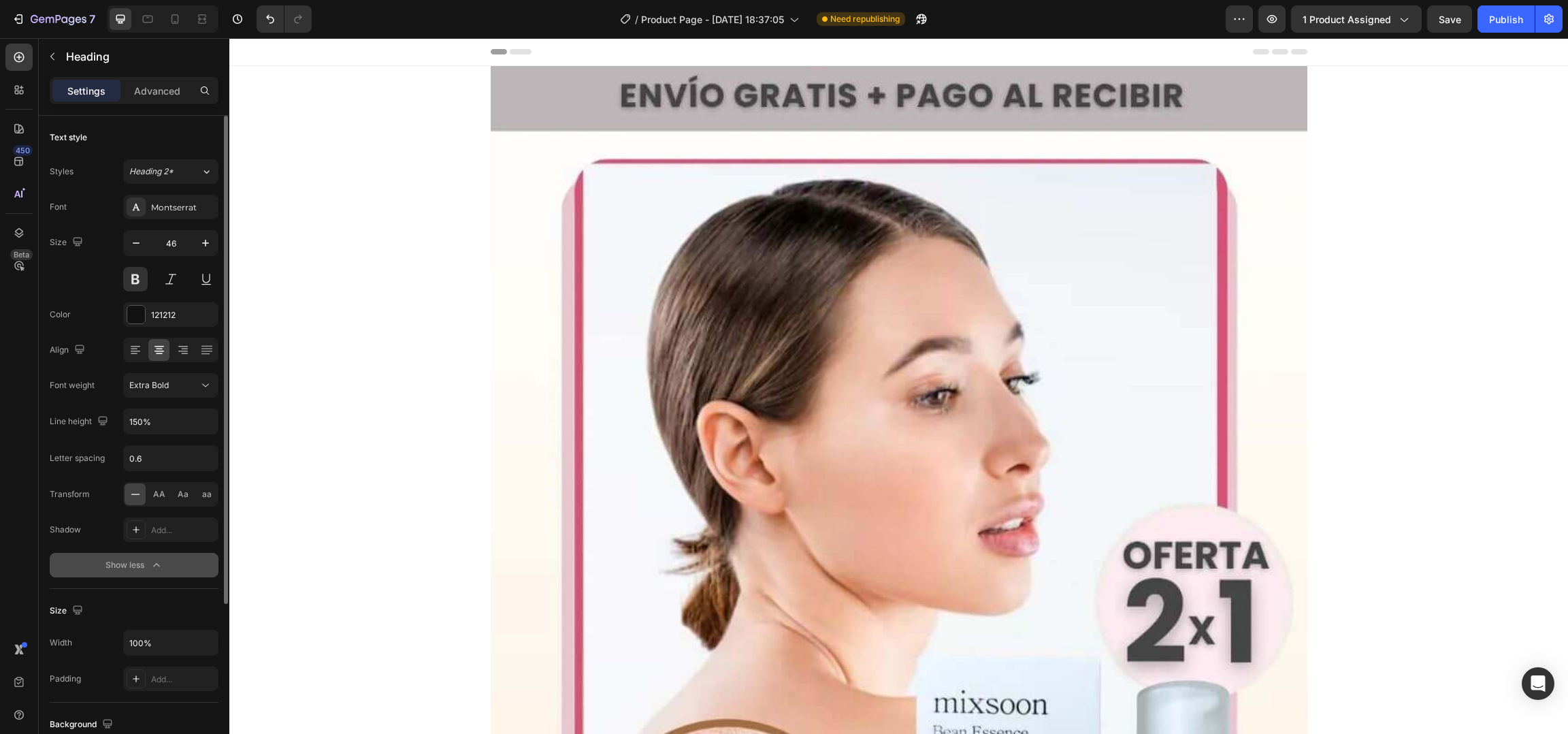
scroll to position [84, 0]
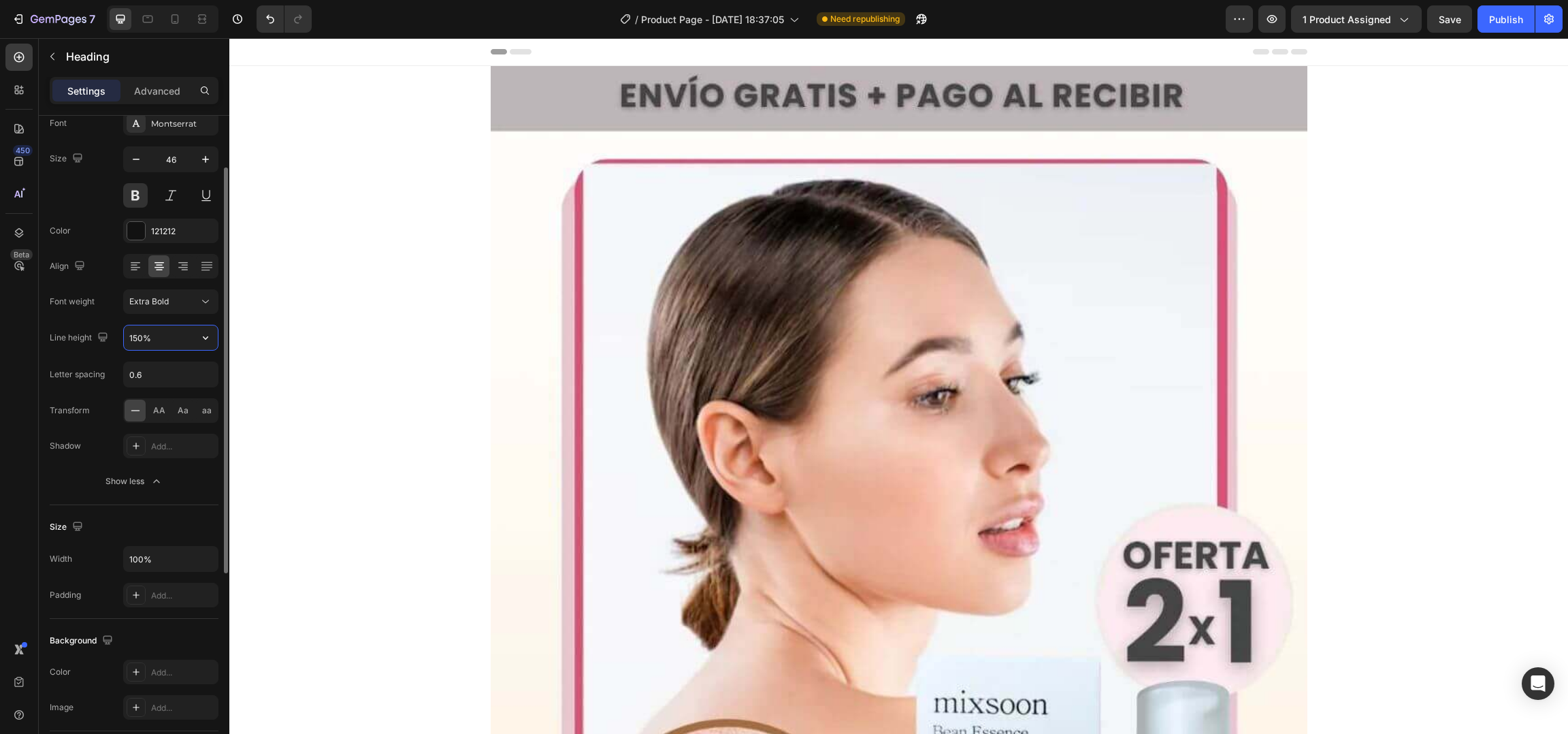
click at [147, 337] on input "150%" at bounding box center [170, 337] width 94 height 25
type input "130%"
click at [115, 382] on div "Letter spacing 0.6" at bounding box center [135, 374] width 169 height 25
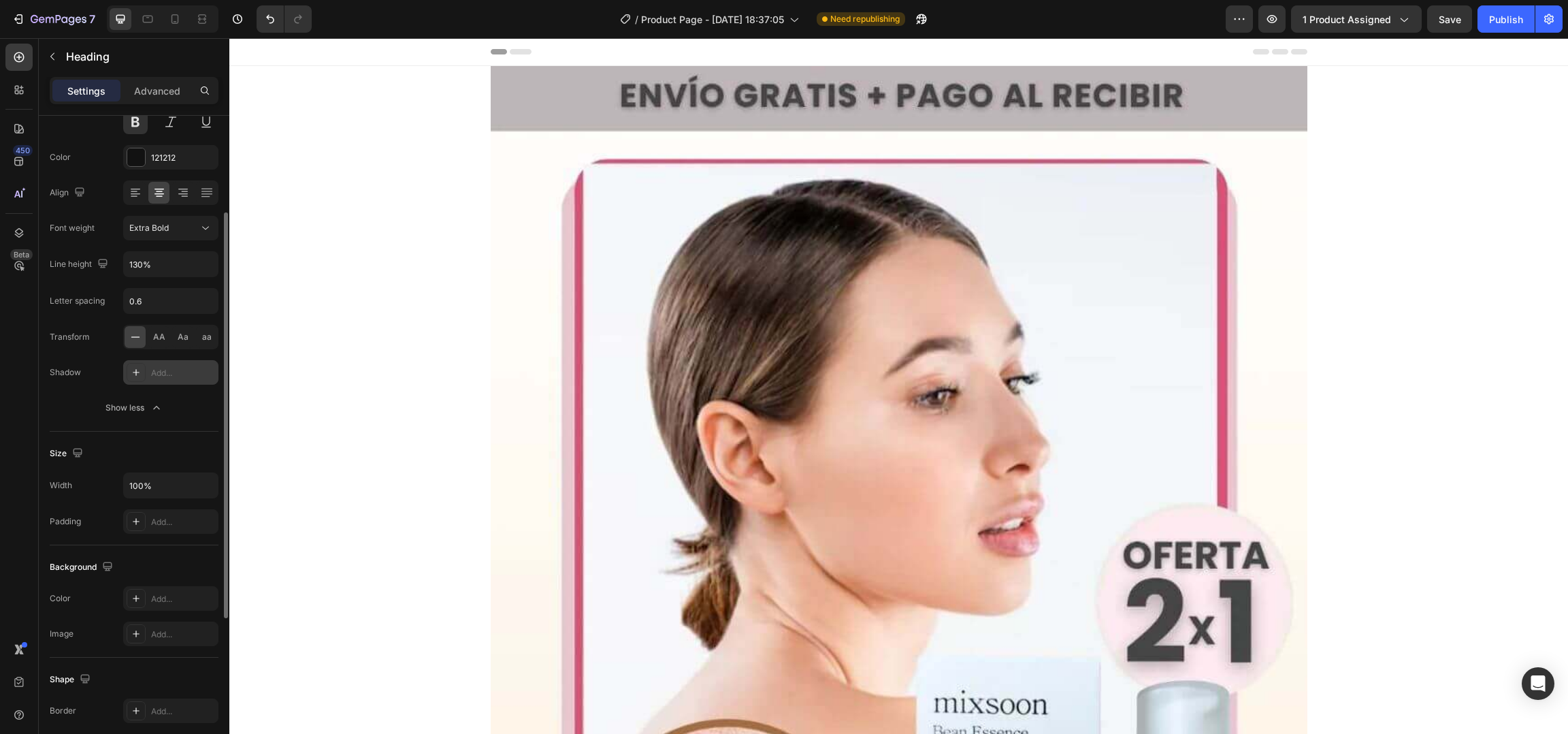
scroll to position [158, 0]
click at [127, 398] on button "Show less" at bounding box center [135, 406] width 169 height 25
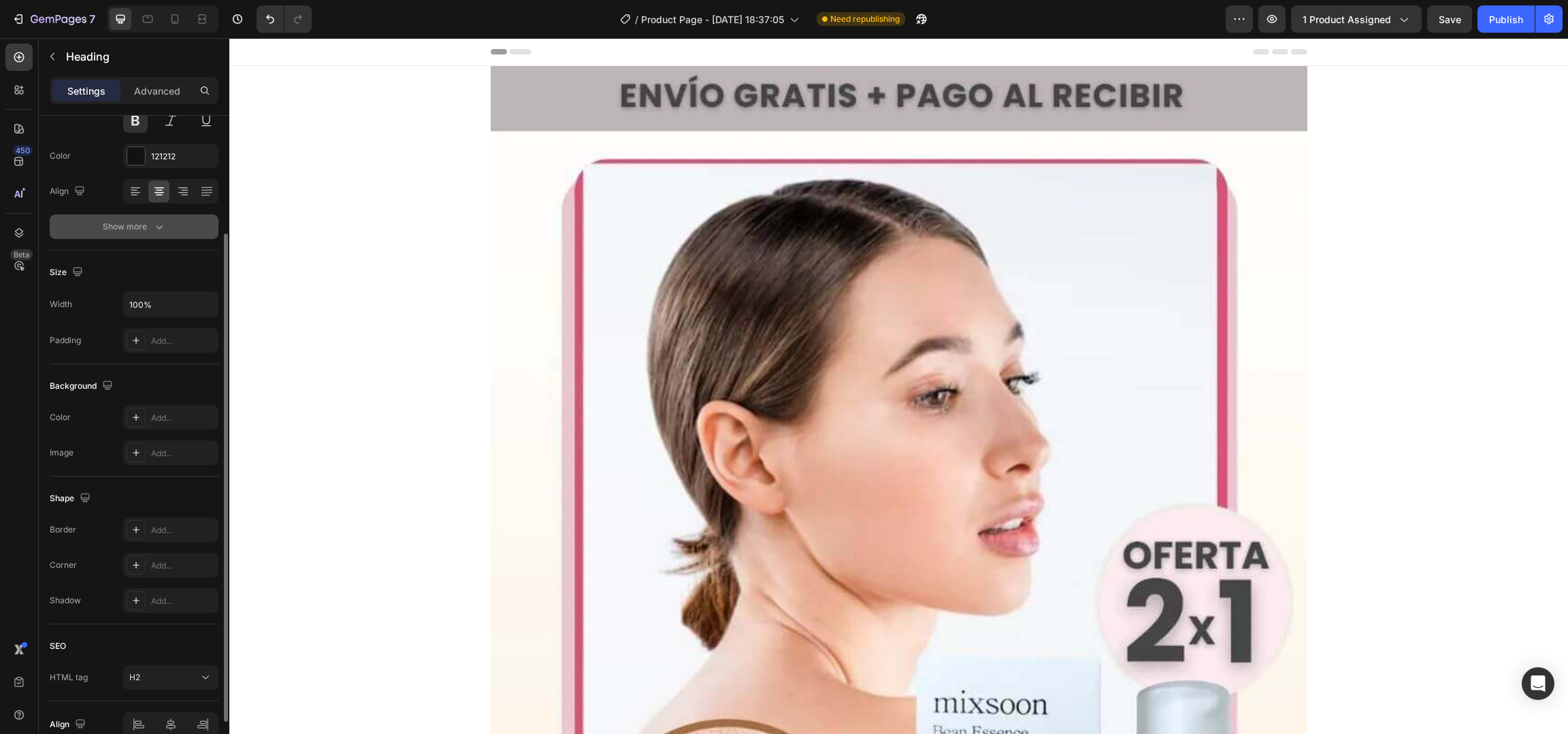
click at [146, 236] on button "Show more" at bounding box center [135, 226] width 169 height 25
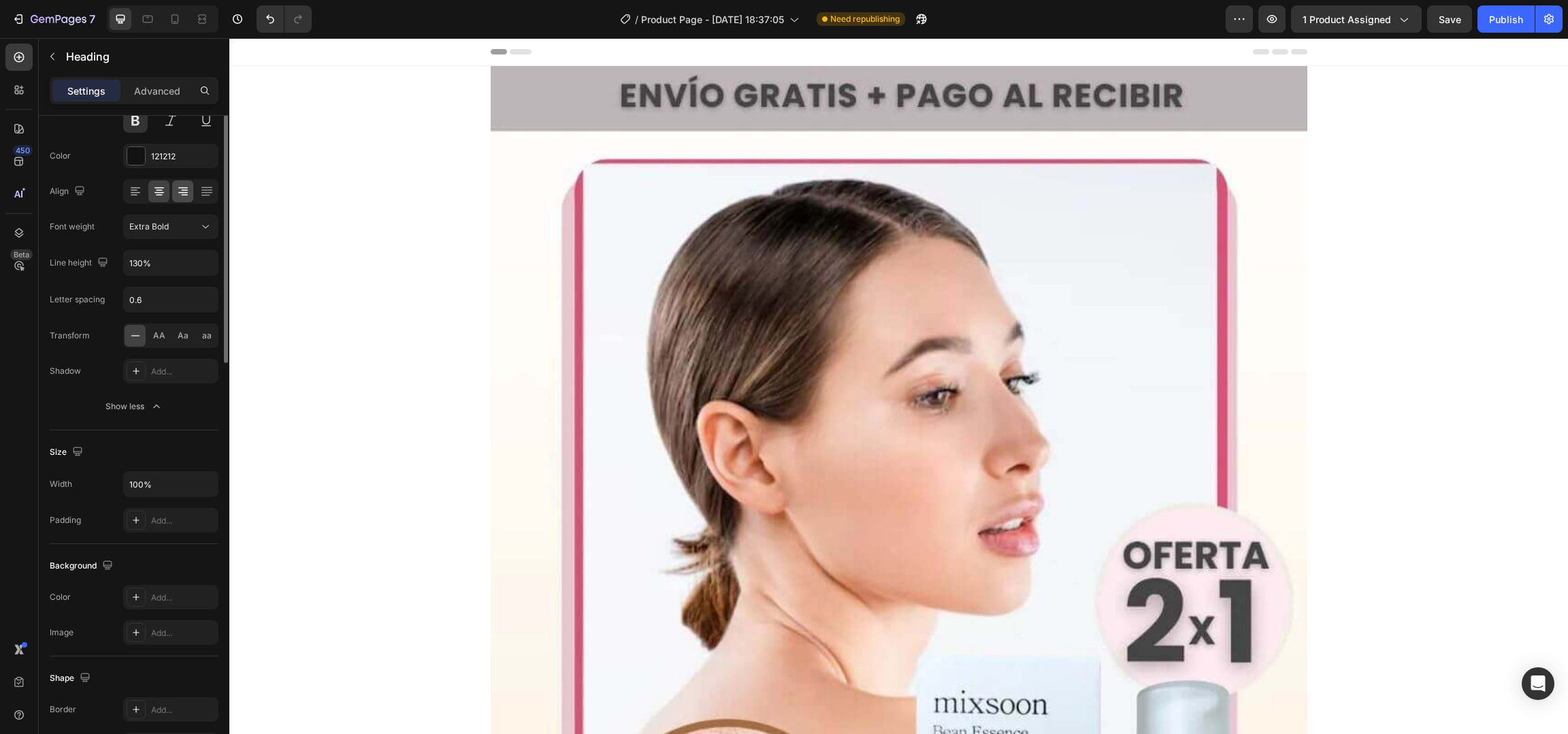
scroll to position [0, 0]
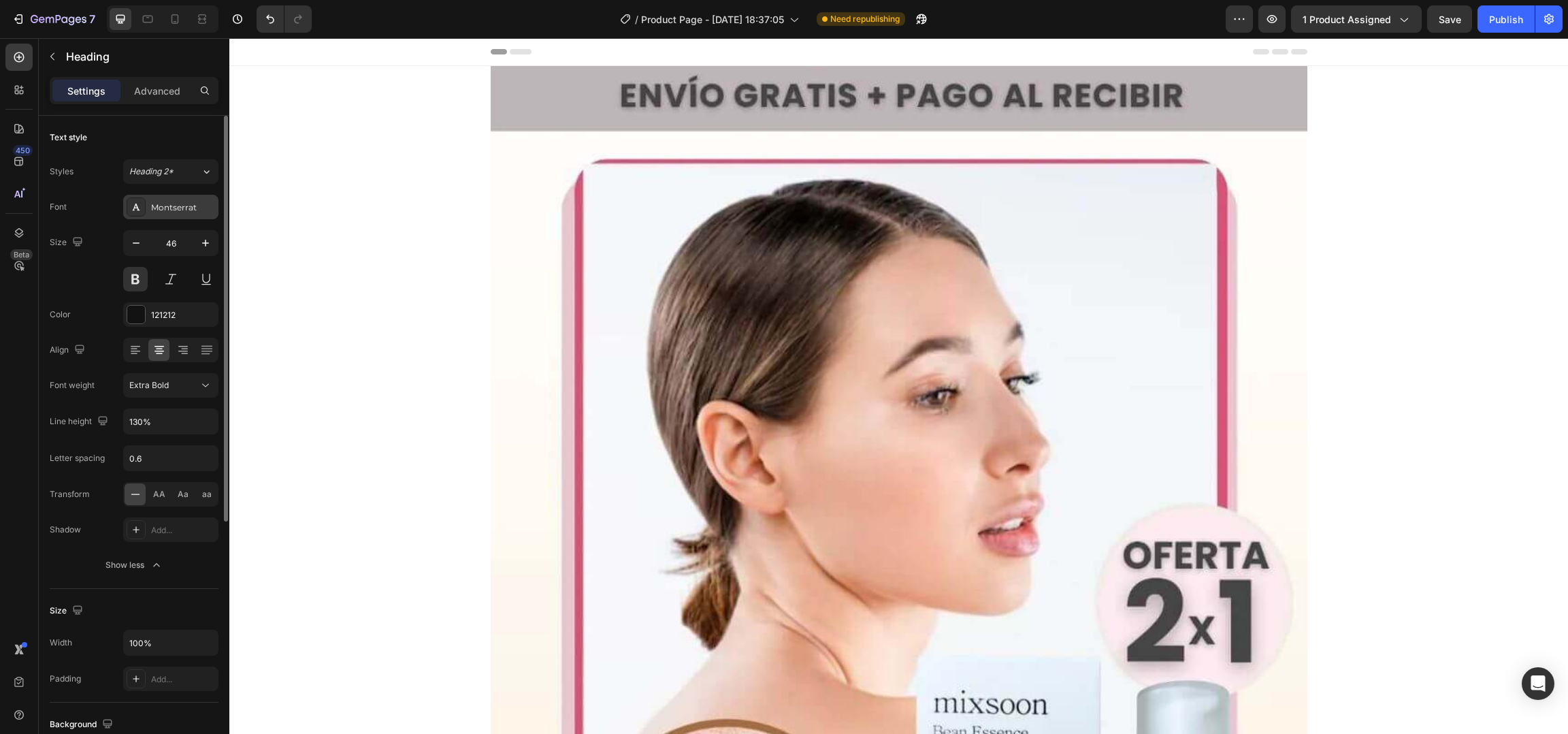
click at [191, 210] on div "Montserrat" at bounding box center [183, 207] width 64 height 12
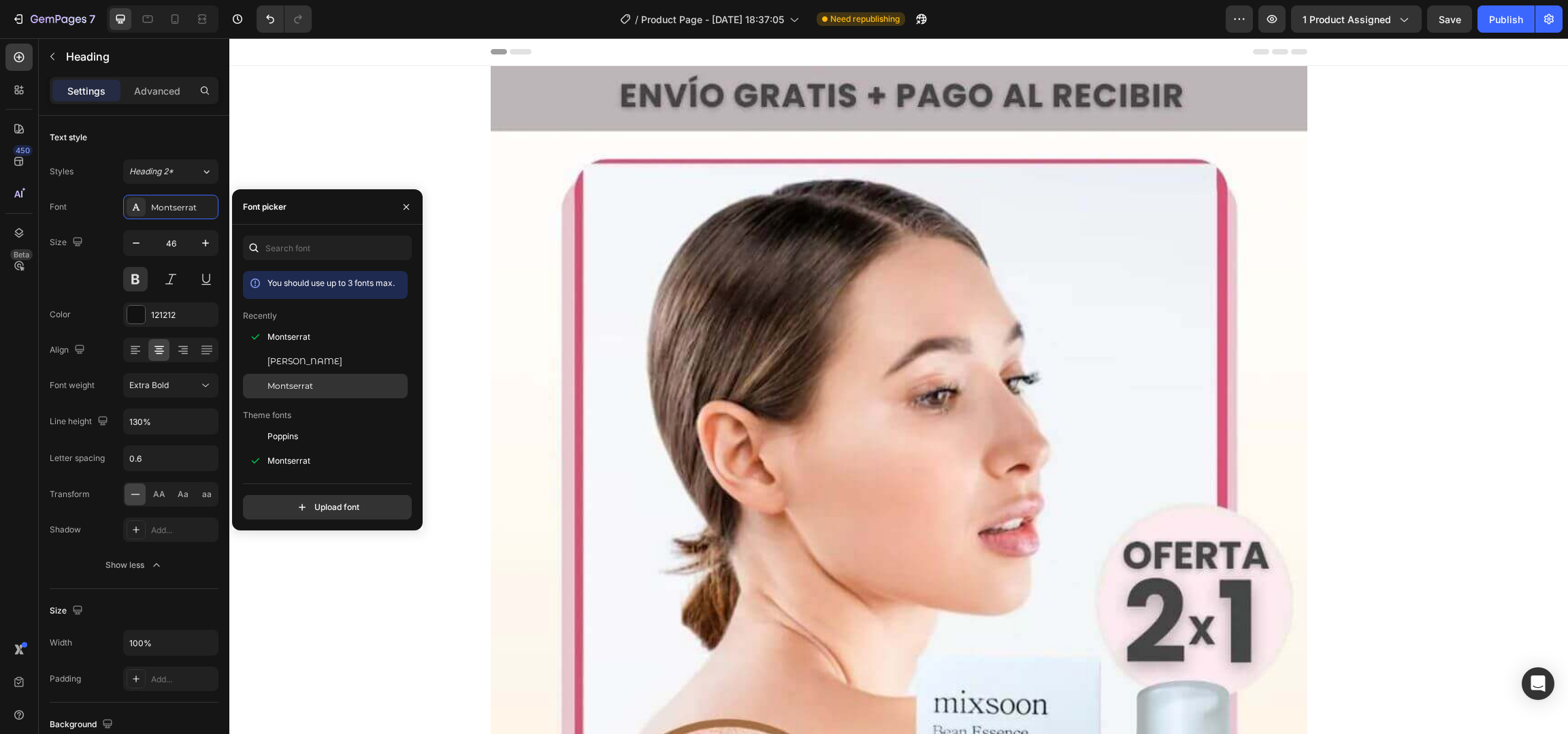
click at [289, 387] on span "Montserrat" at bounding box center [290, 386] width 45 height 12
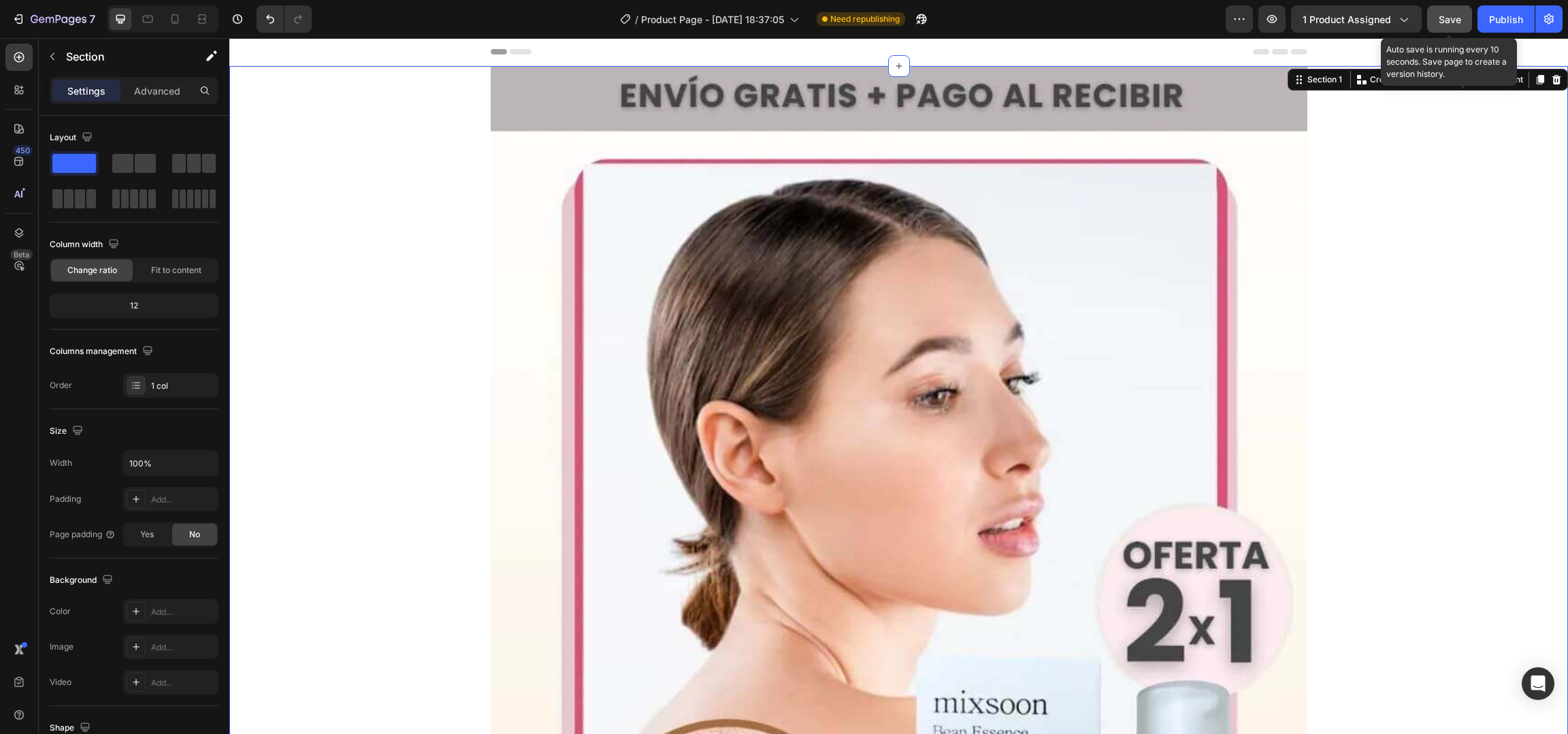
click at [1460, 25] on div "Save" at bounding box center [1449, 19] width 23 height 15
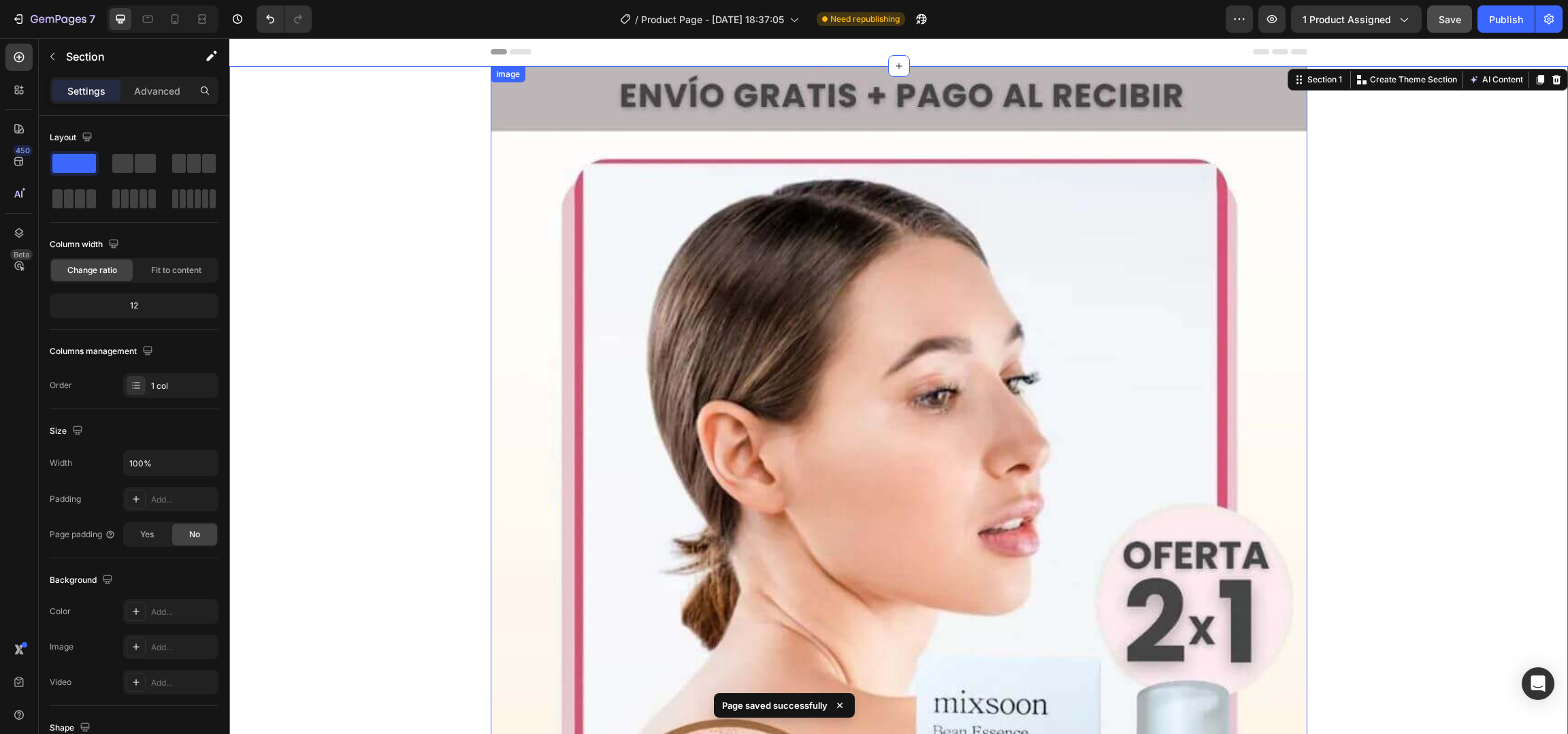
click at [1074, 337] on img at bounding box center [899, 627] width 816 height 1121
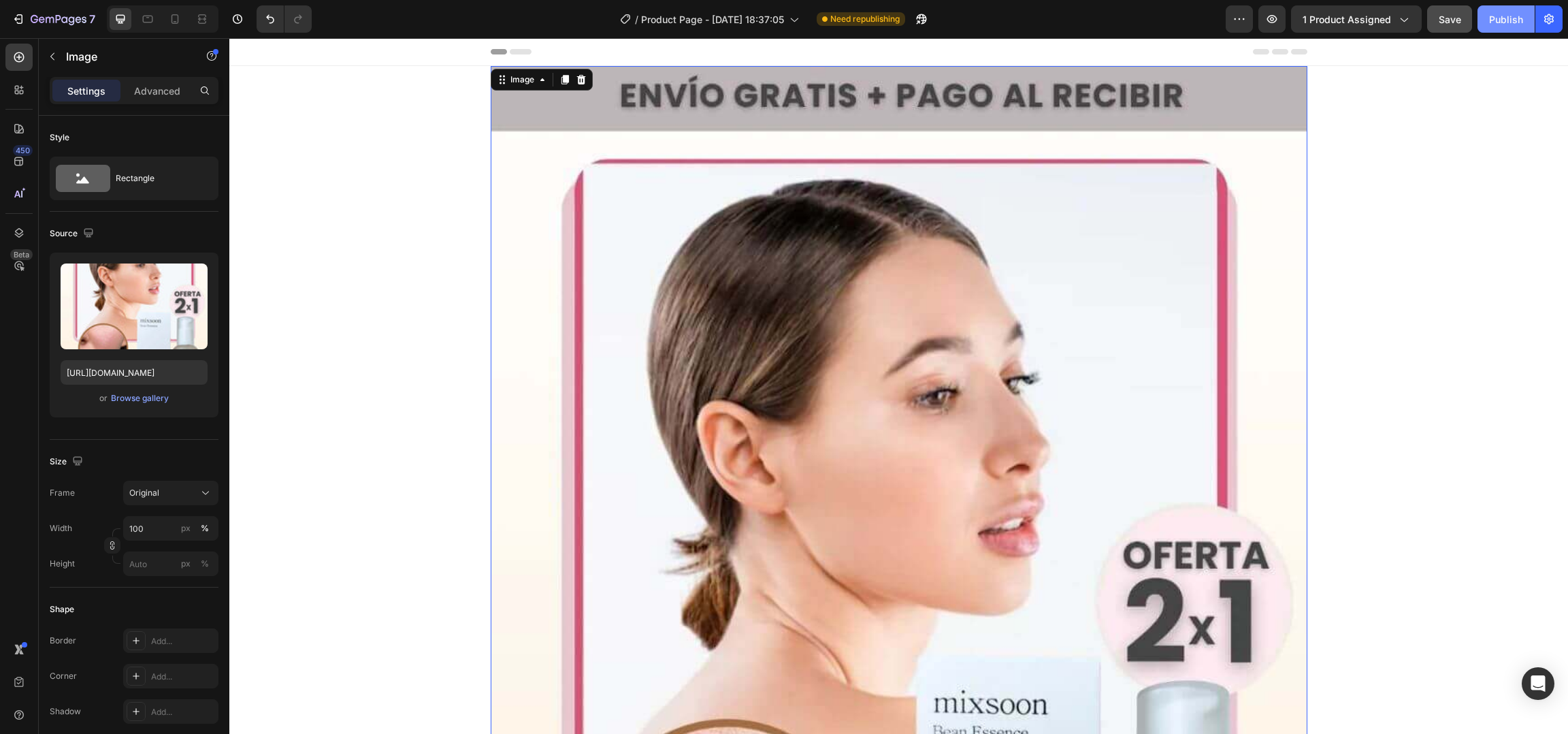
click at [1503, 14] on div "Publish" at bounding box center [1505, 19] width 34 height 15
